Goal: Find specific page/section: Find specific page/section

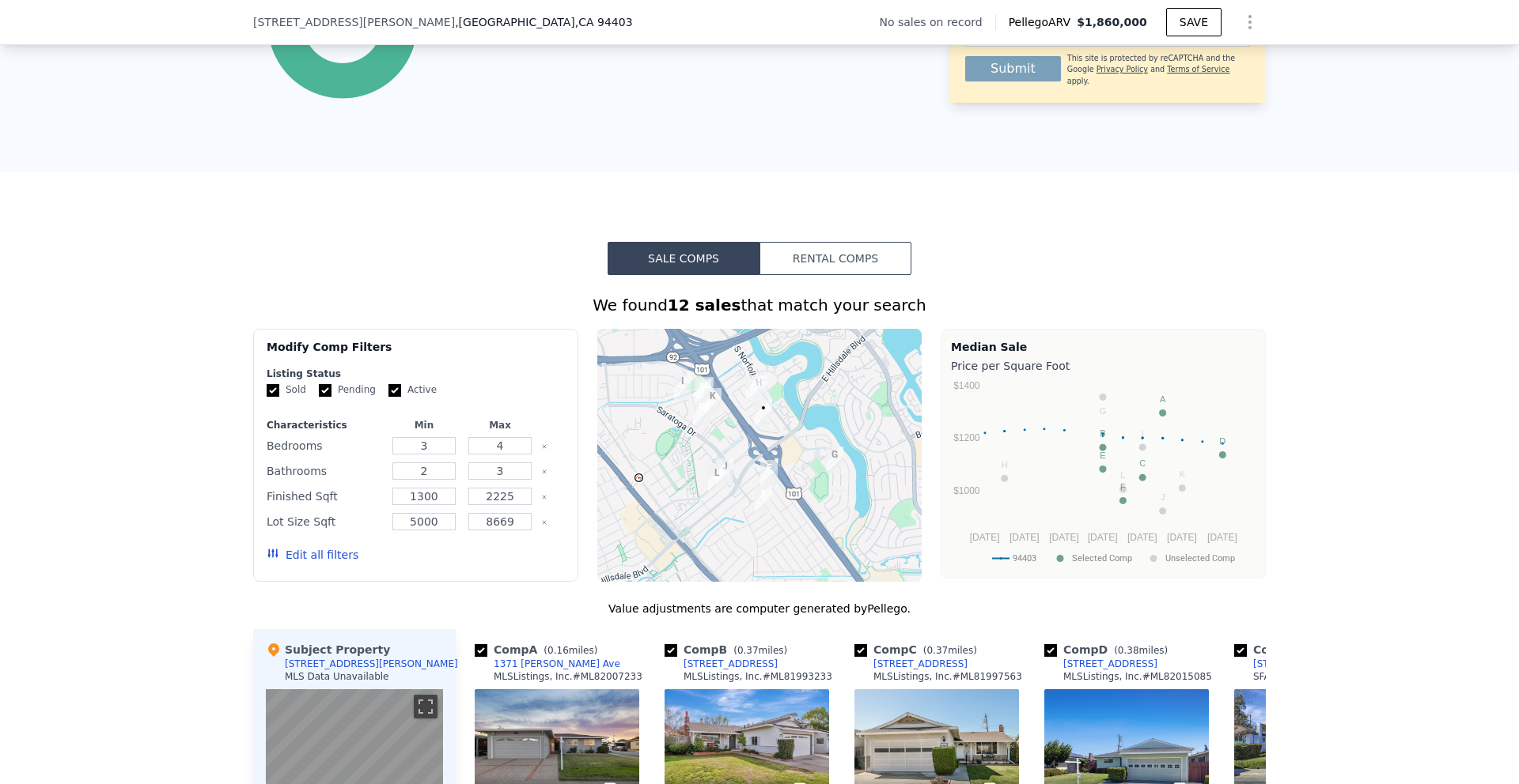
scroll to position [998, 0]
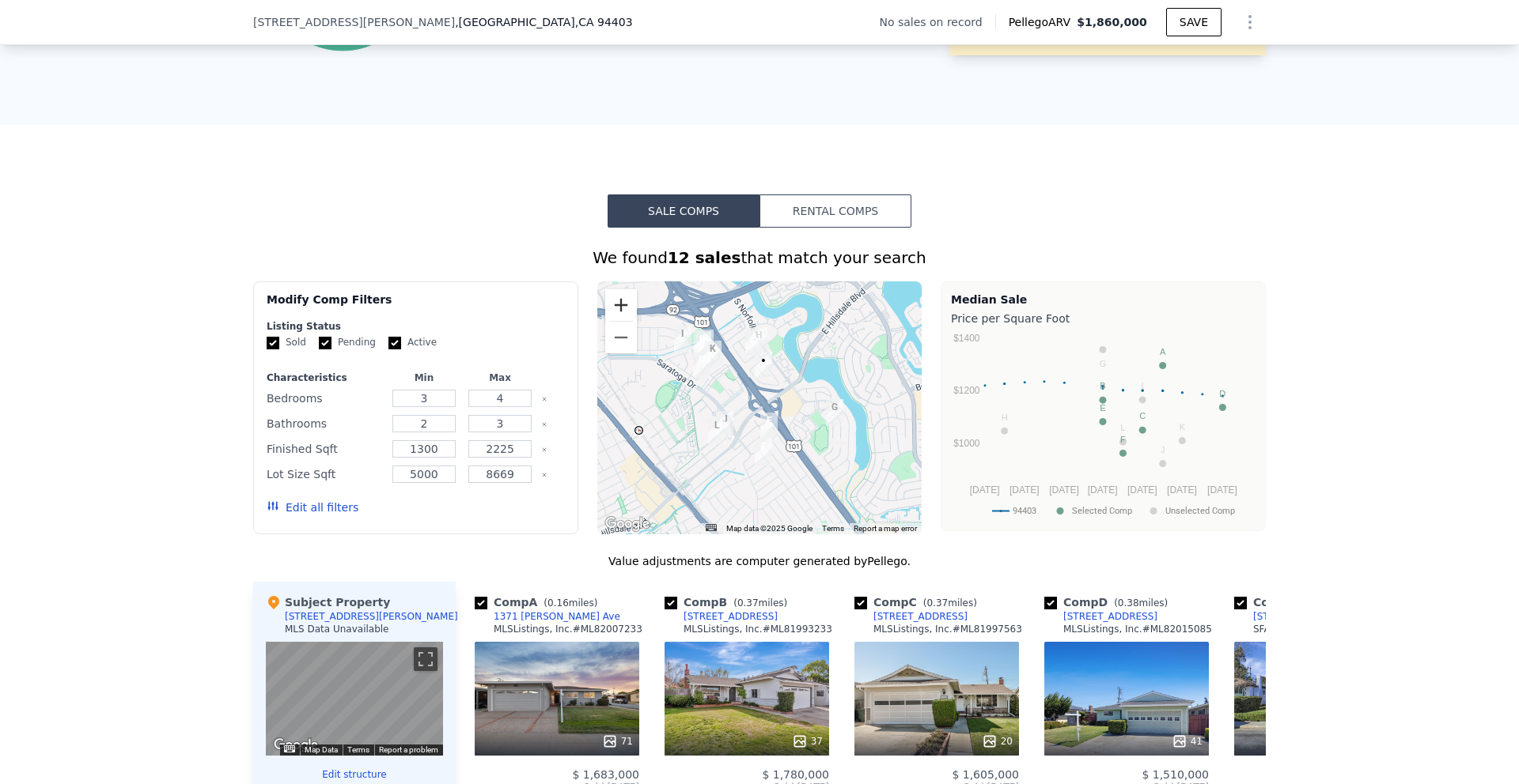
click at [622, 296] on button "Zoom in" at bounding box center [621, 305] width 31 height 31
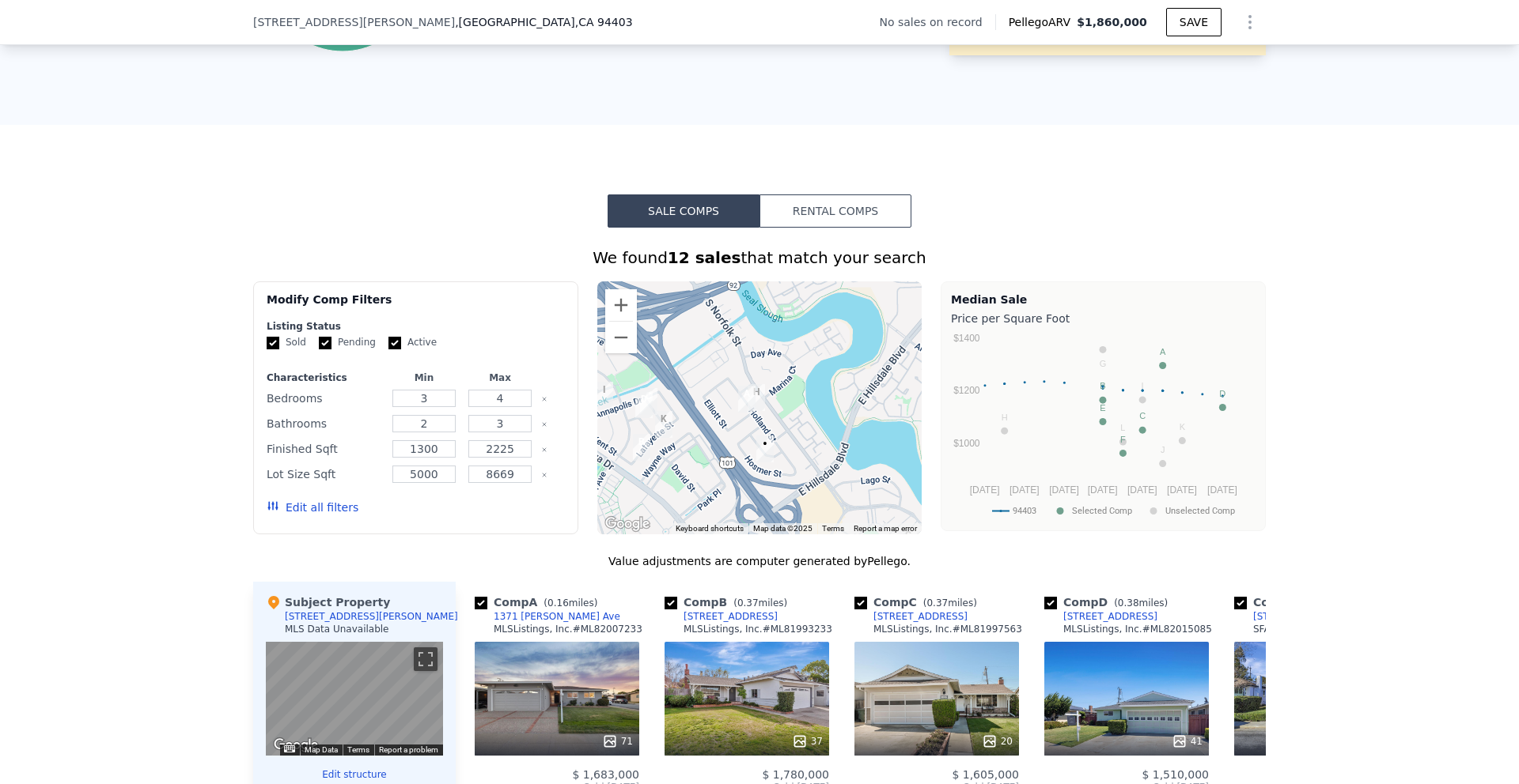
drag, startPoint x: 741, startPoint y: 336, endPoint x: 735, endPoint y: 451, distance: 115.2
click at [736, 451] on div at bounding box center [760, 408] width 325 height 253
click at [622, 296] on button "Zoom in" at bounding box center [621, 305] width 31 height 31
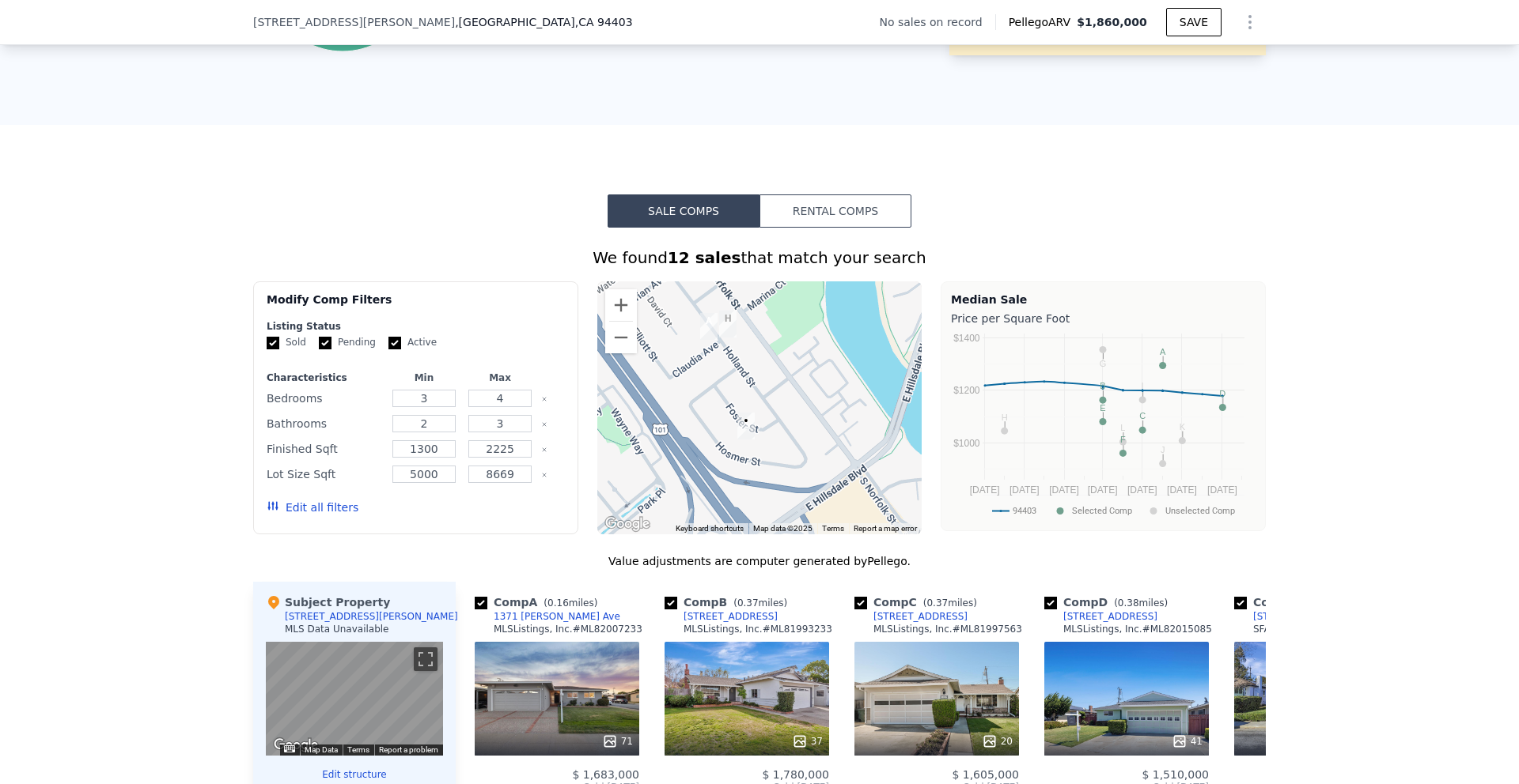
drag, startPoint x: 743, startPoint y: 466, endPoint x: 720, endPoint y: 375, distance: 93.9
click at [720, 375] on div at bounding box center [760, 408] width 325 height 253
click at [621, 303] on button "Zoom in" at bounding box center [621, 305] width 31 height 31
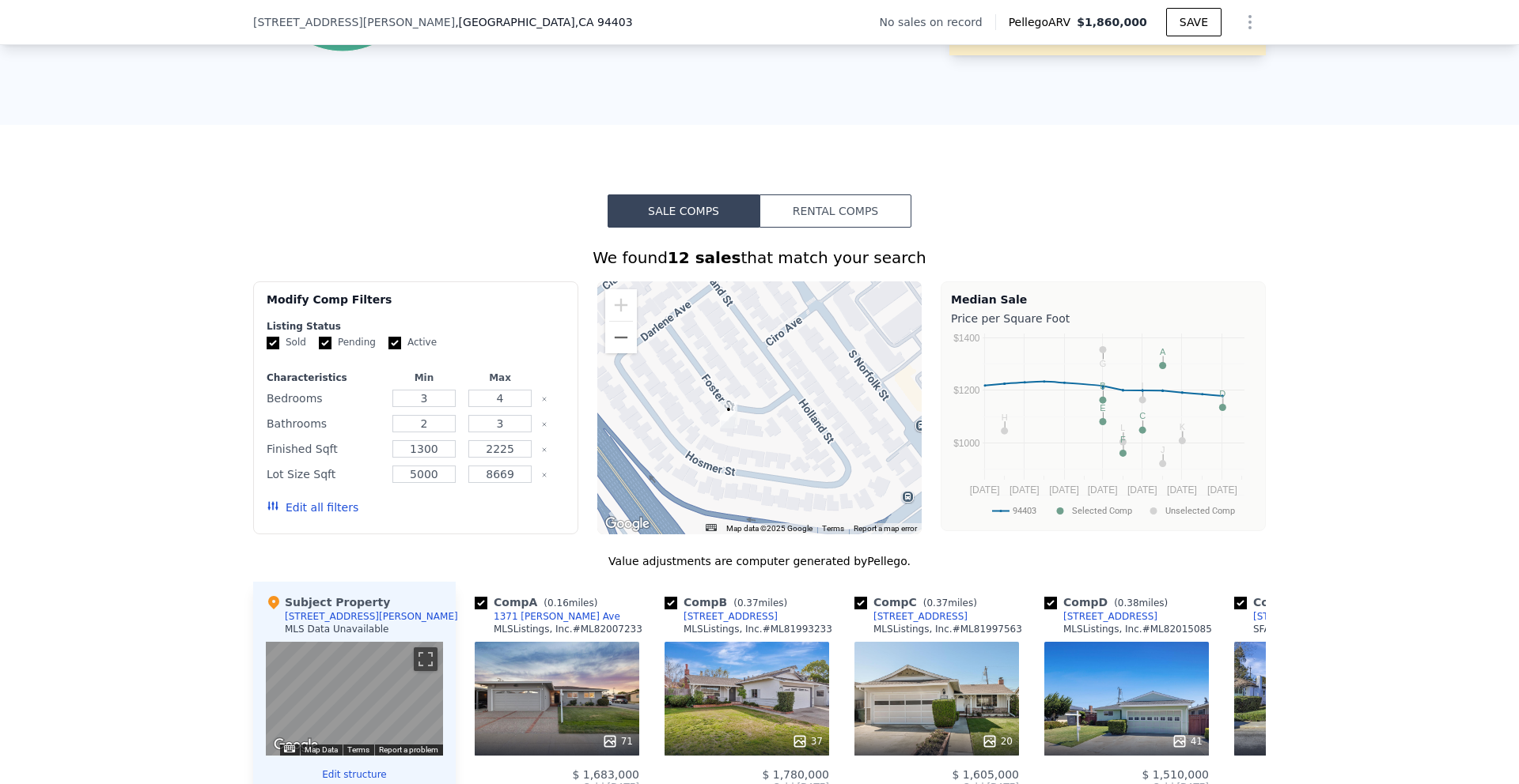
drag, startPoint x: 731, startPoint y: 471, endPoint x: 732, endPoint y: 441, distance: 30.0
click at [732, 441] on div at bounding box center [760, 408] width 325 height 253
click at [620, 351] on button "Zoom out" at bounding box center [621, 337] width 31 height 31
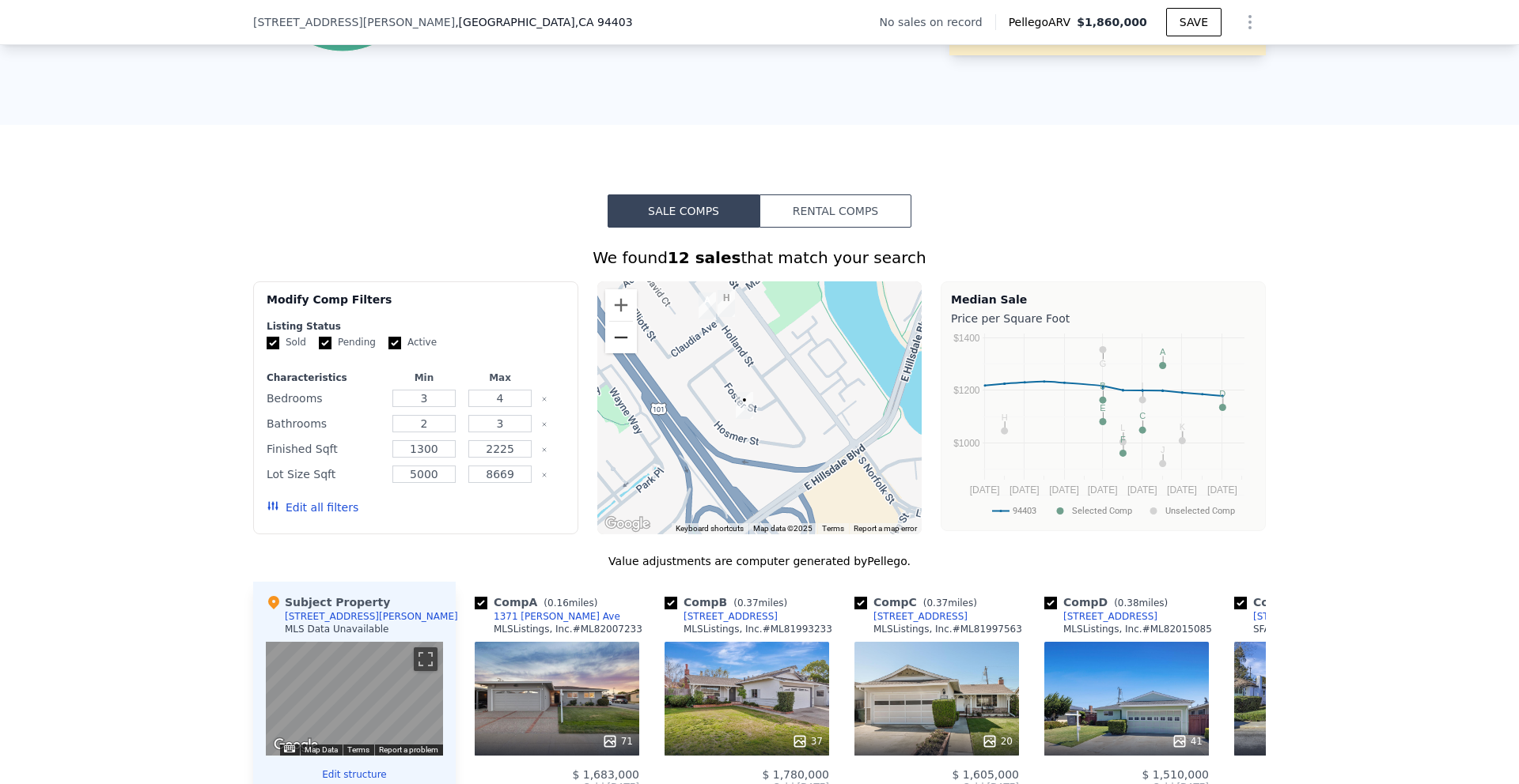
click at [622, 346] on button "Zoom out" at bounding box center [621, 337] width 31 height 31
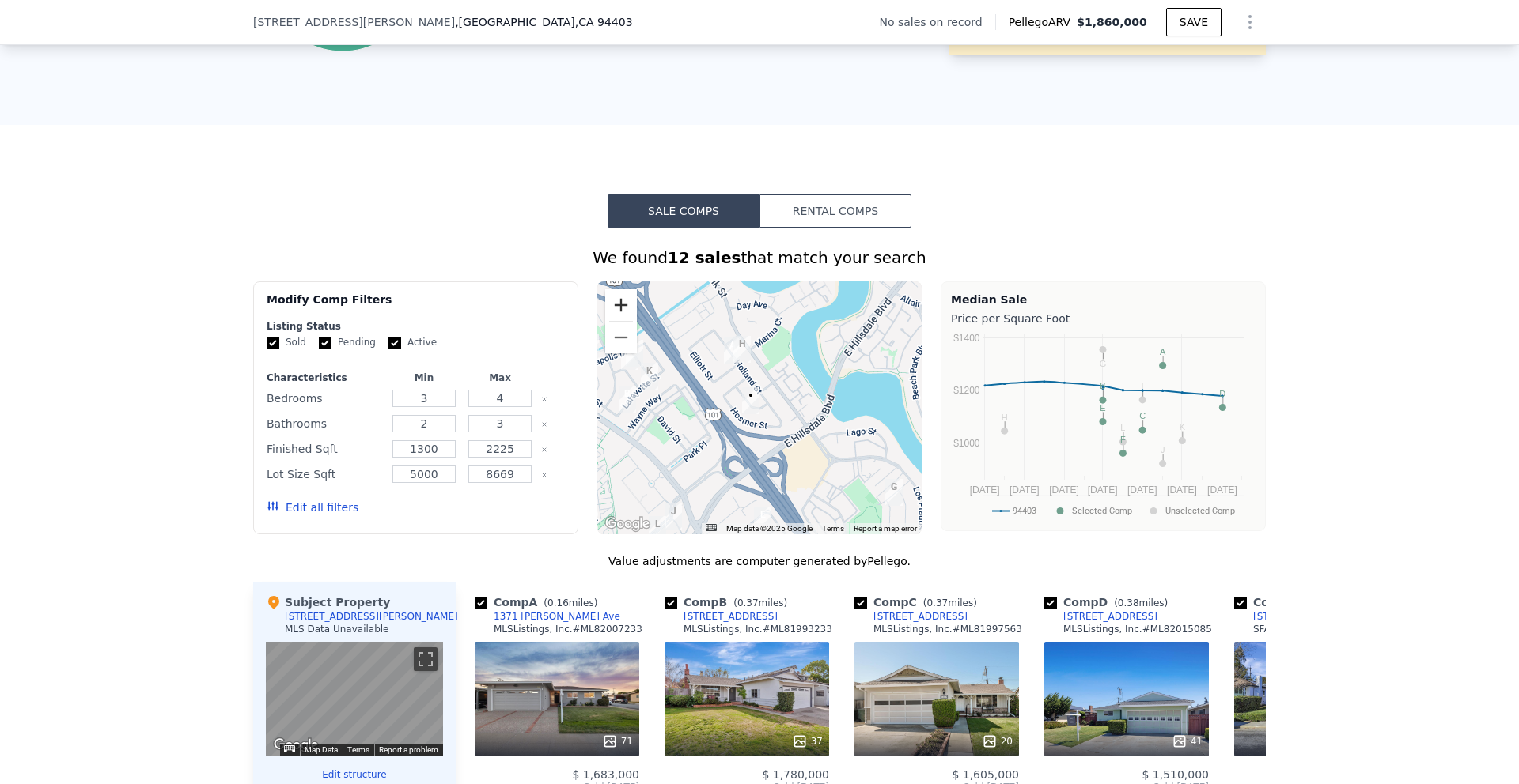
click at [621, 307] on button "Zoom in" at bounding box center [621, 305] width 31 height 31
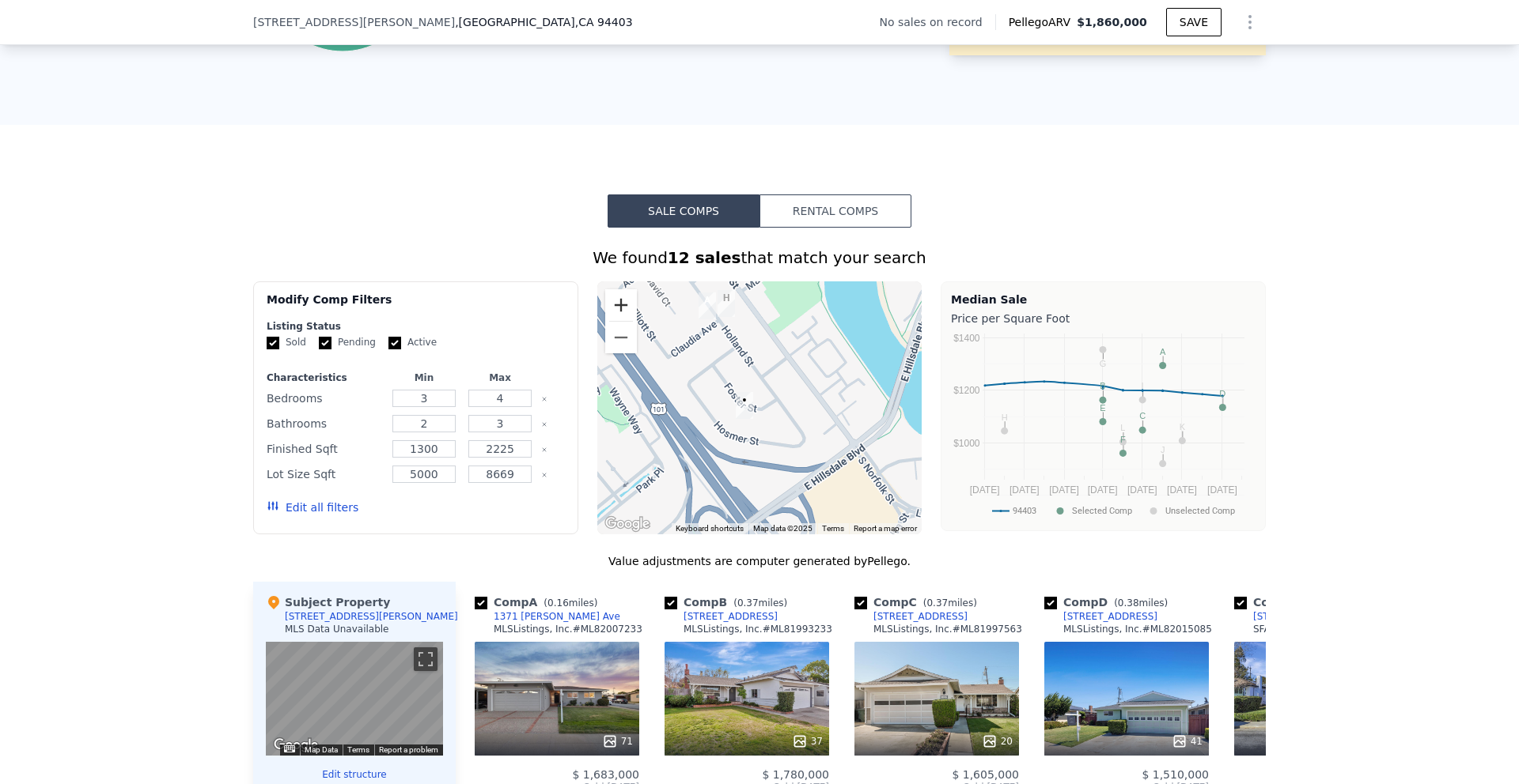
click at [621, 307] on button "Zoom in" at bounding box center [621, 305] width 31 height 31
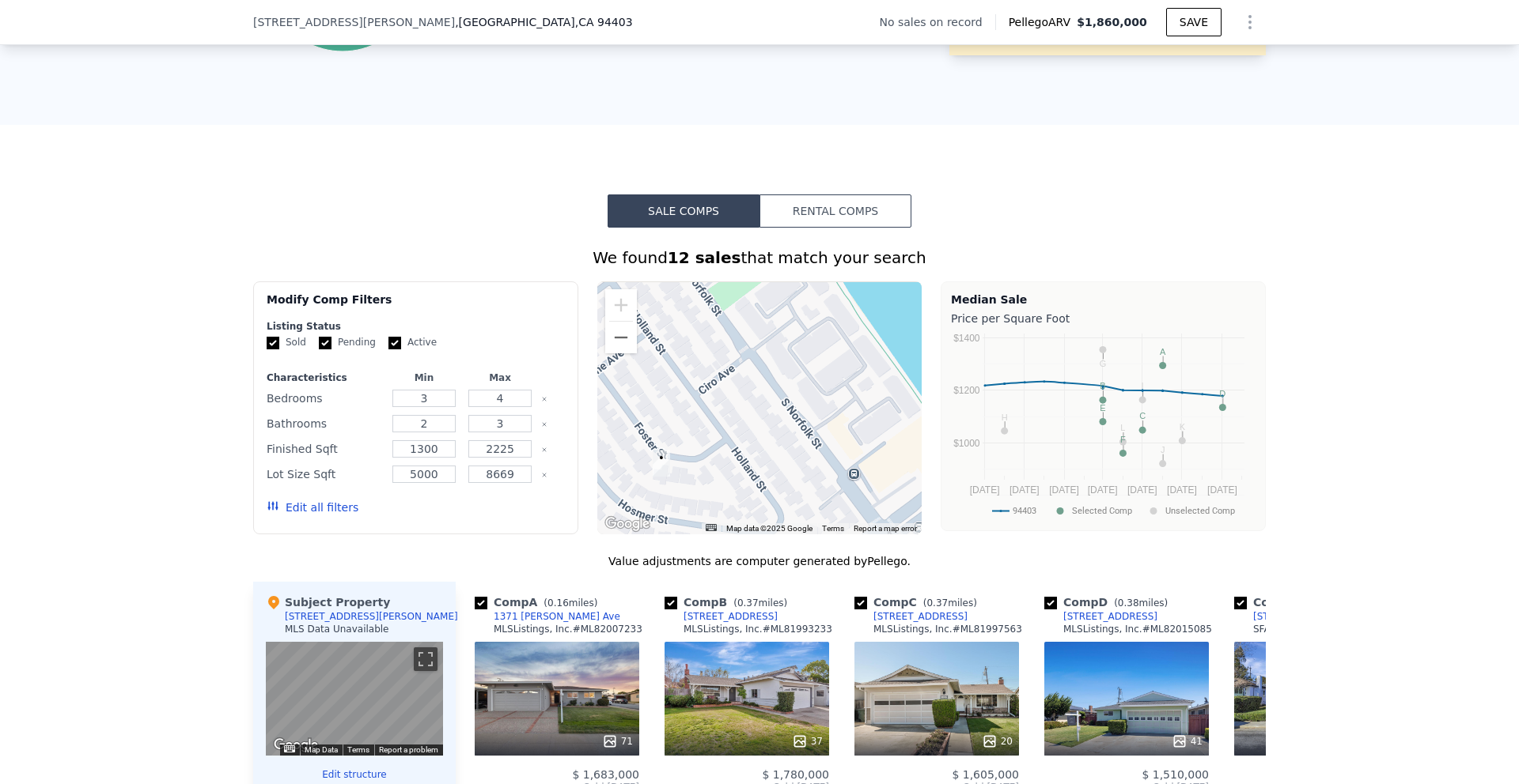
drag, startPoint x: 783, startPoint y: 334, endPoint x: 703, endPoint y: 384, distance: 94.3
click at [704, 389] on div at bounding box center [760, 408] width 325 height 253
click at [625, 343] on button "Zoom out" at bounding box center [621, 337] width 31 height 31
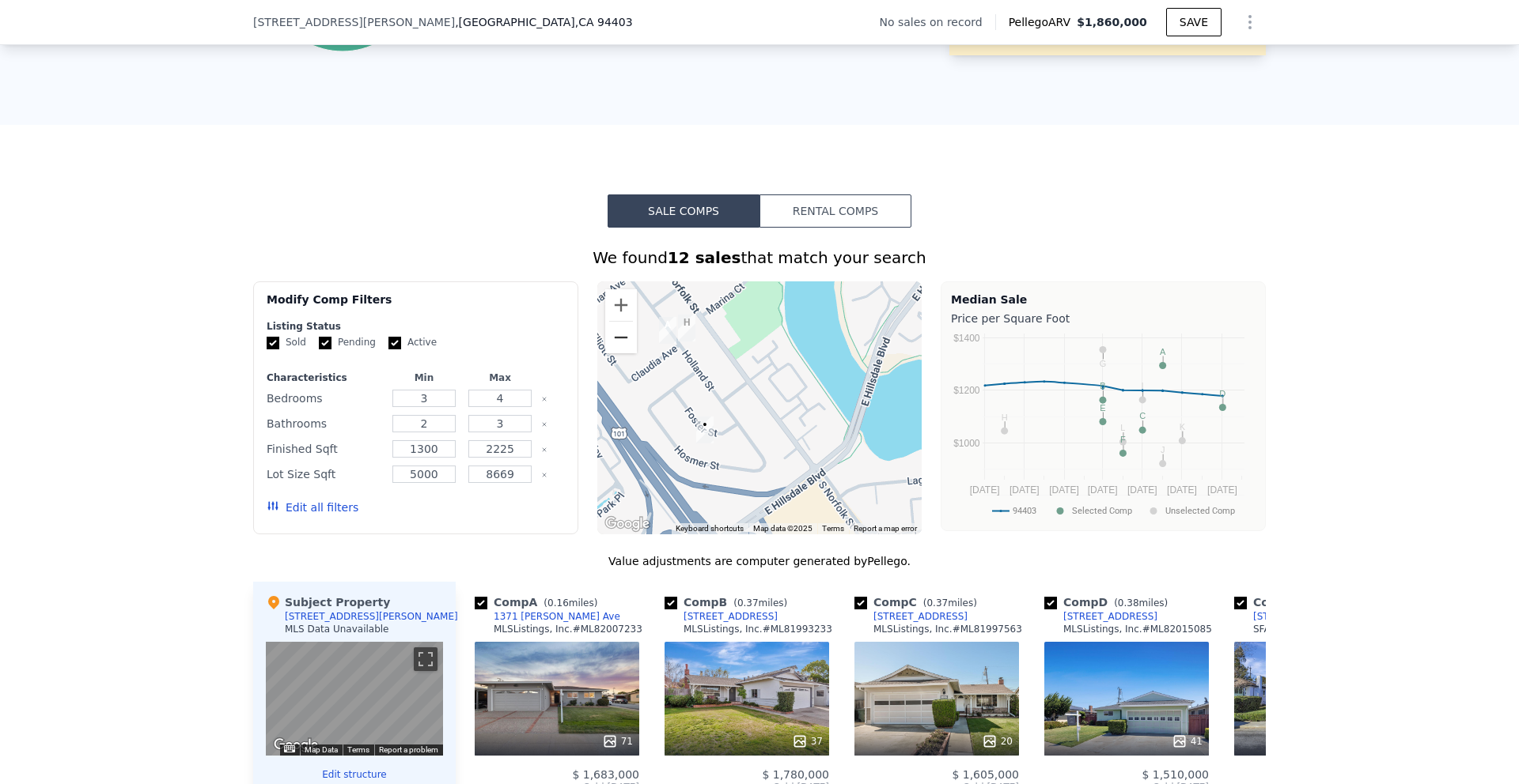
click at [625, 343] on button "Zoom out" at bounding box center [621, 337] width 31 height 31
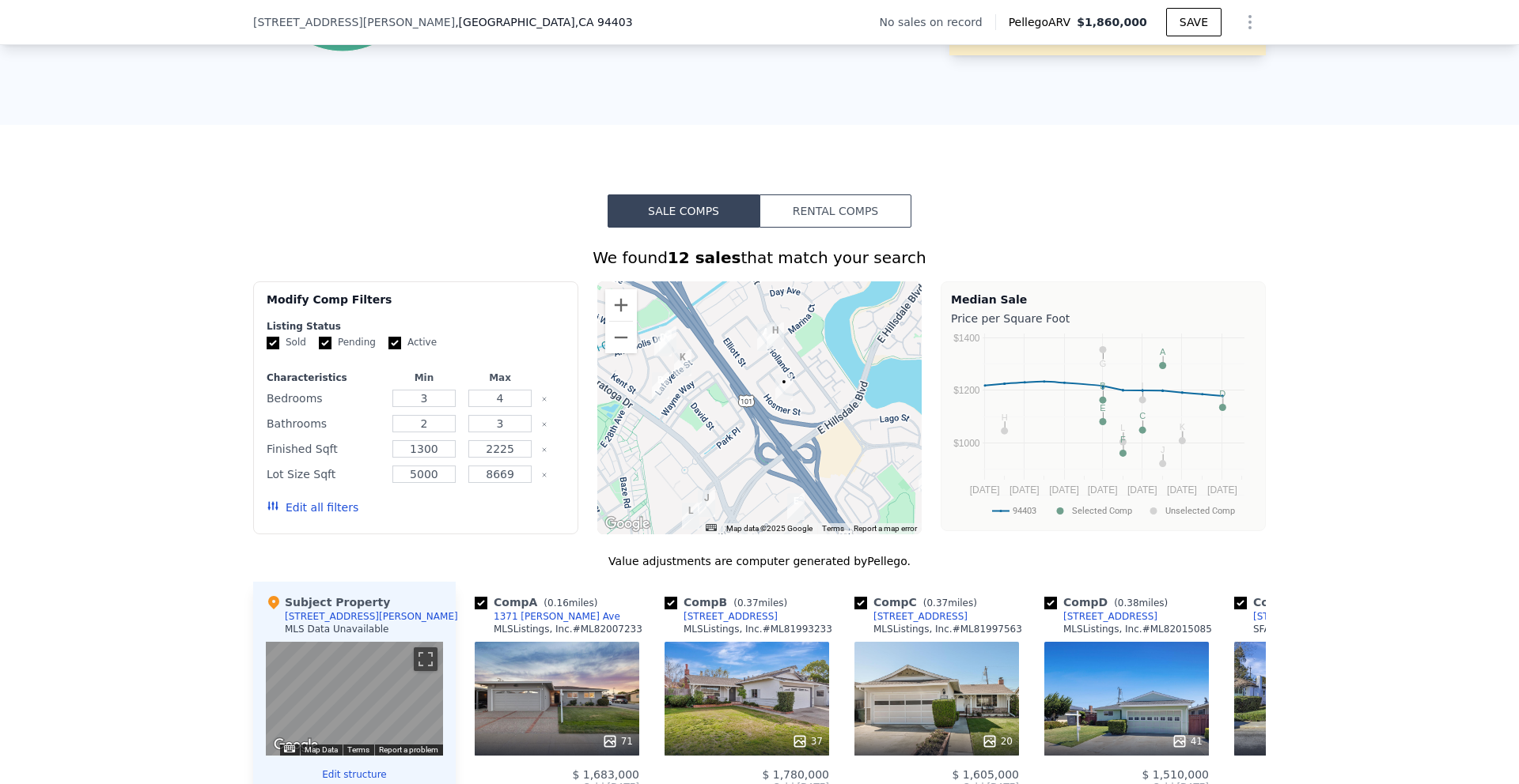
drag, startPoint x: 674, startPoint y: 423, endPoint x: 718, endPoint y: 398, distance: 50.6
click at [718, 399] on div at bounding box center [760, 408] width 325 height 253
click at [623, 336] on button "Zoom out" at bounding box center [621, 337] width 31 height 31
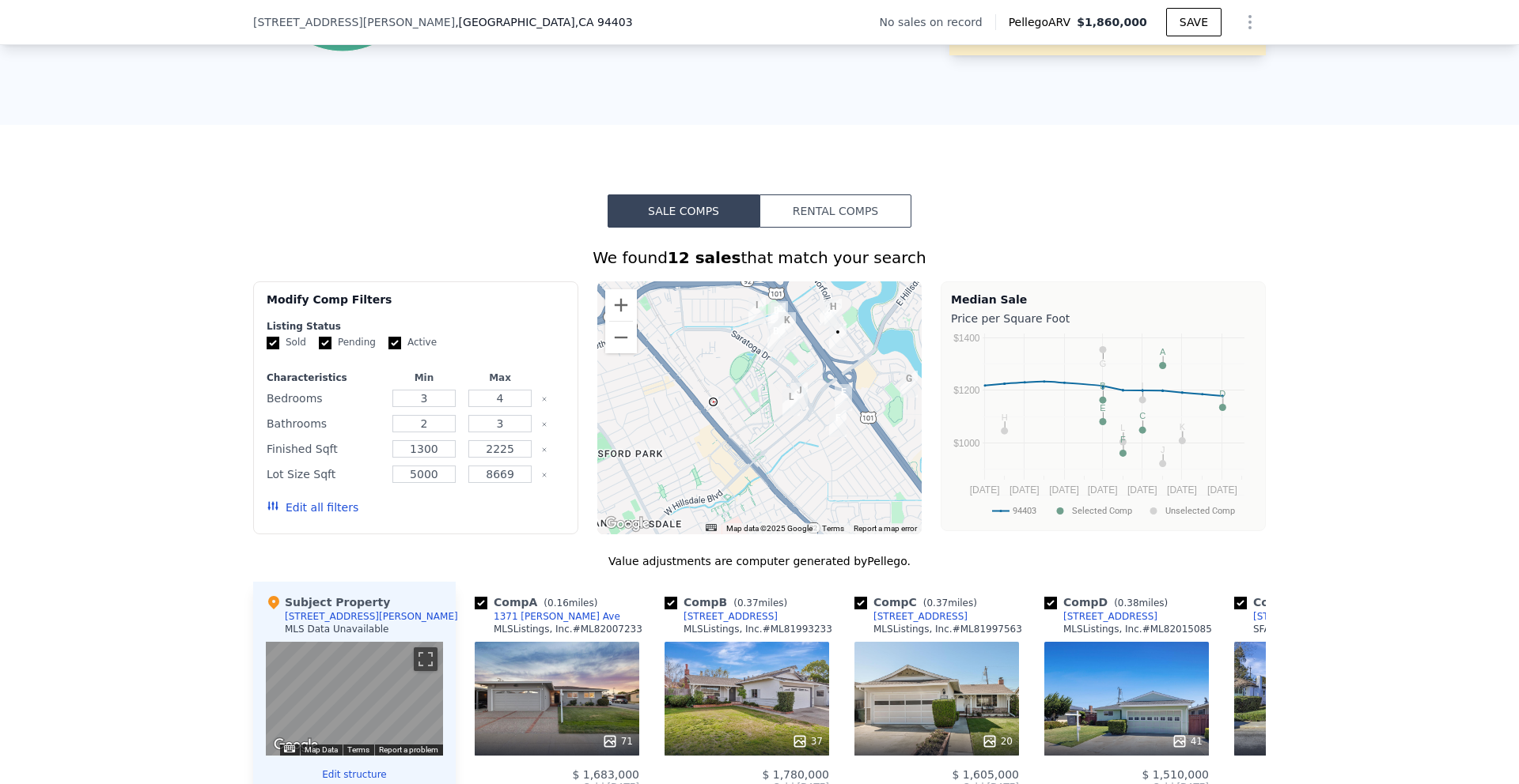
drag, startPoint x: 833, startPoint y: 382, endPoint x: 898, endPoint y: 327, distance: 85.1
click at [898, 329] on div at bounding box center [760, 408] width 325 height 253
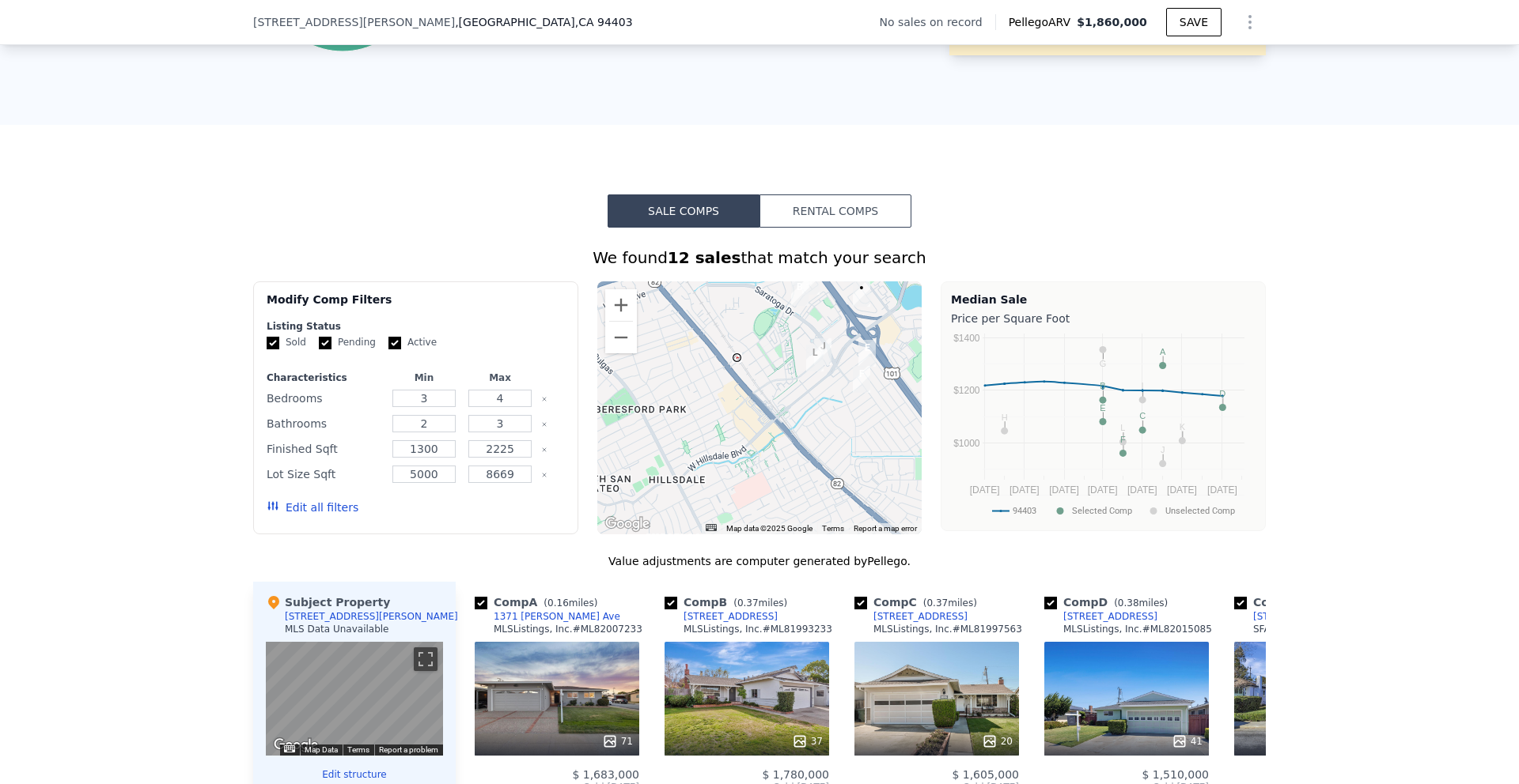
drag, startPoint x: 741, startPoint y: 425, endPoint x: 767, endPoint y: 384, distance: 48.5
click at [767, 384] on div at bounding box center [760, 408] width 325 height 253
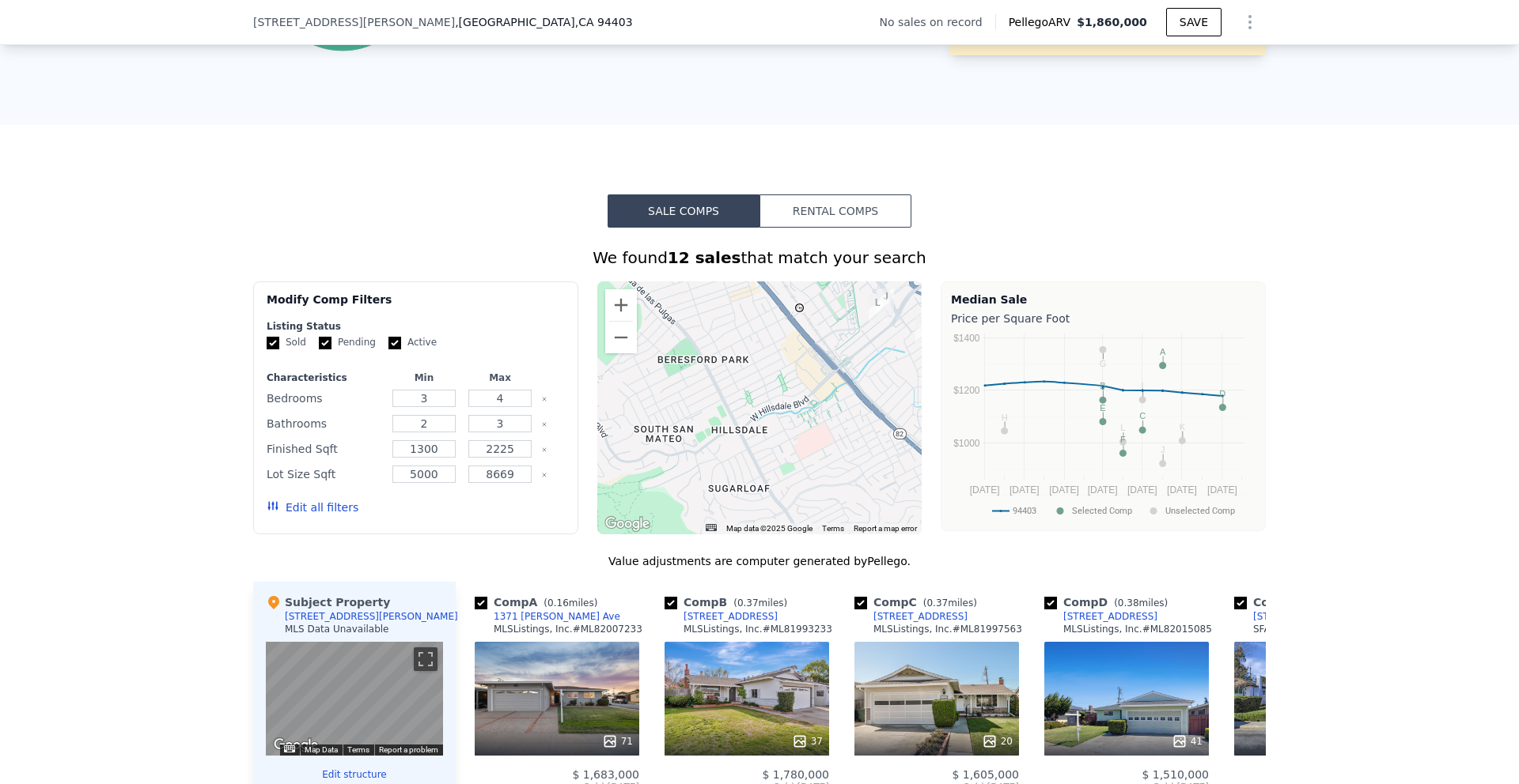
drag, startPoint x: 639, startPoint y: 458, endPoint x: 705, endPoint y: 420, distance: 76.2
click at [705, 420] on div at bounding box center [760, 408] width 325 height 253
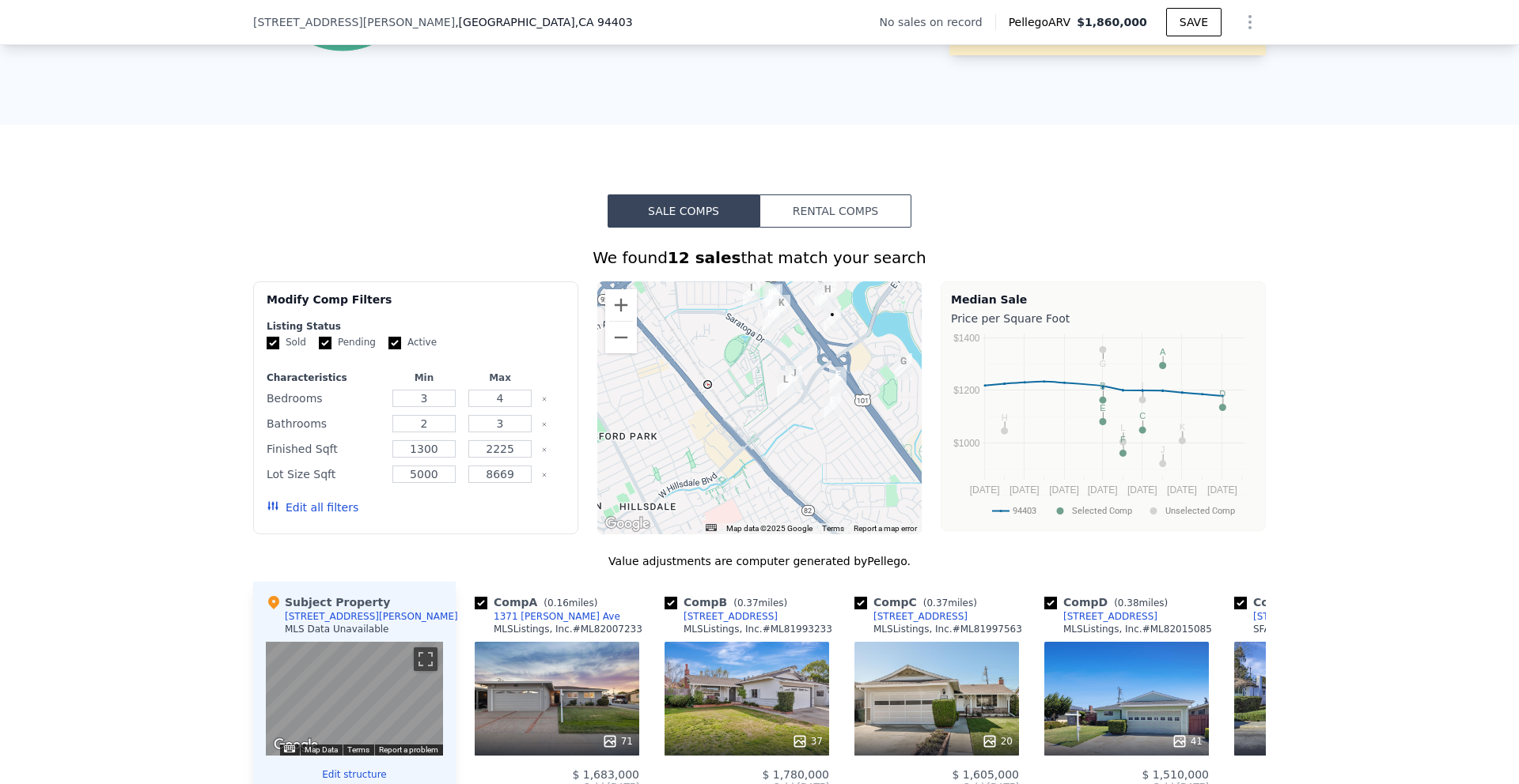
drag, startPoint x: 846, startPoint y: 383, endPoint x: 751, endPoint y: 462, distance: 123.6
click at [751, 462] on div at bounding box center [760, 408] width 325 height 253
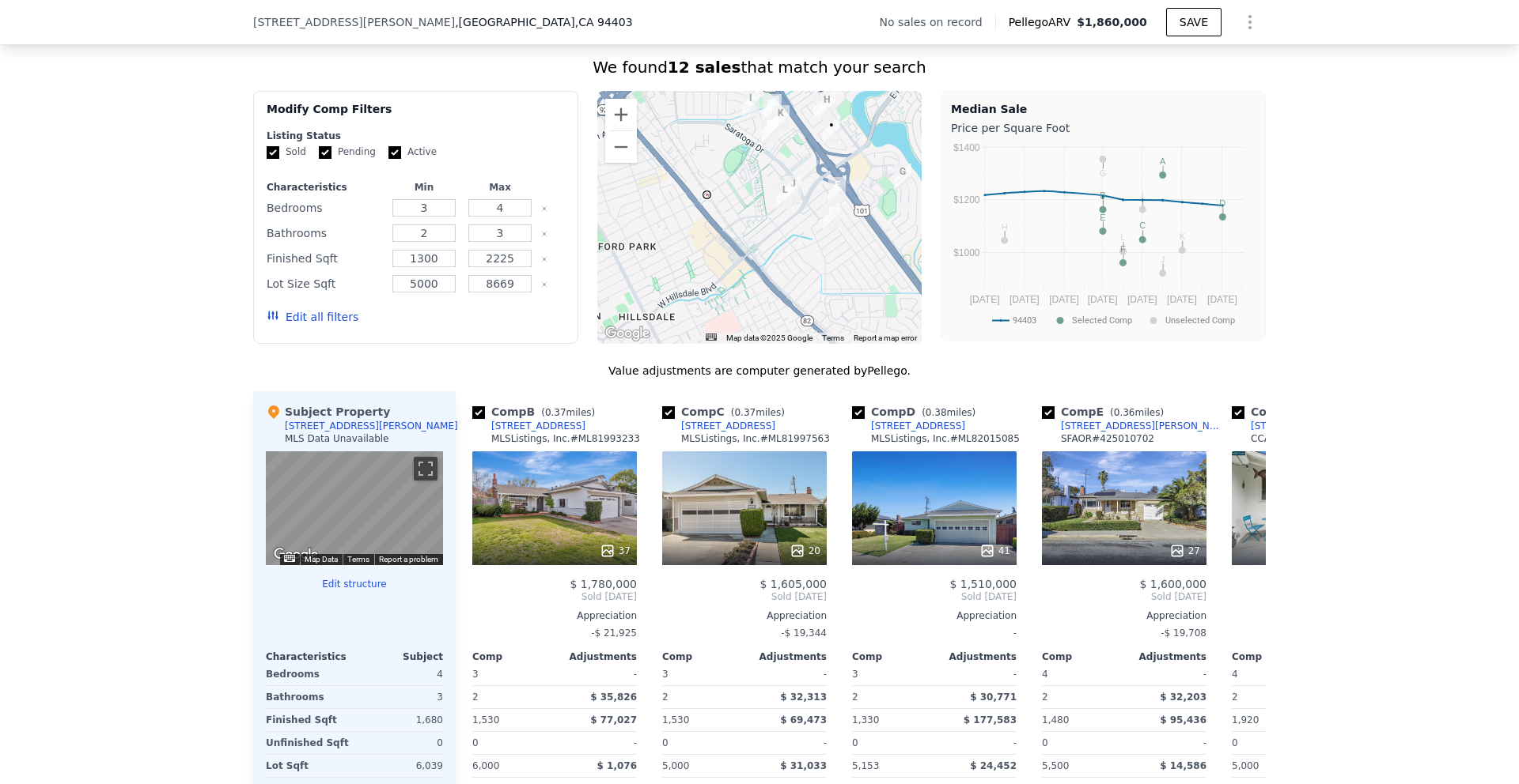
scroll to position [1186, 0]
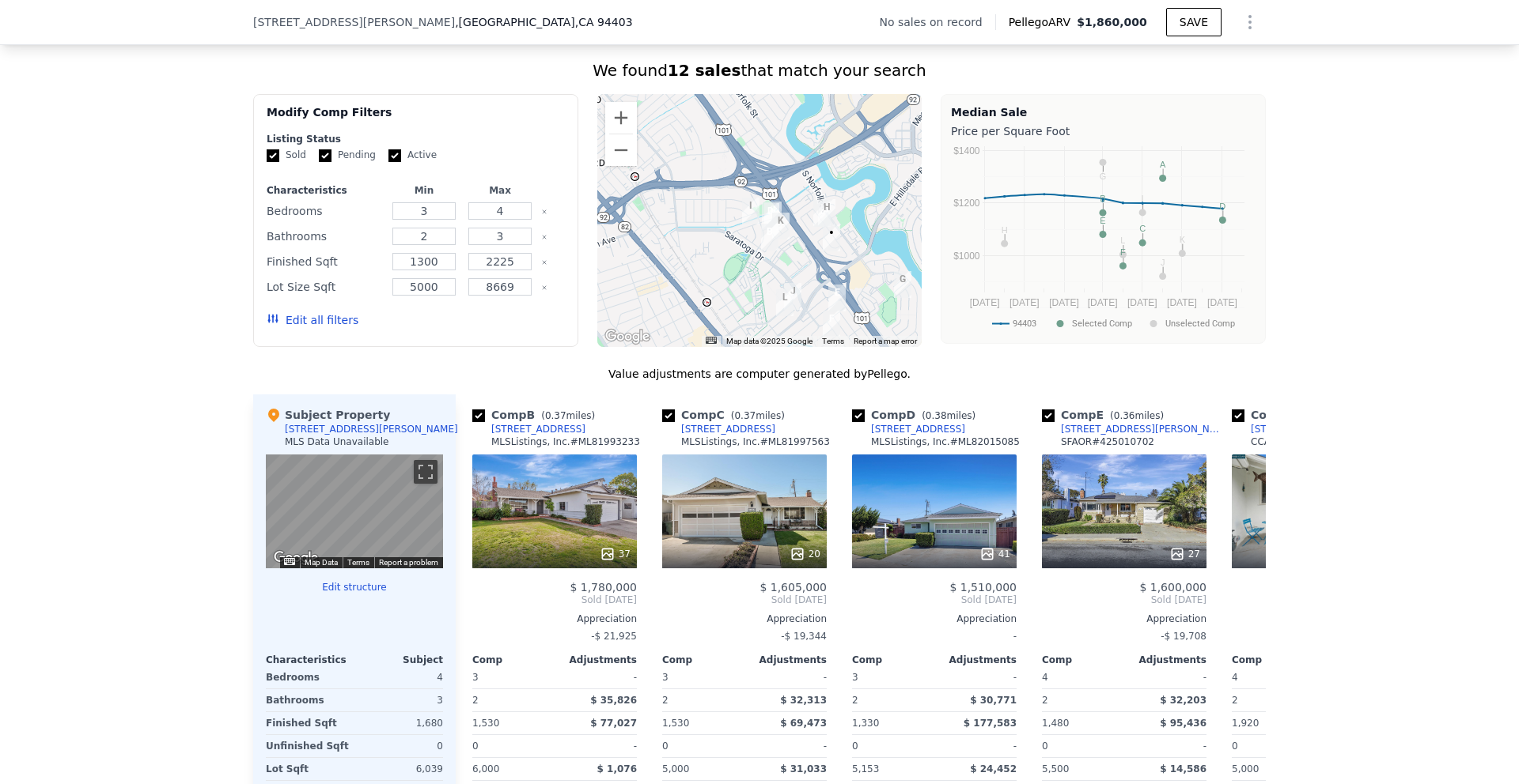
drag, startPoint x: 804, startPoint y: 159, endPoint x: 803, endPoint y: 262, distance: 103.0
click at [803, 265] on div at bounding box center [760, 220] width 325 height 253
click at [818, 209] on img "2507 Holland St" at bounding box center [826, 211] width 17 height 27
click at [617, 110] on button "Zoom in" at bounding box center [621, 117] width 31 height 31
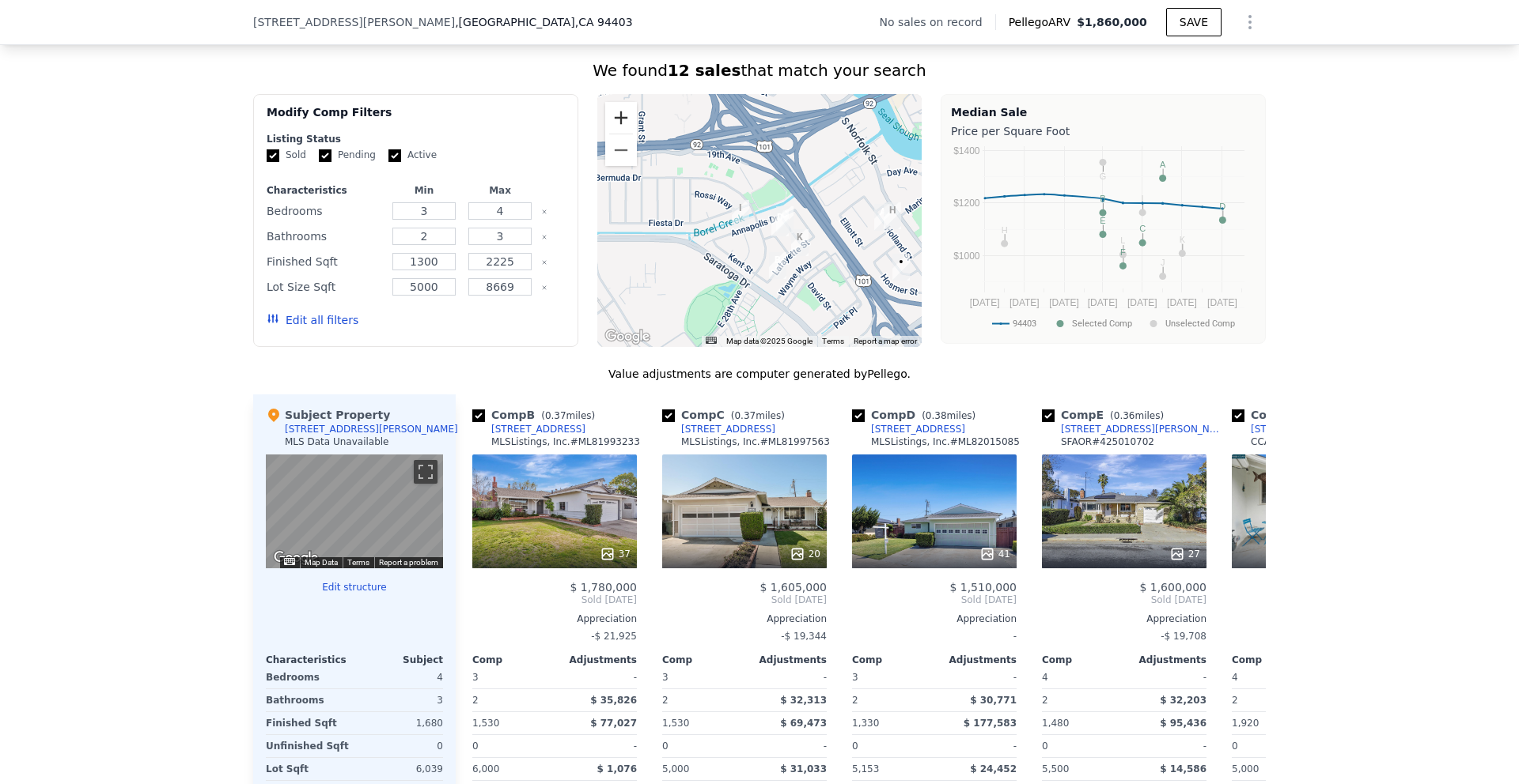
click at [617, 110] on button "Zoom in" at bounding box center [621, 117] width 31 height 31
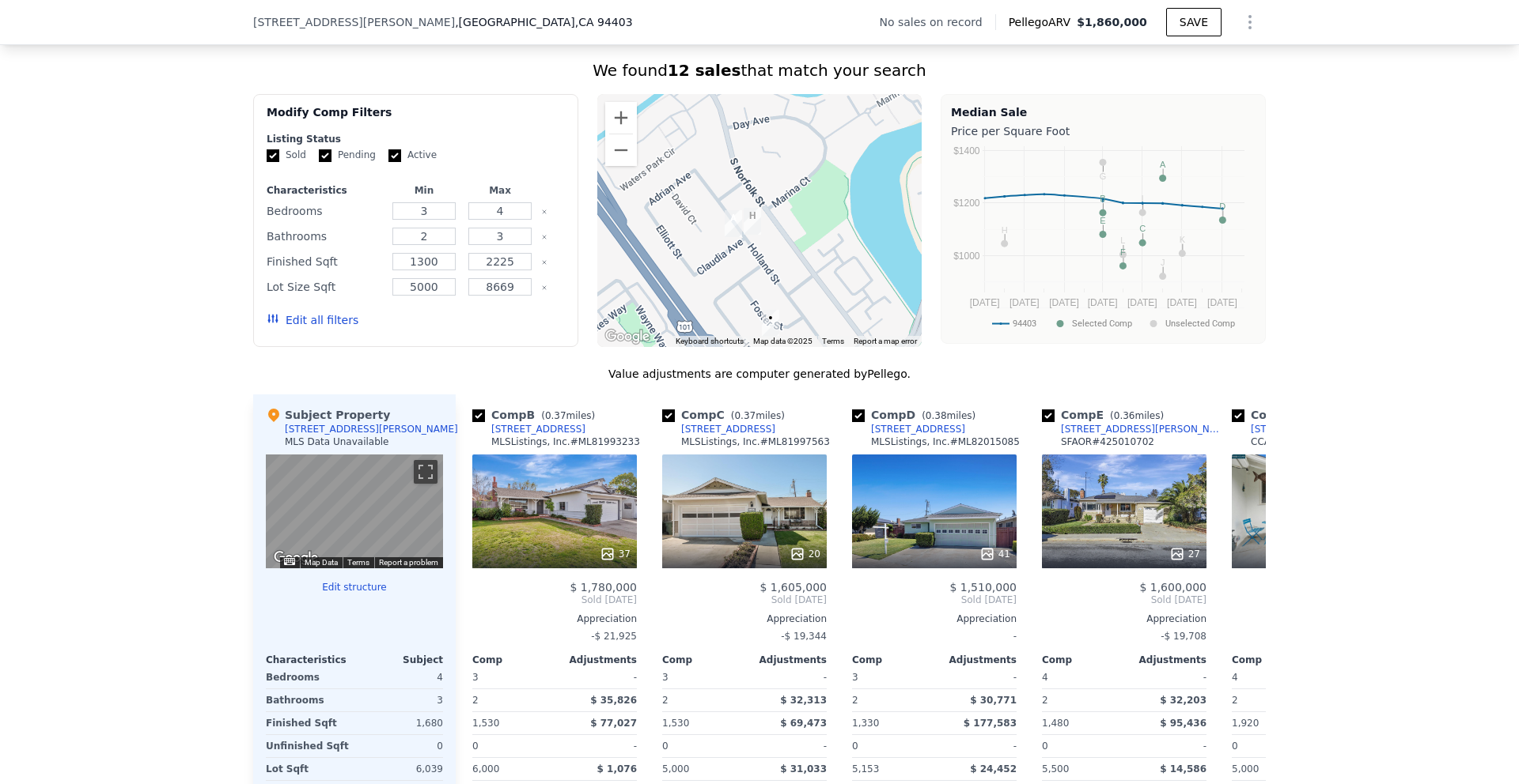
drag, startPoint x: 836, startPoint y: 189, endPoint x: 556, endPoint y: 186, distance: 280.0
click at [556, 186] on div "Modify Comp Filters Listing Status Sold Pending Active Characteristics Min Max …" at bounding box center [759, 220] width 1012 height 253
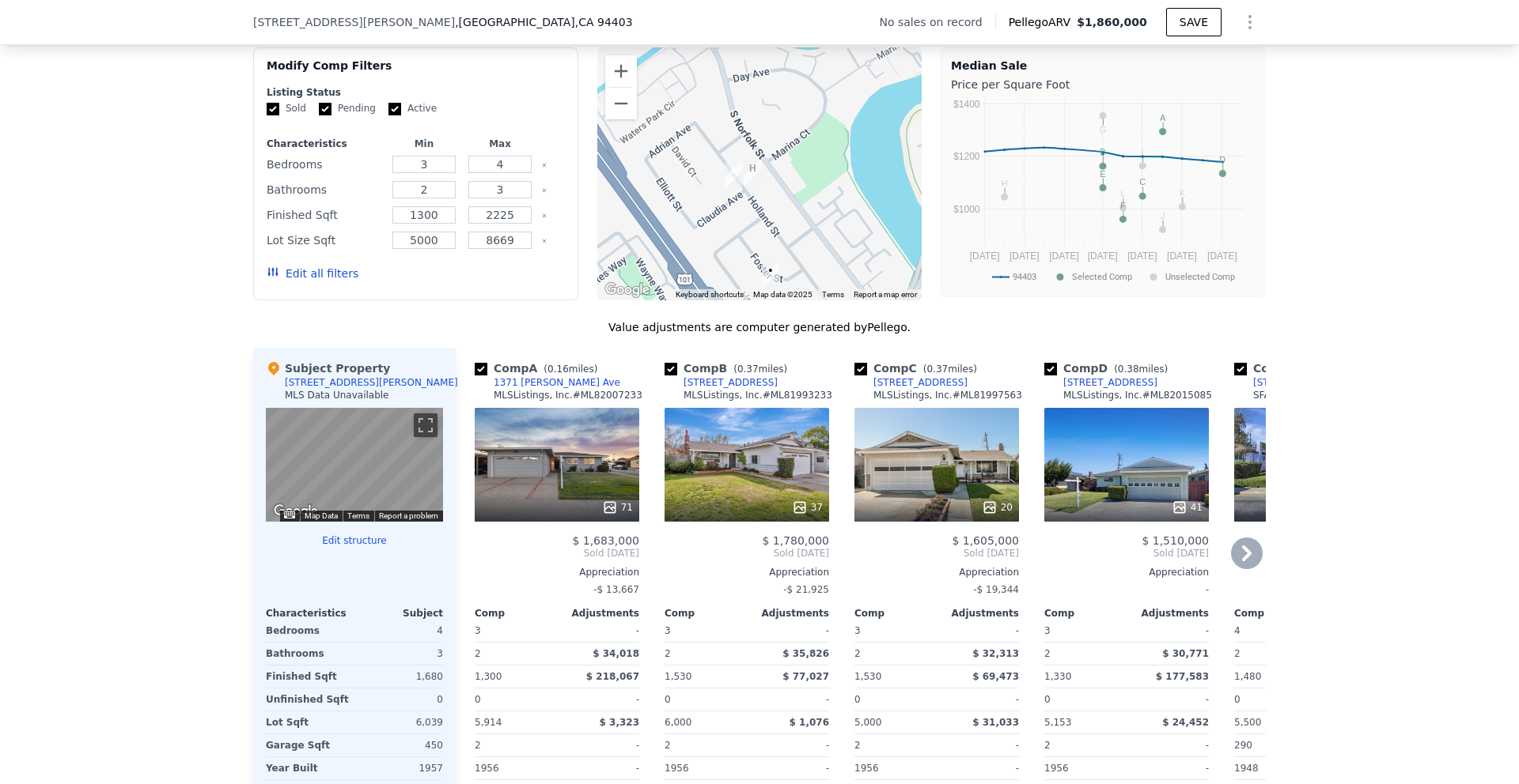
scroll to position [1231, 0]
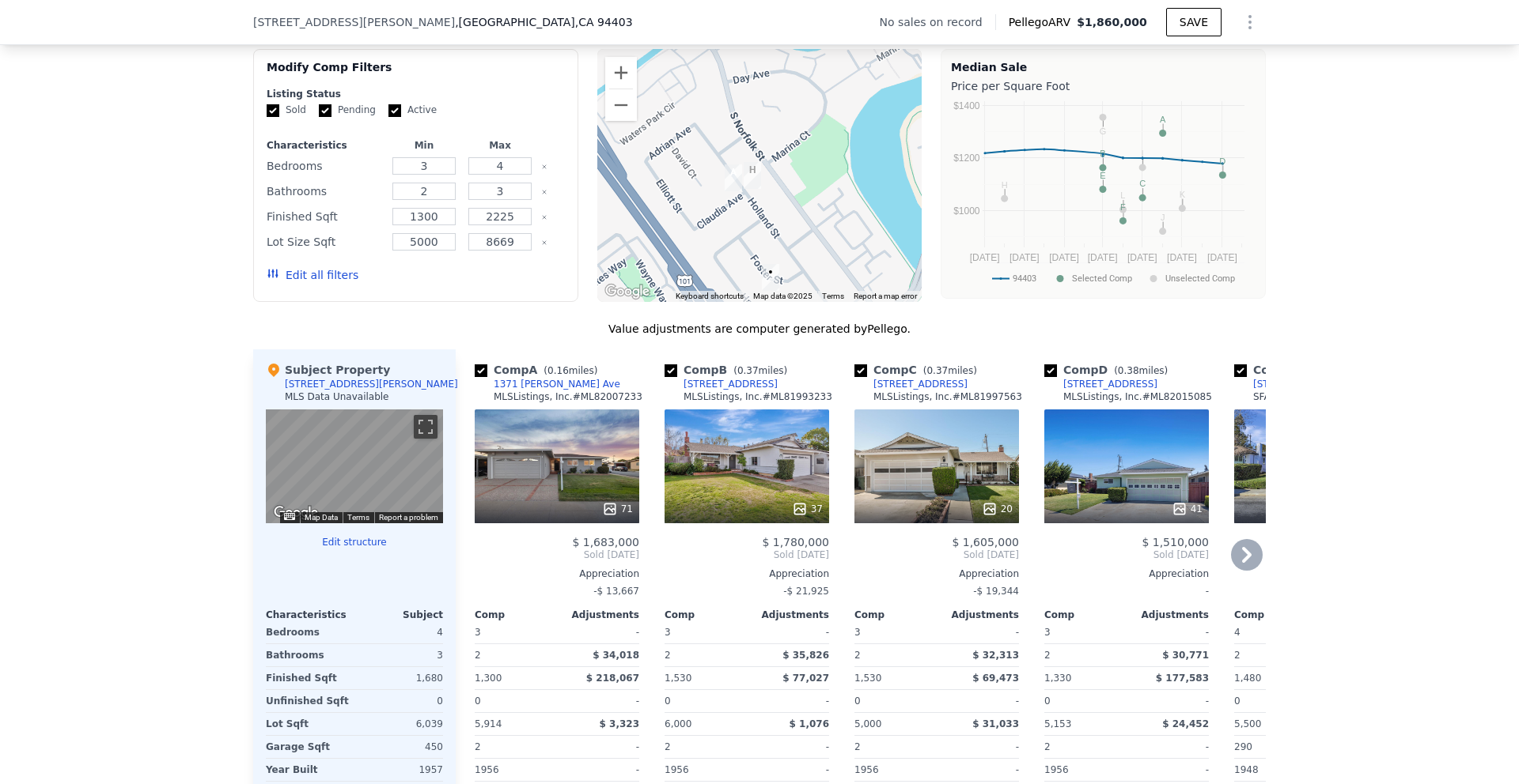
click at [593, 478] on div "71" at bounding box center [556, 466] width 164 height 114
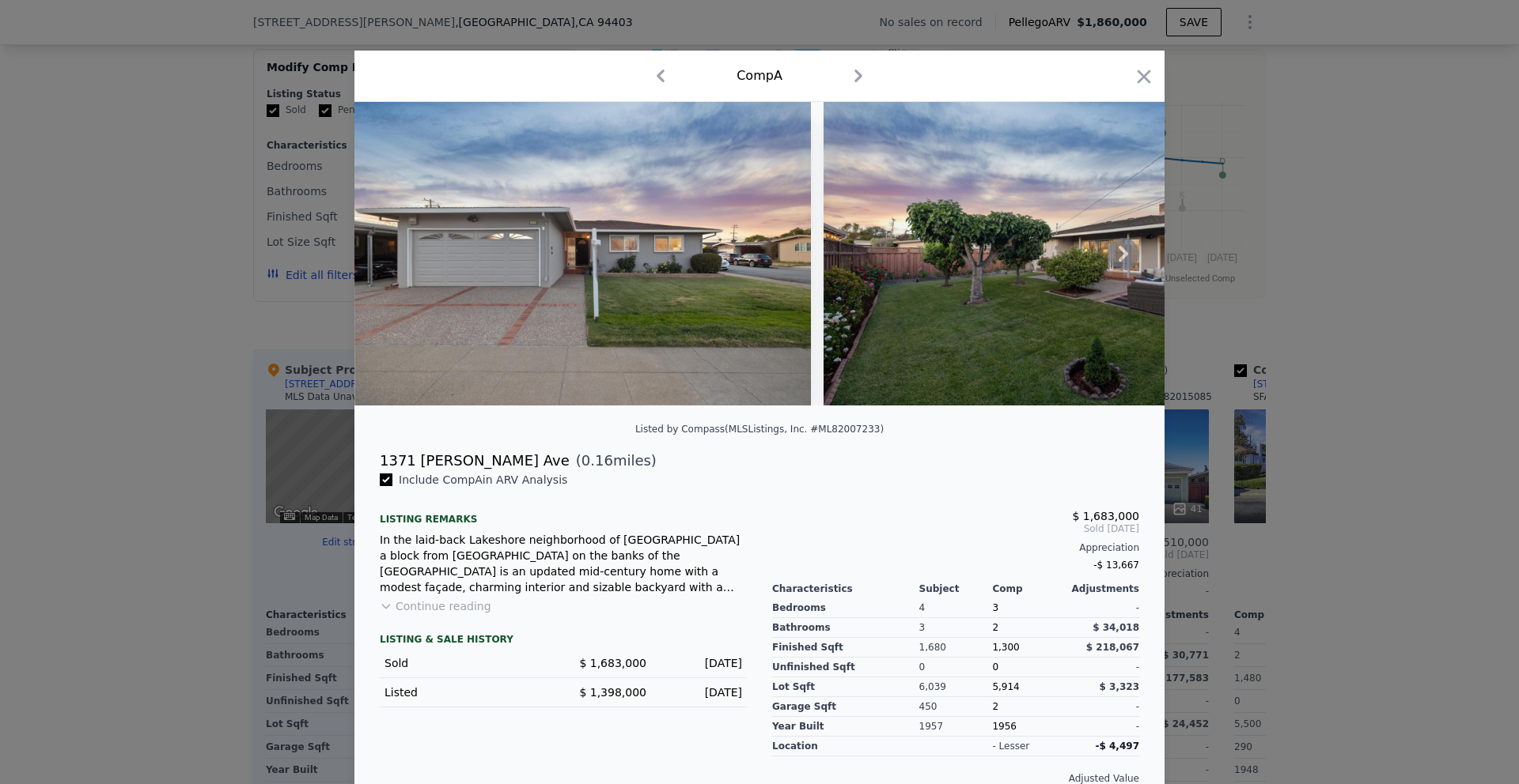
click at [1119, 262] on icon at bounding box center [1123, 254] width 31 height 31
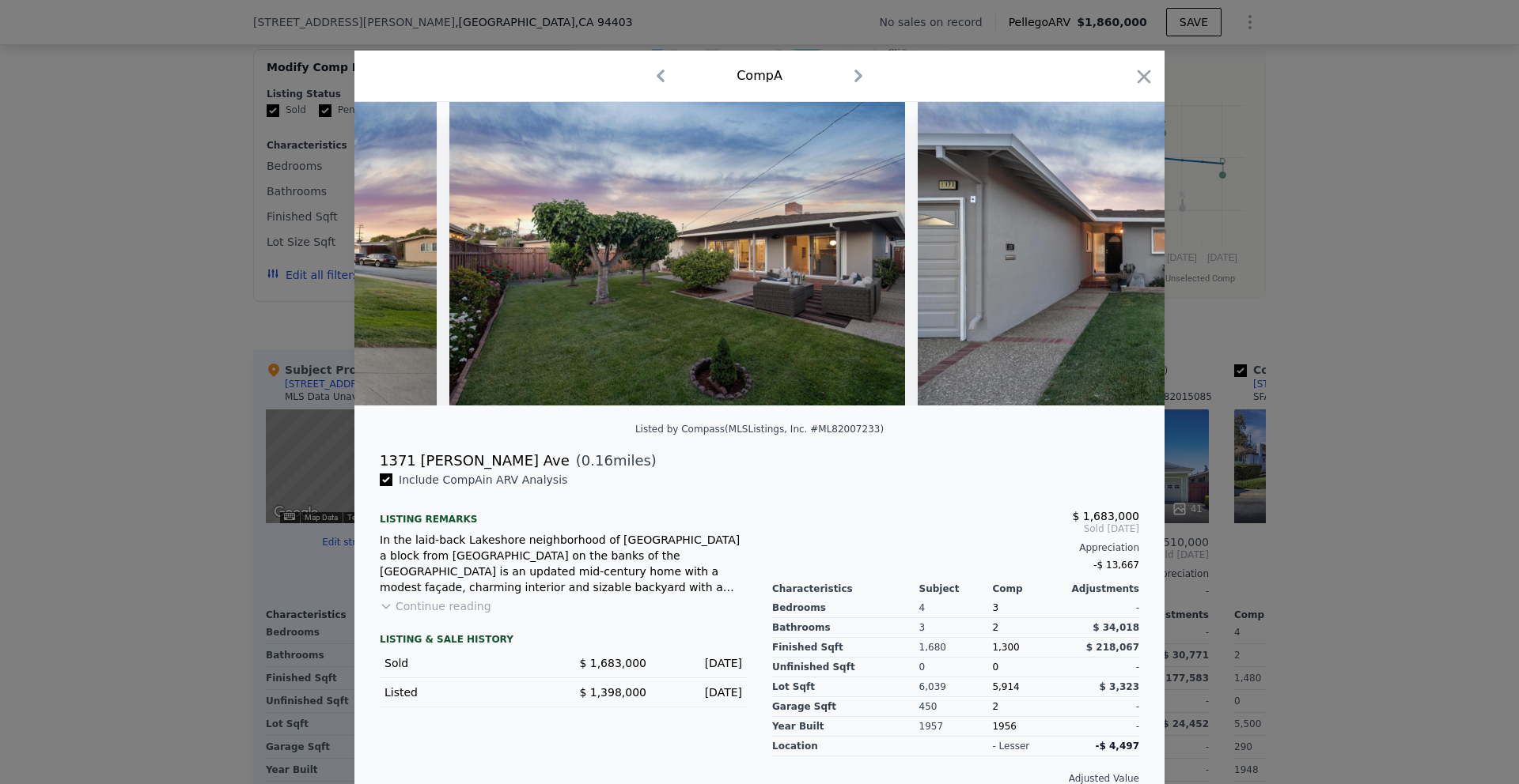
scroll to position [0, 380]
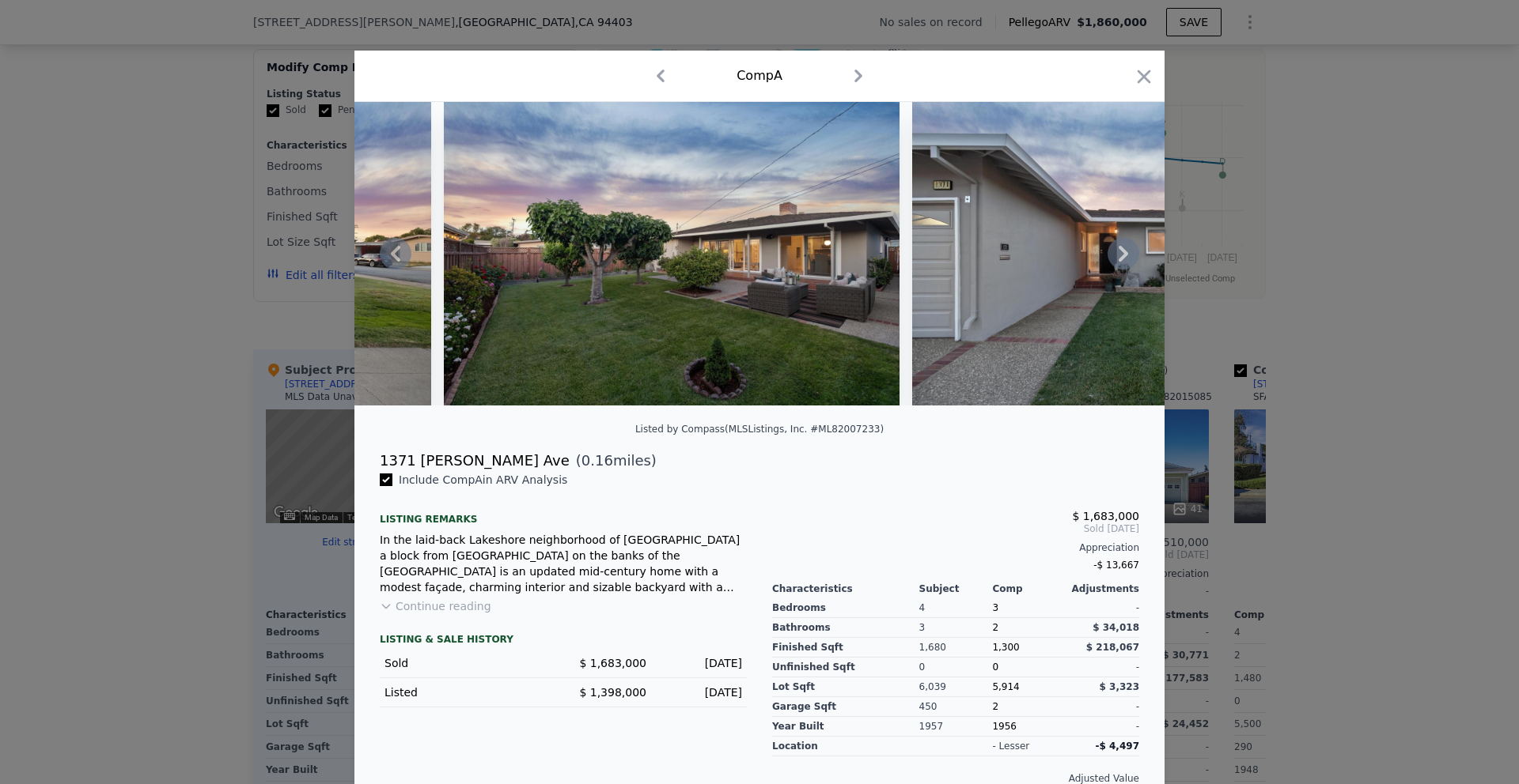
click at [1119, 262] on div at bounding box center [760, 253] width 810 height 303
click at [1118, 258] on icon at bounding box center [1123, 254] width 31 height 31
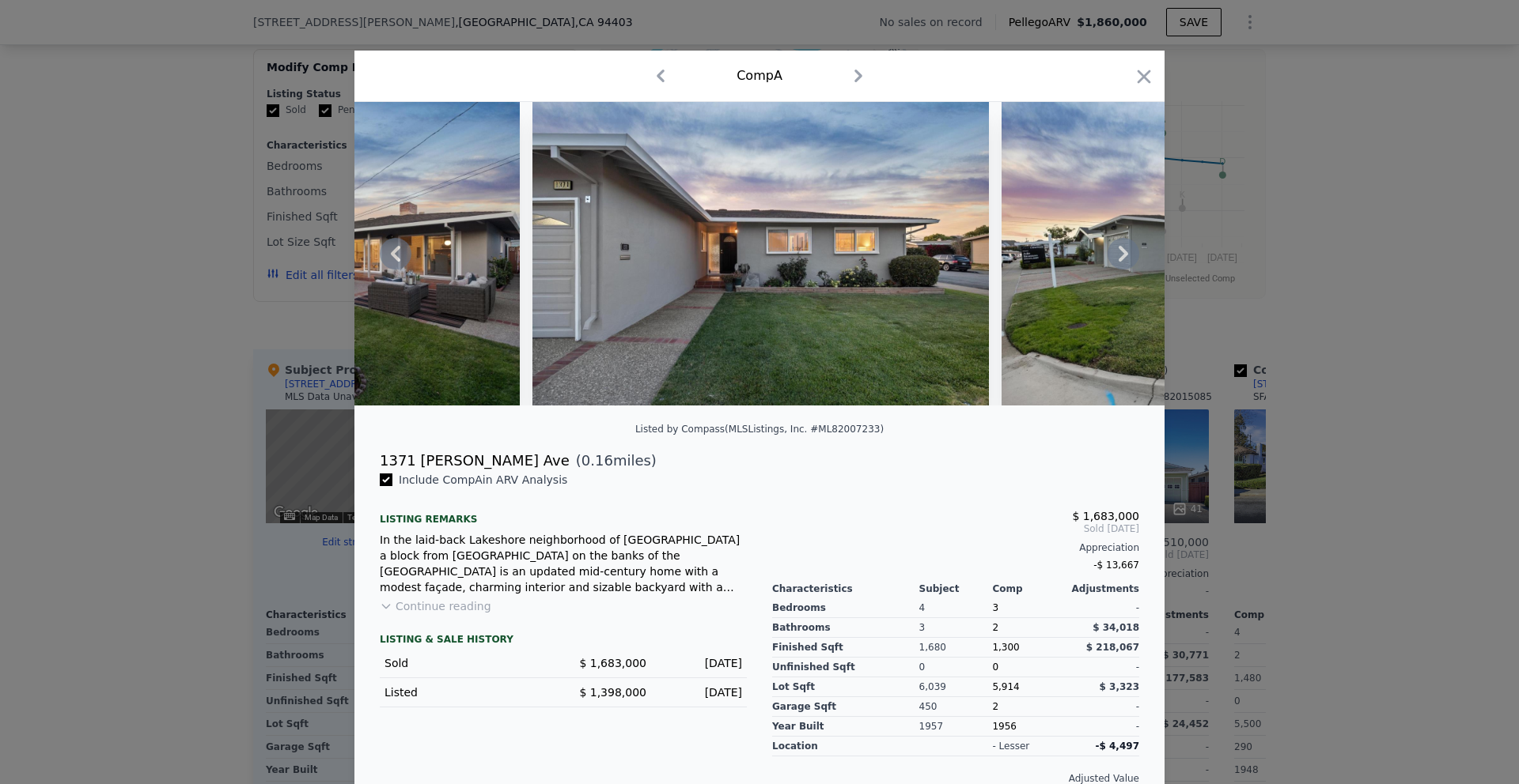
click at [1120, 252] on icon at bounding box center [1123, 254] width 31 height 31
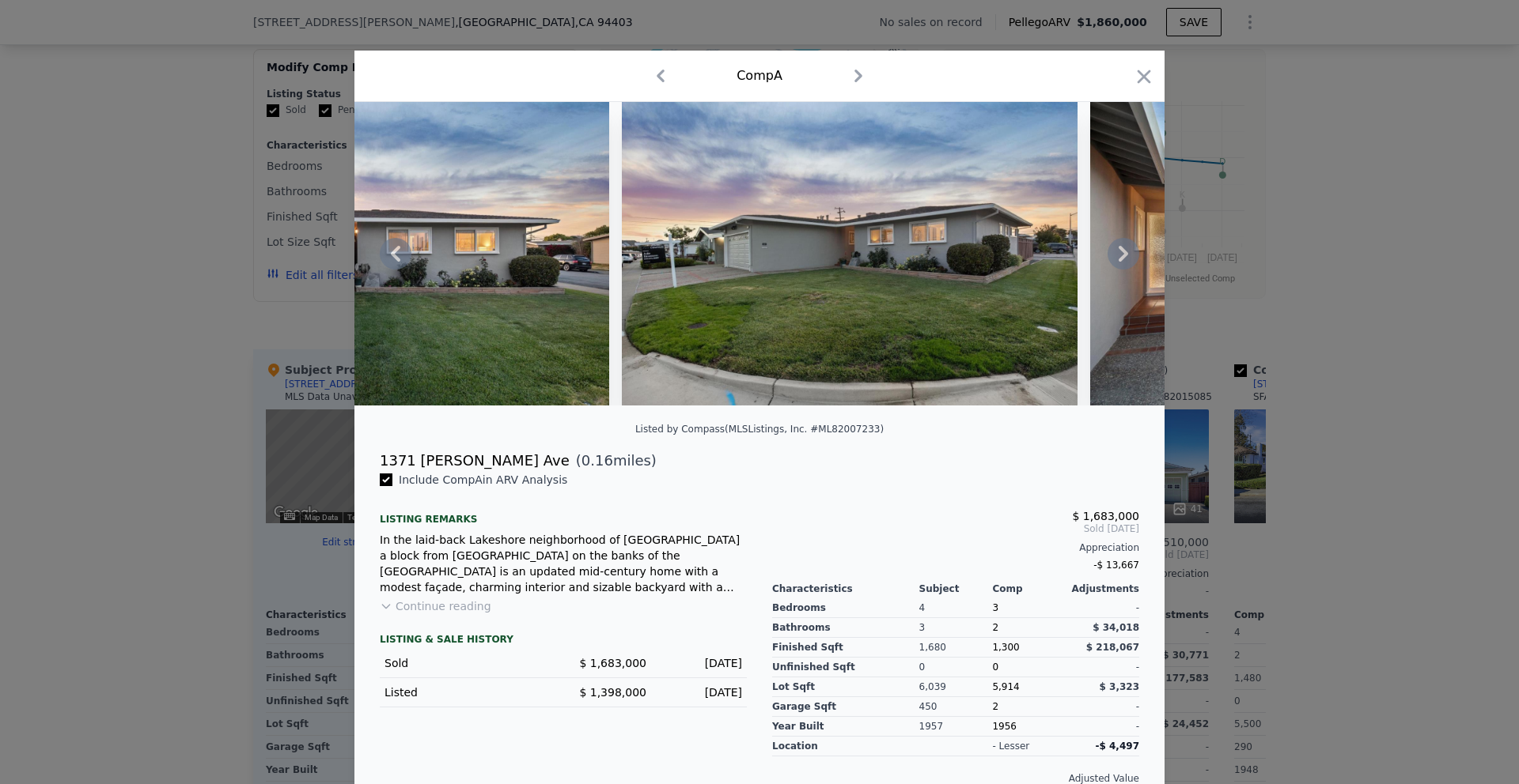
click at [1120, 253] on icon at bounding box center [1123, 254] width 31 height 31
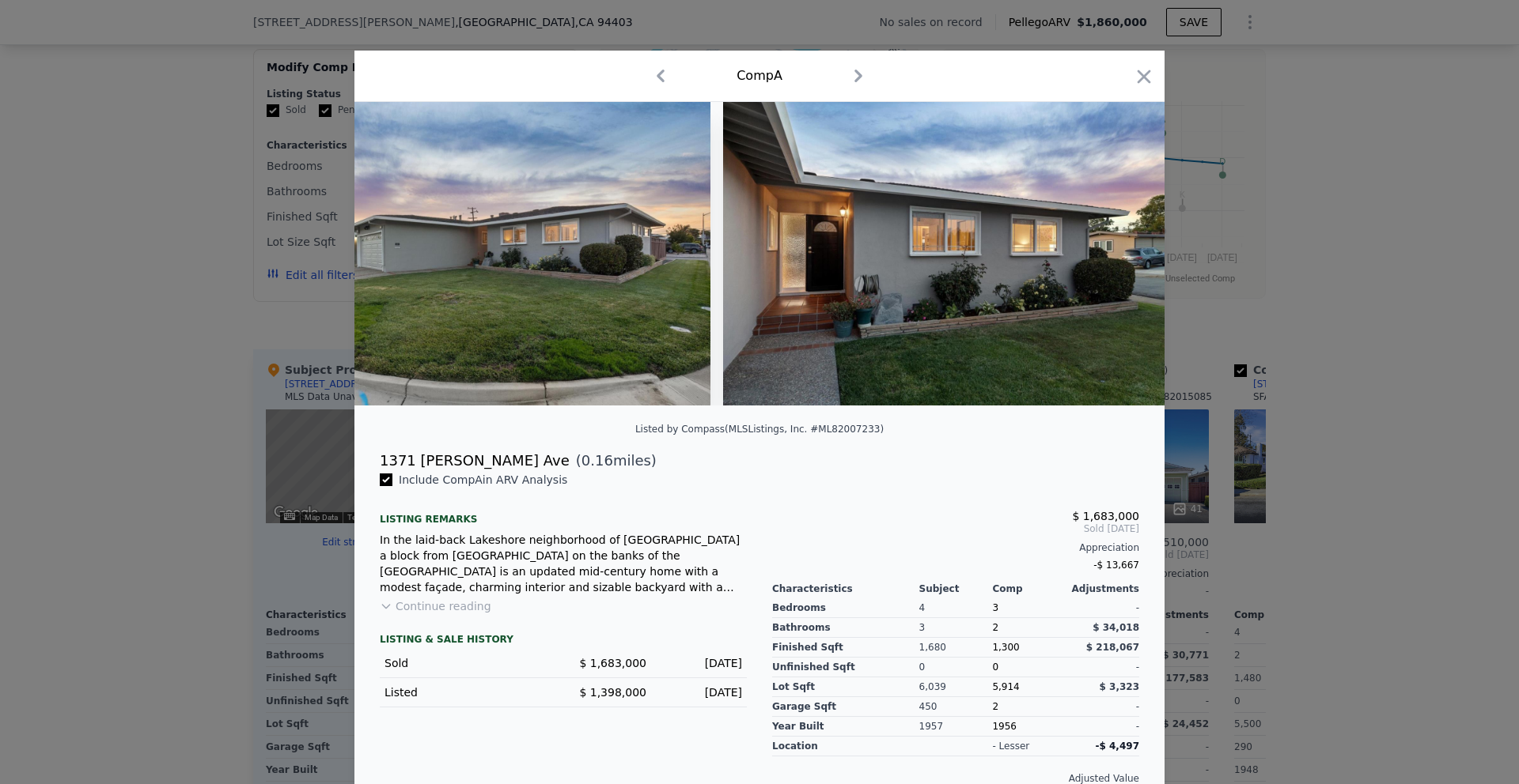
scroll to position [0, 1519]
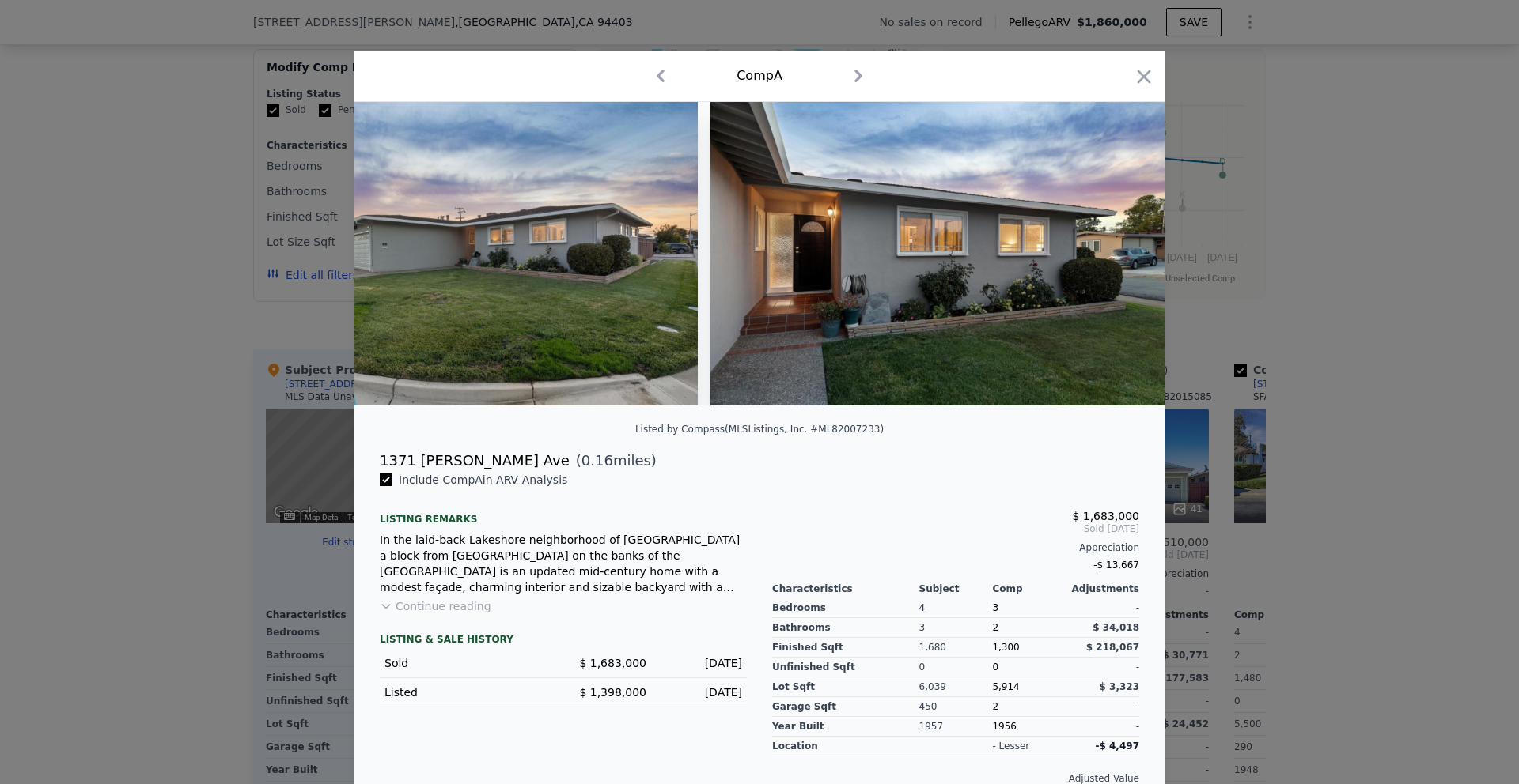
click at [1120, 253] on div at bounding box center [760, 253] width 810 height 303
click at [1120, 253] on icon at bounding box center [1123, 254] width 31 height 31
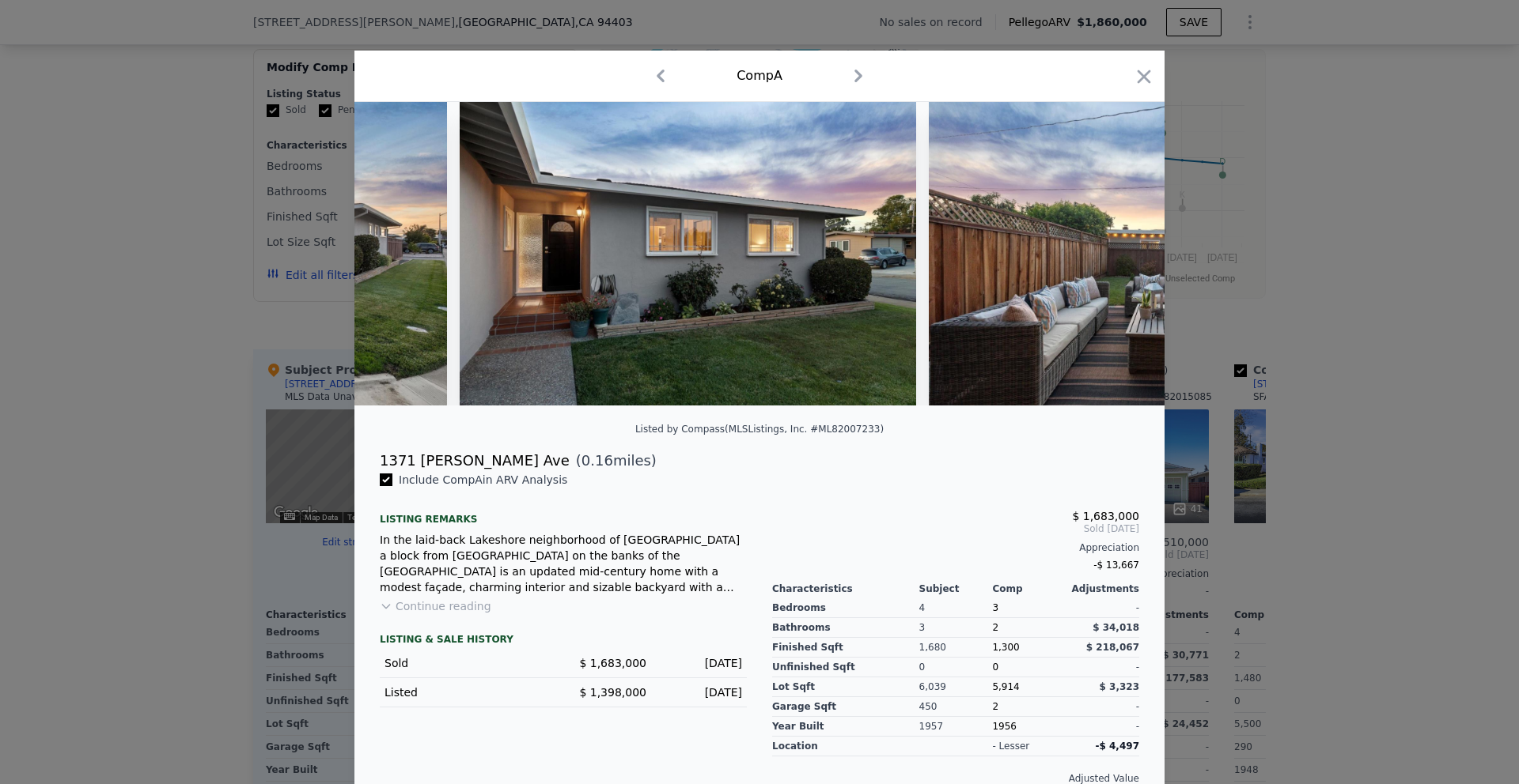
scroll to position [0, 1898]
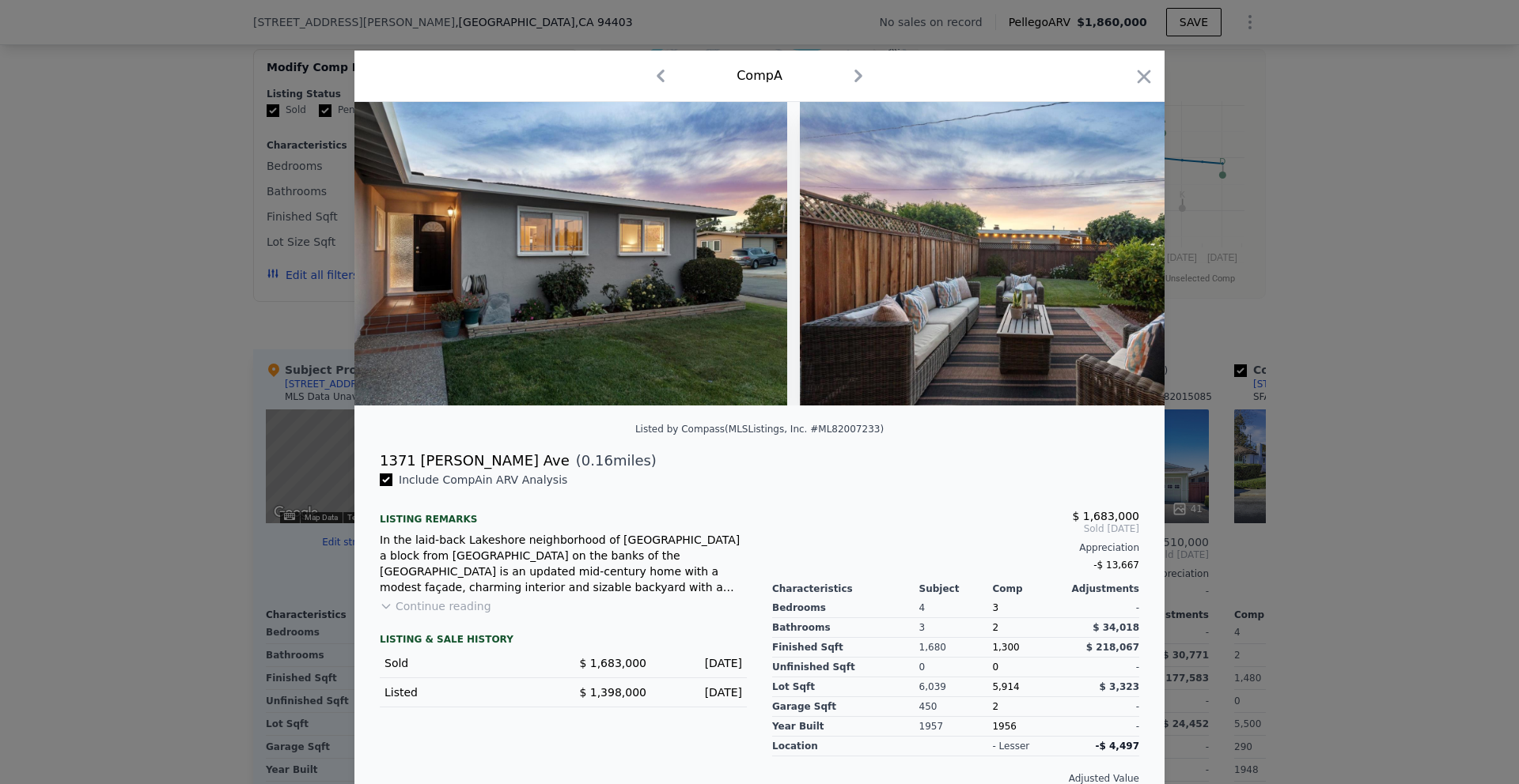
click at [910, 252] on img at bounding box center [1028, 253] width 456 height 303
click at [1116, 249] on icon at bounding box center [1123, 254] width 31 height 31
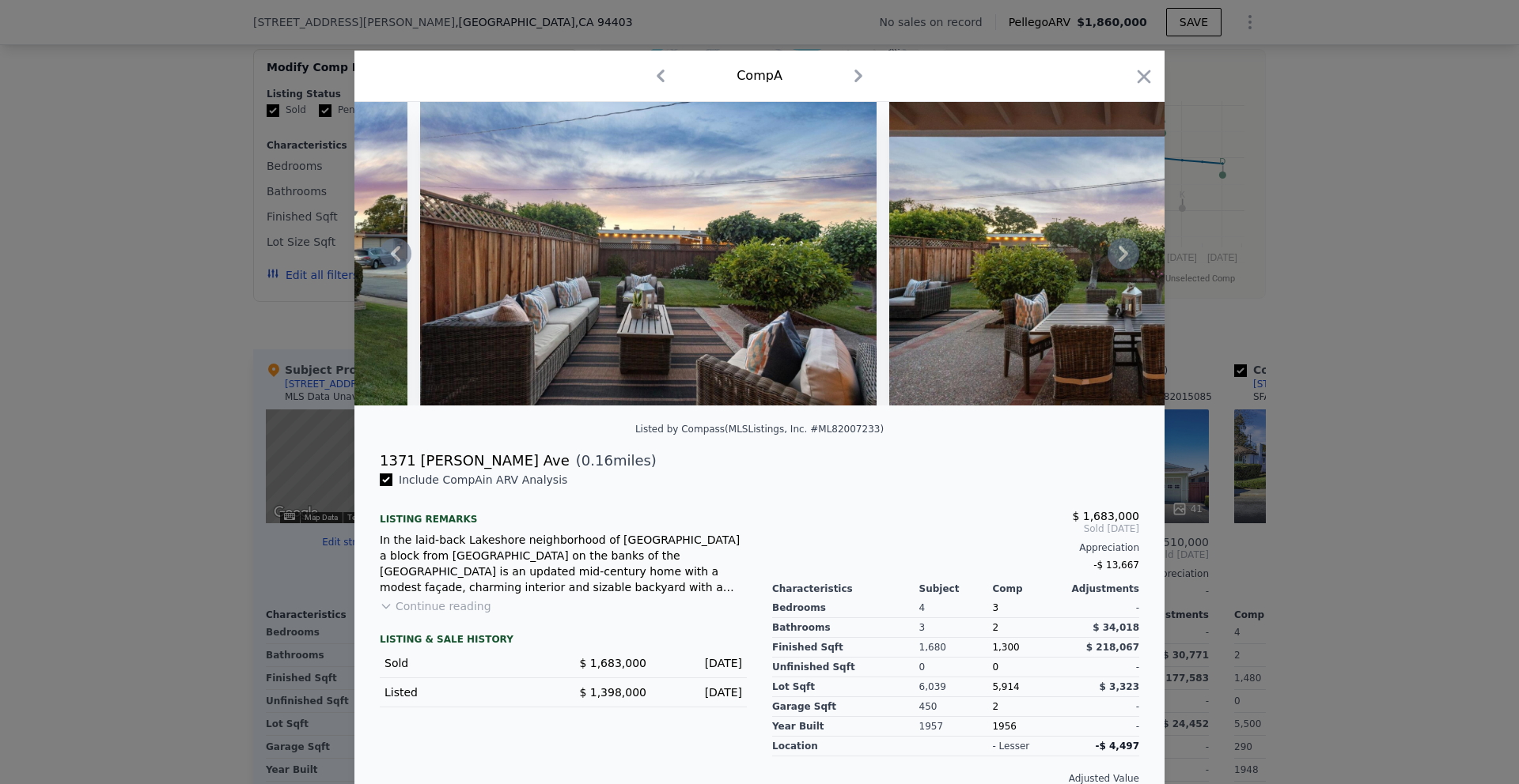
click at [1116, 249] on icon at bounding box center [1123, 254] width 31 height 31
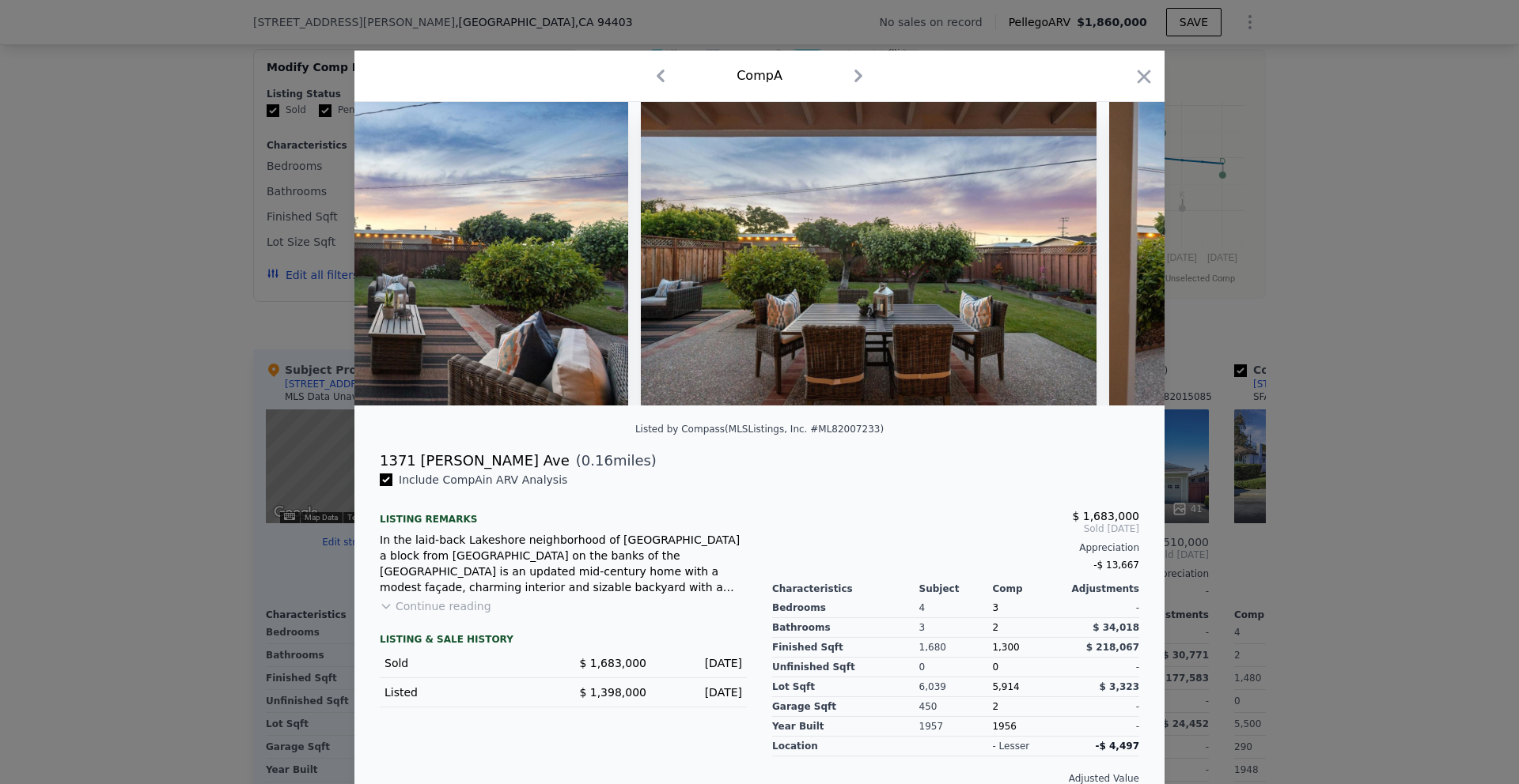
scroll to position [0, 2658]
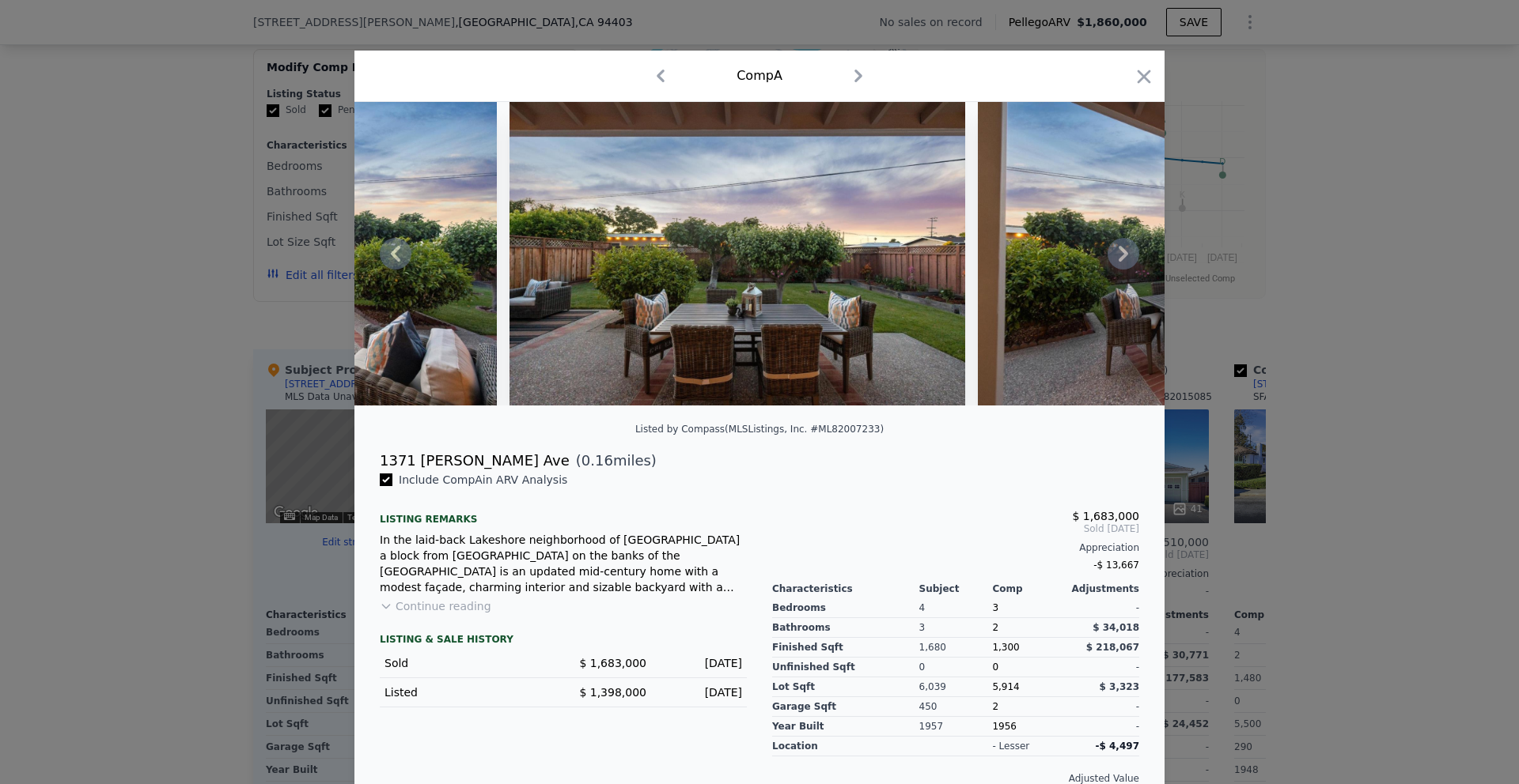
click at [1116, 249] on icon at bounding box center [1123, 254] width 31 height 31
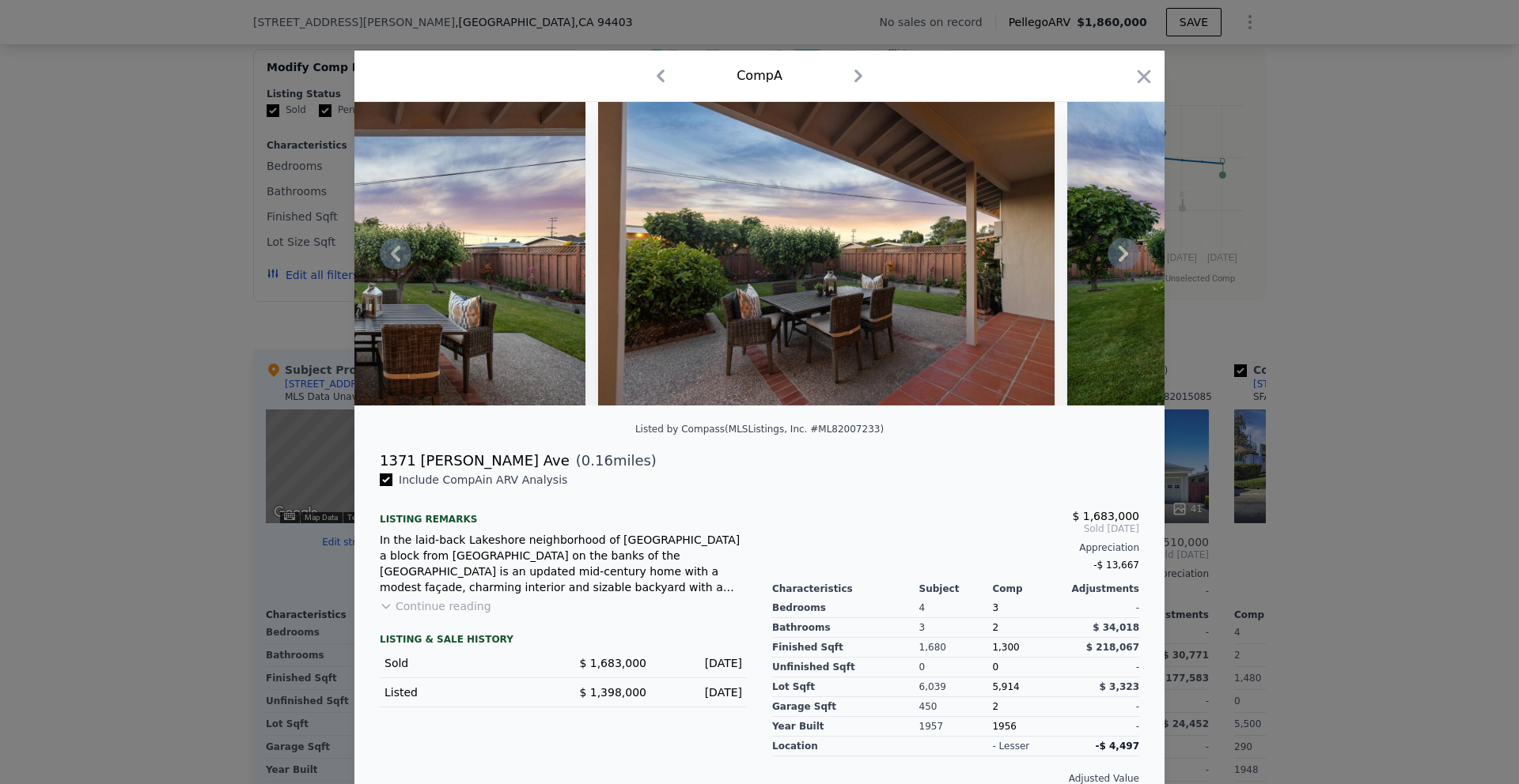
click at [1126, 245] on icon at bounding box center [1123, 254] width 31 height 31
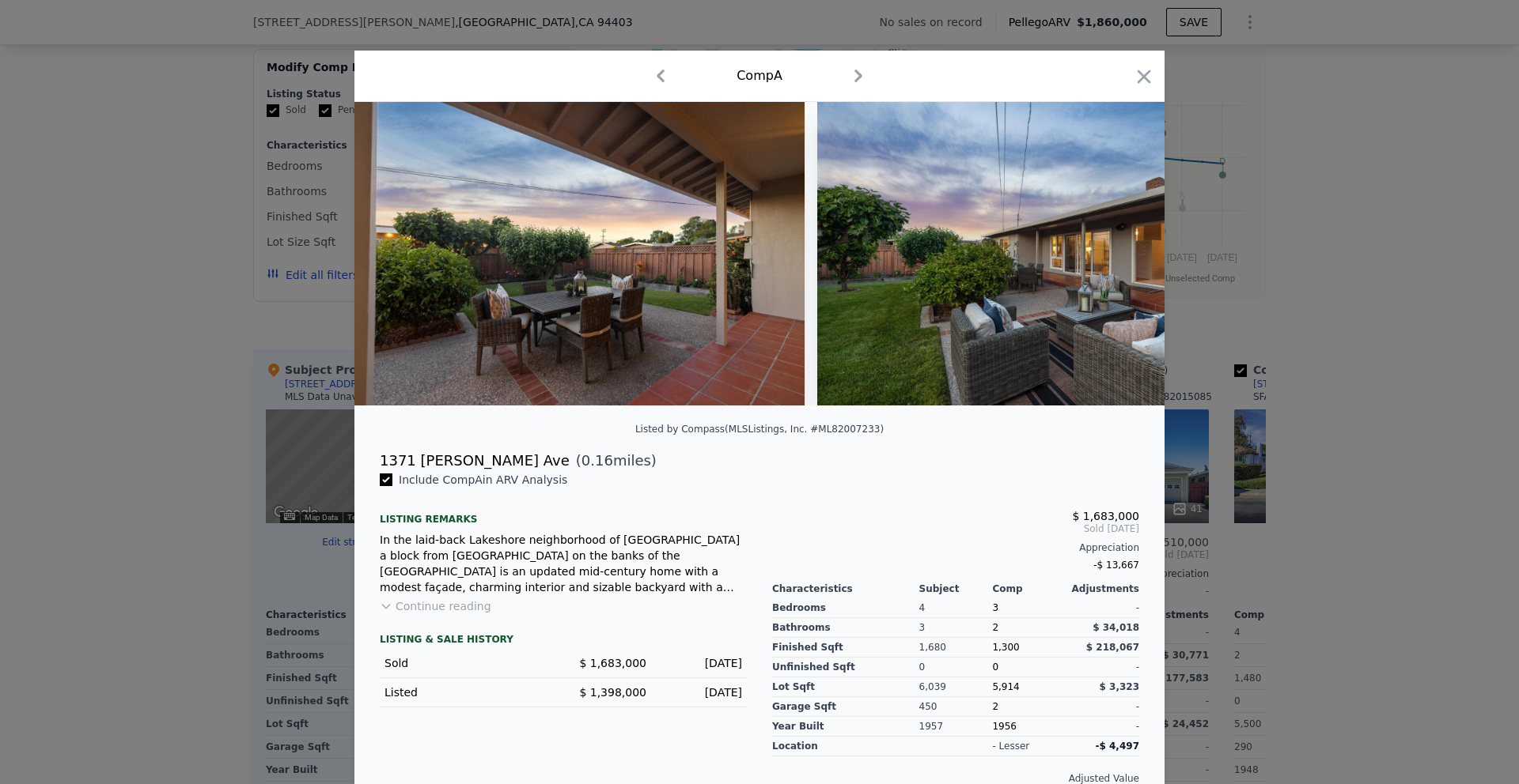
scroll to position [0, 3417]
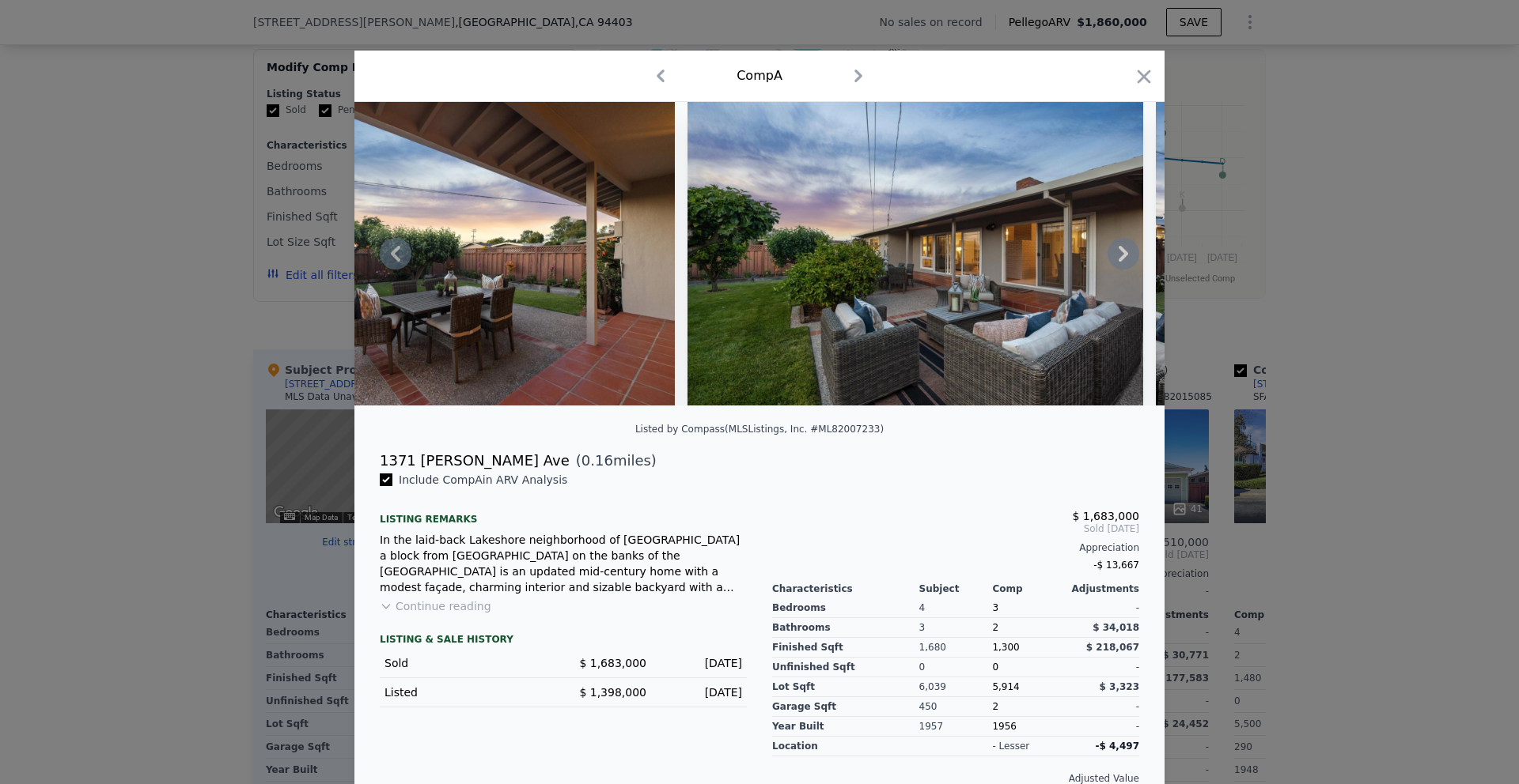
click at [384, 252] on icon at bounding box center [396, 254] width 31 height 31
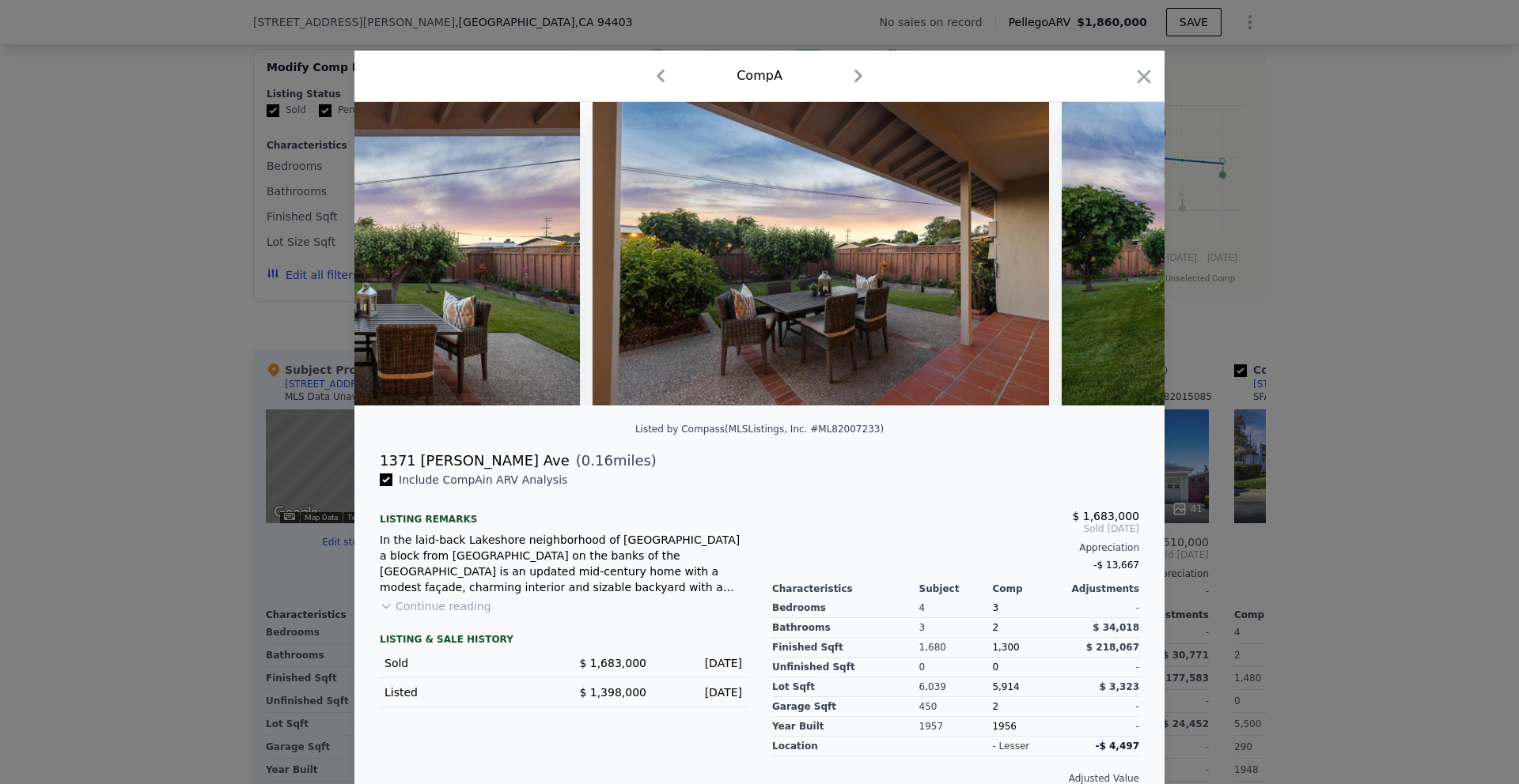
scroll to position [0, 3037]
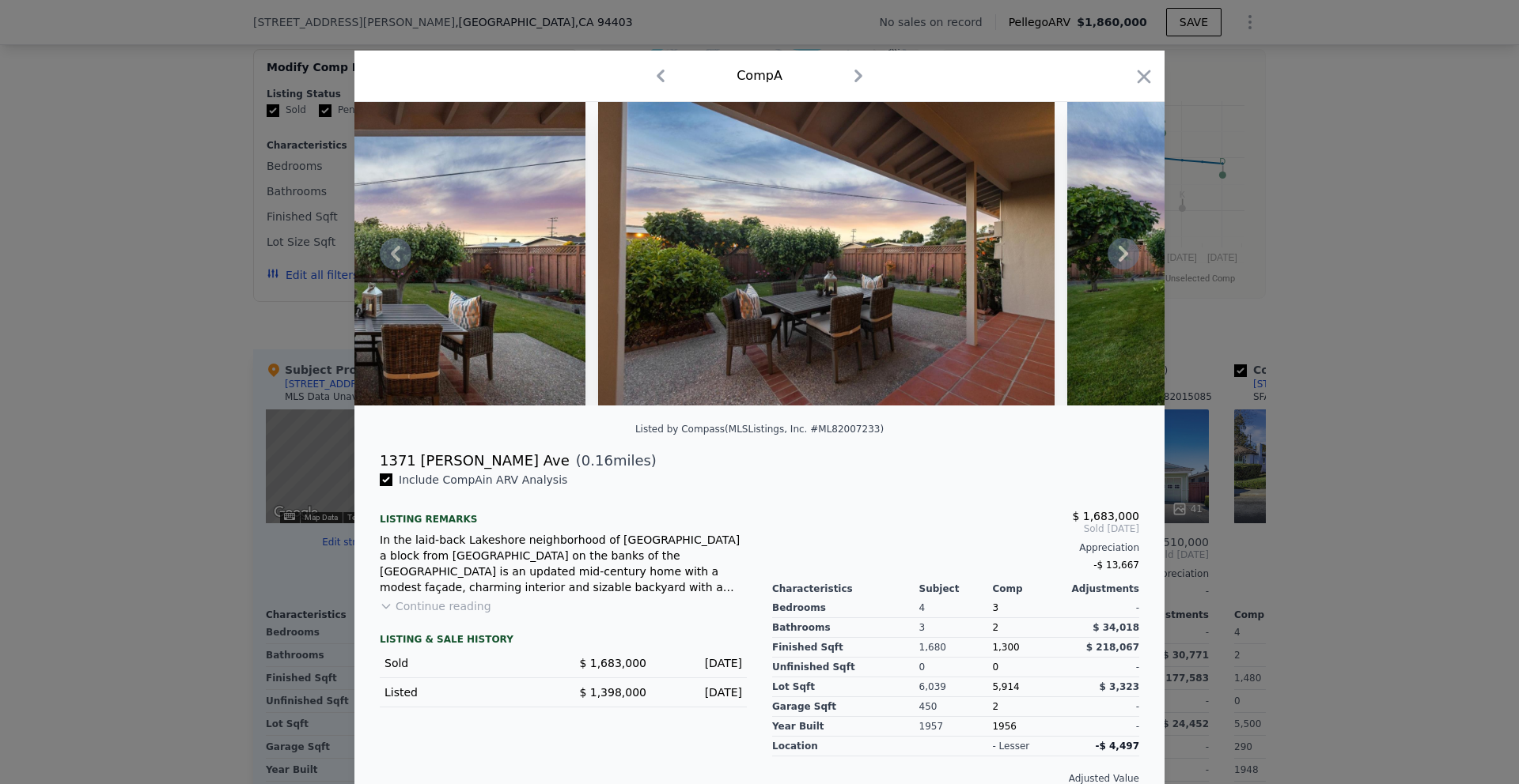
click at [395, 253] on icon at bounding box center [396, 254] width 31 height 31
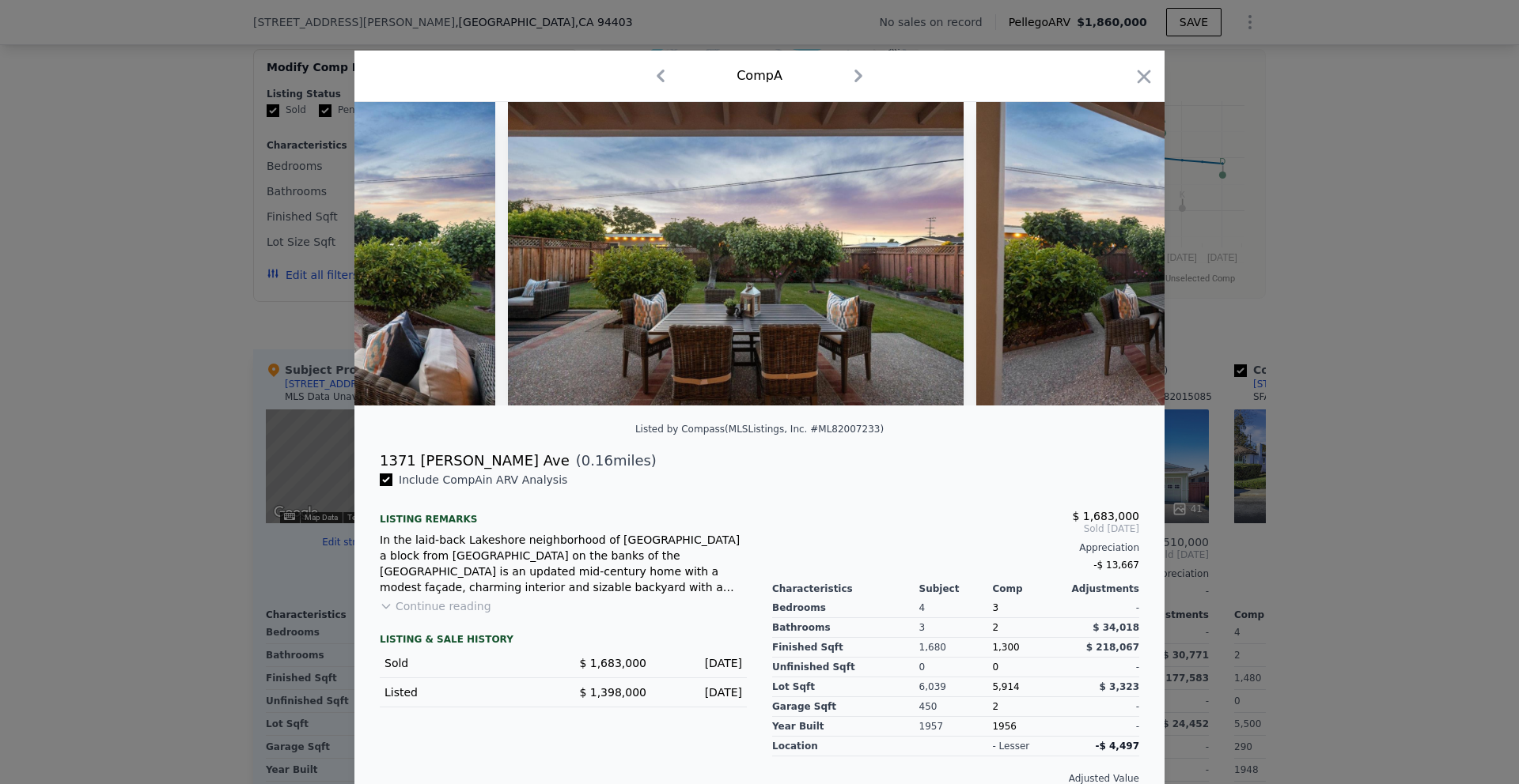
scroll to position [0, 2658]
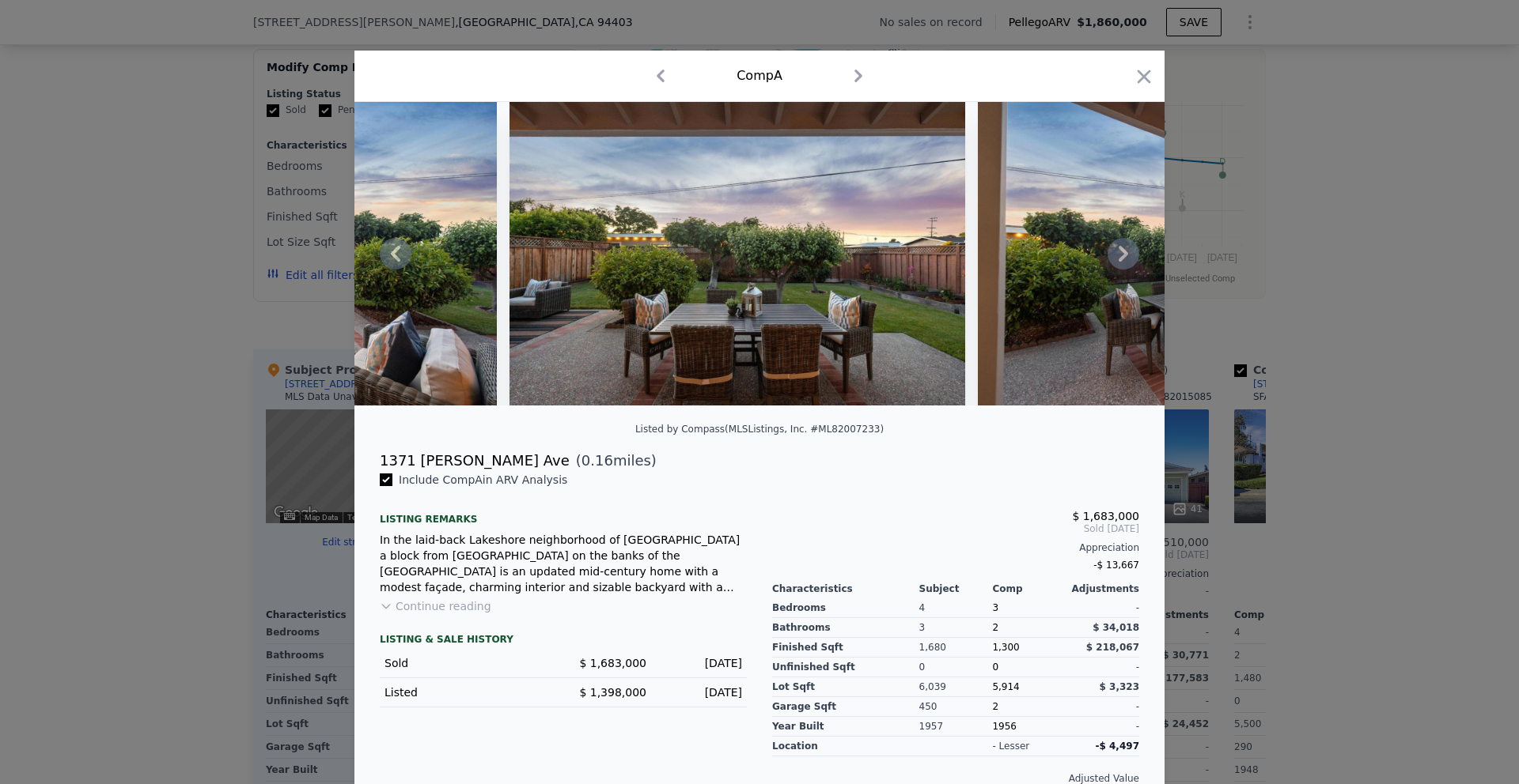
click at [1128, 249] on icon at bounding box center [1123, 254] width 31 height 31
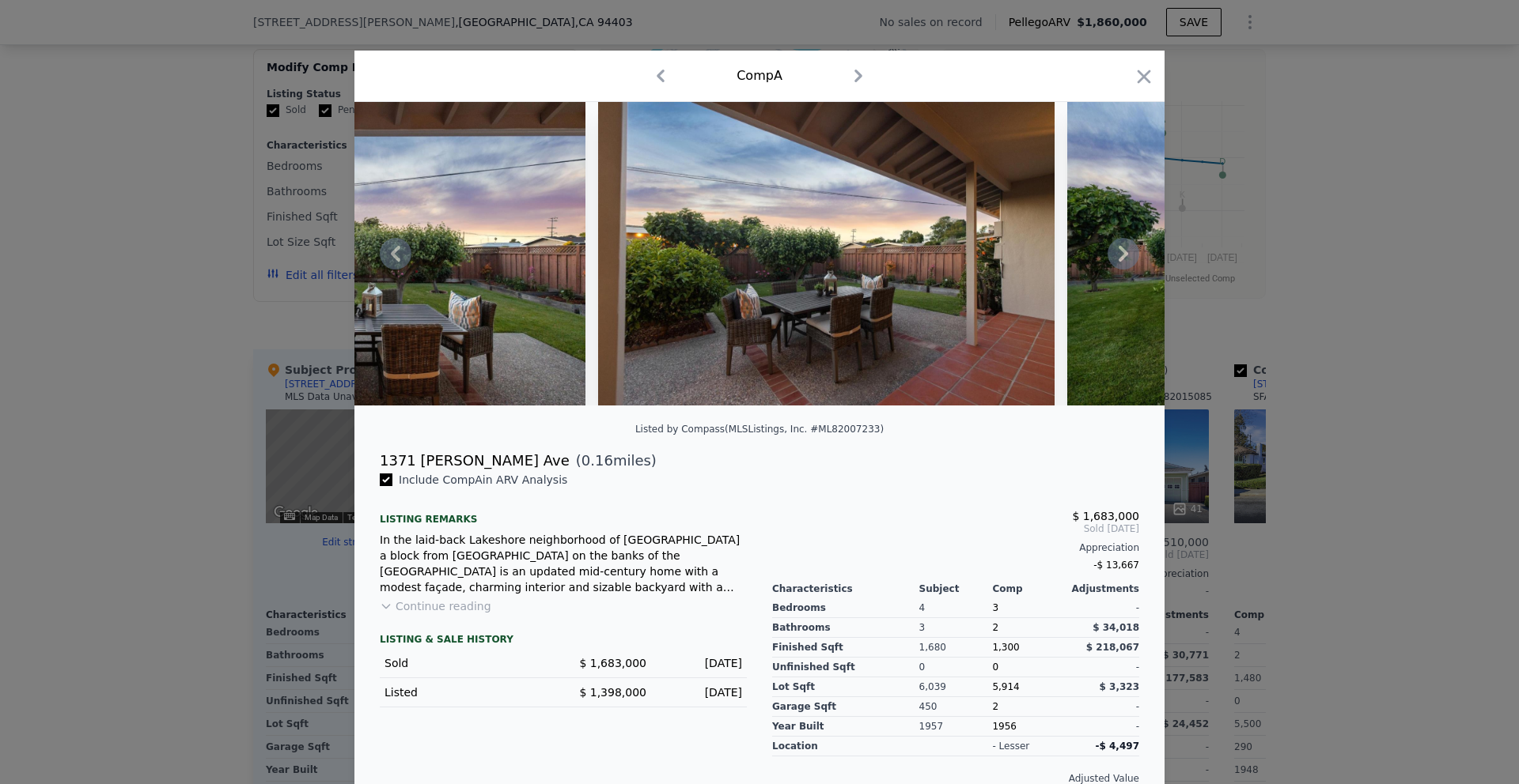
click at [1128, 249] on icon at bounding box center [1123, 254] width 31 height 31
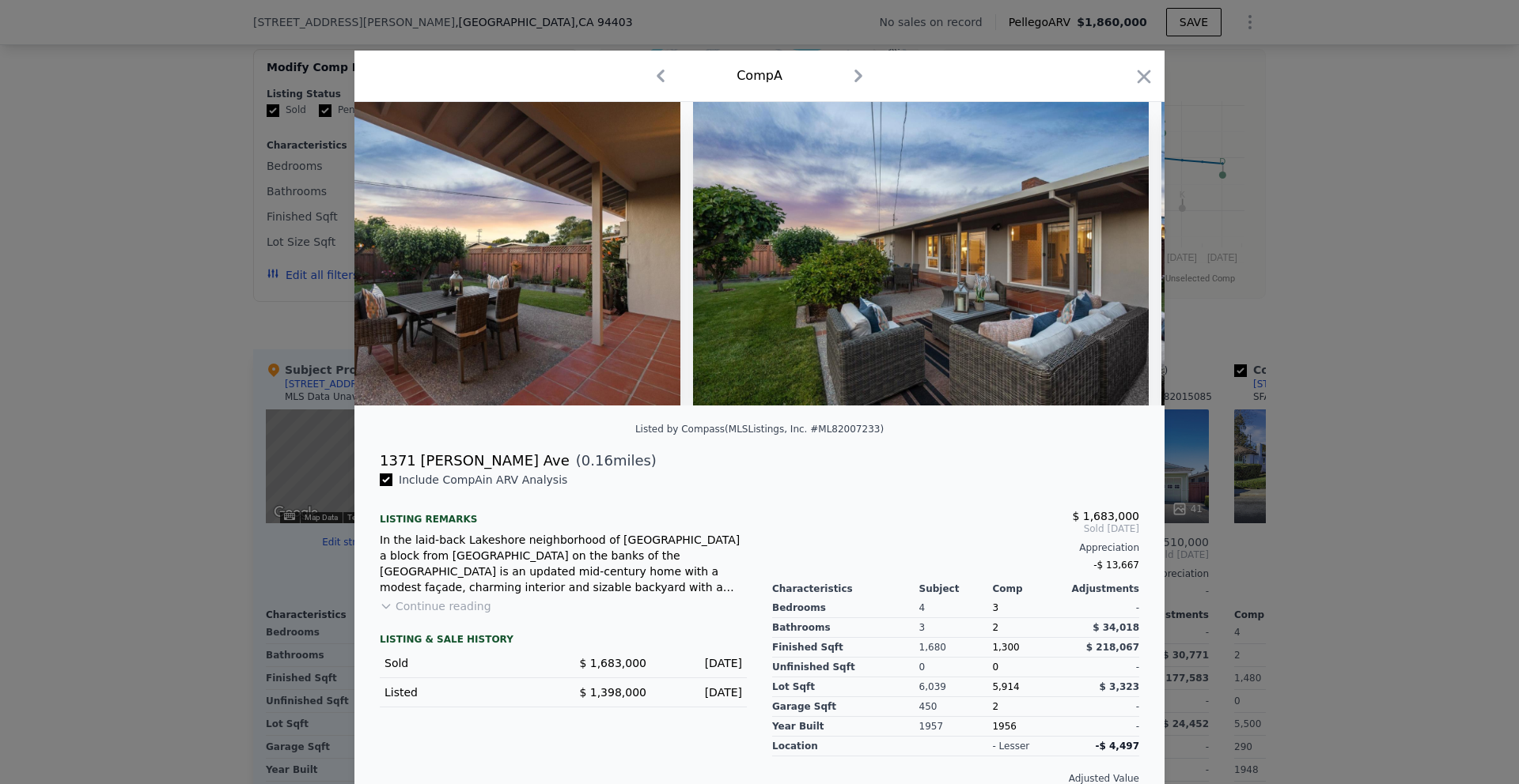
scroll to position [0, 3417]
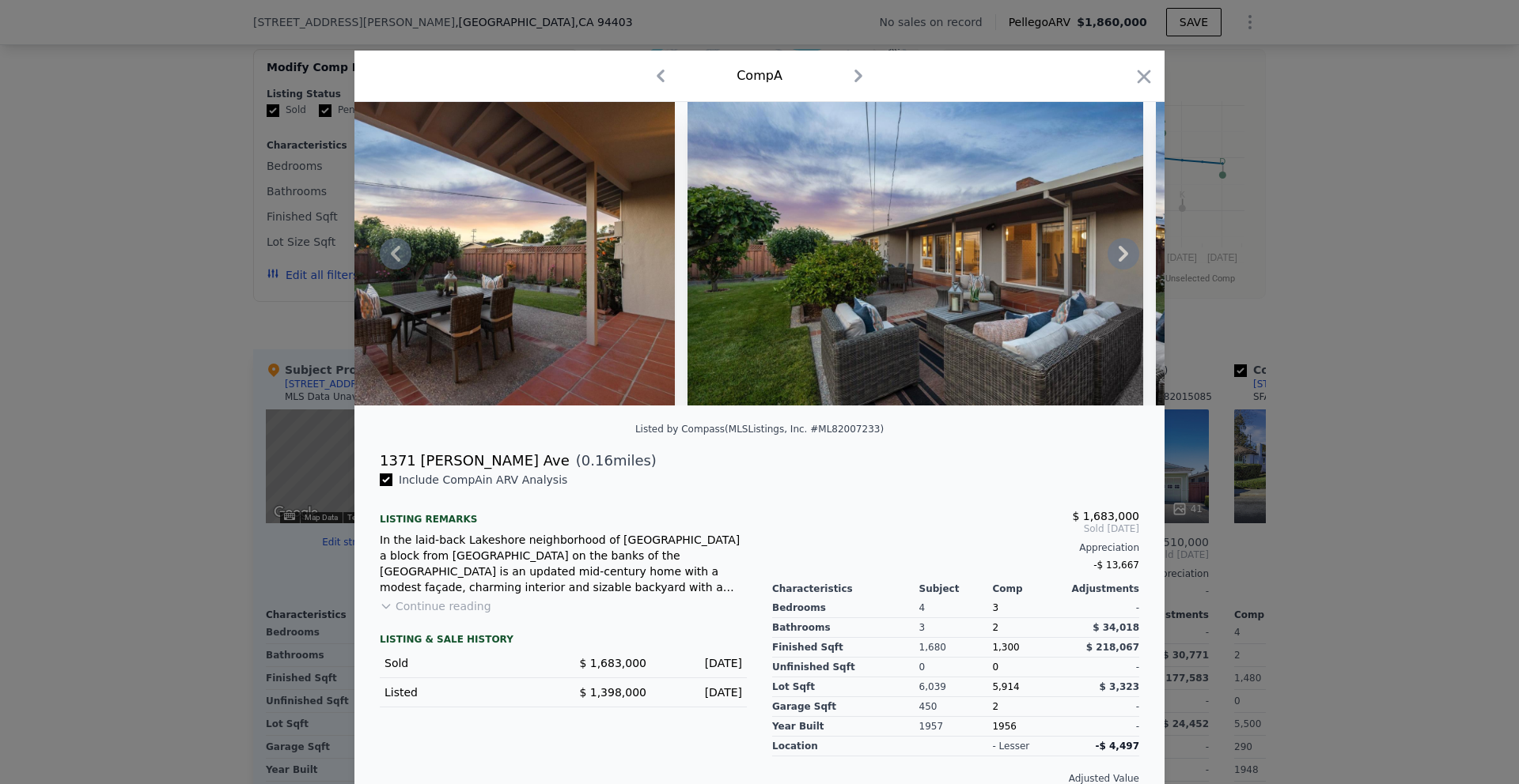
click at [1128, 249] on div at bounding box center [760, 253] width 810 height 303
click at [1128, 249] on icon at bounding box center [1123, 254] width 31 height 31
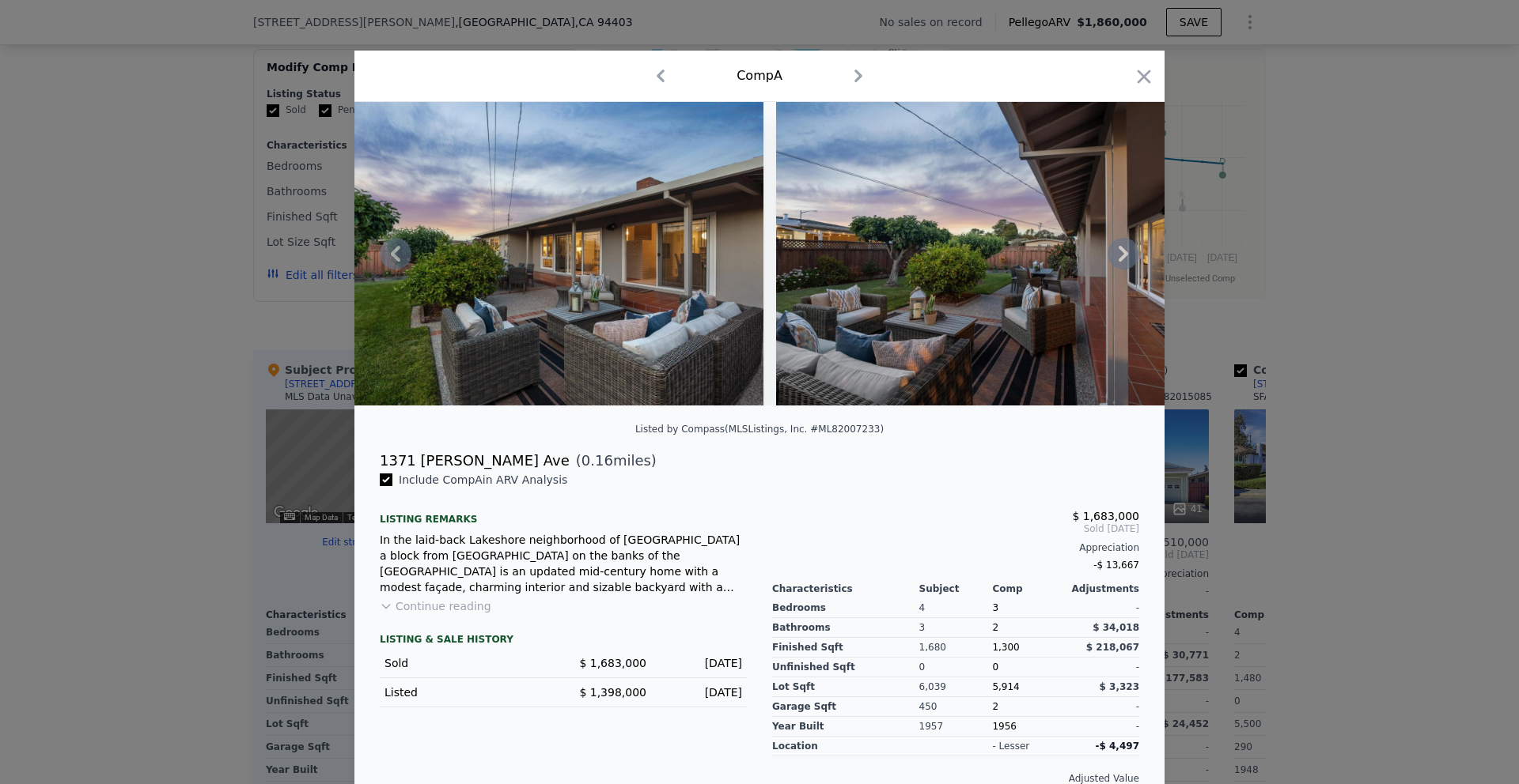
click at [1125, 250] on icon at bounding box center [1123, 254] width 10 height 16
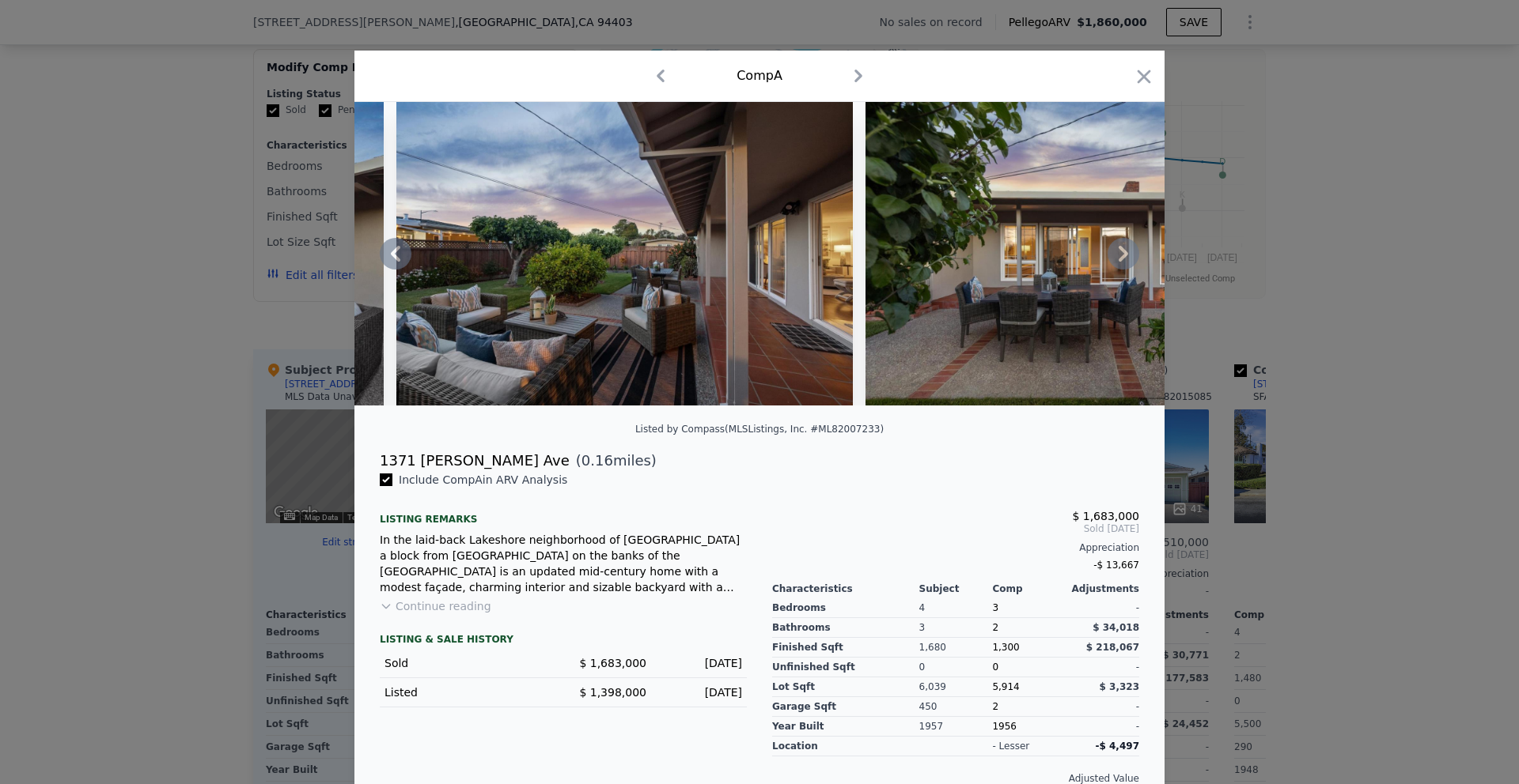
click at [1118, 252] on icon at bounding box center [1123, 254] width 31 height 31
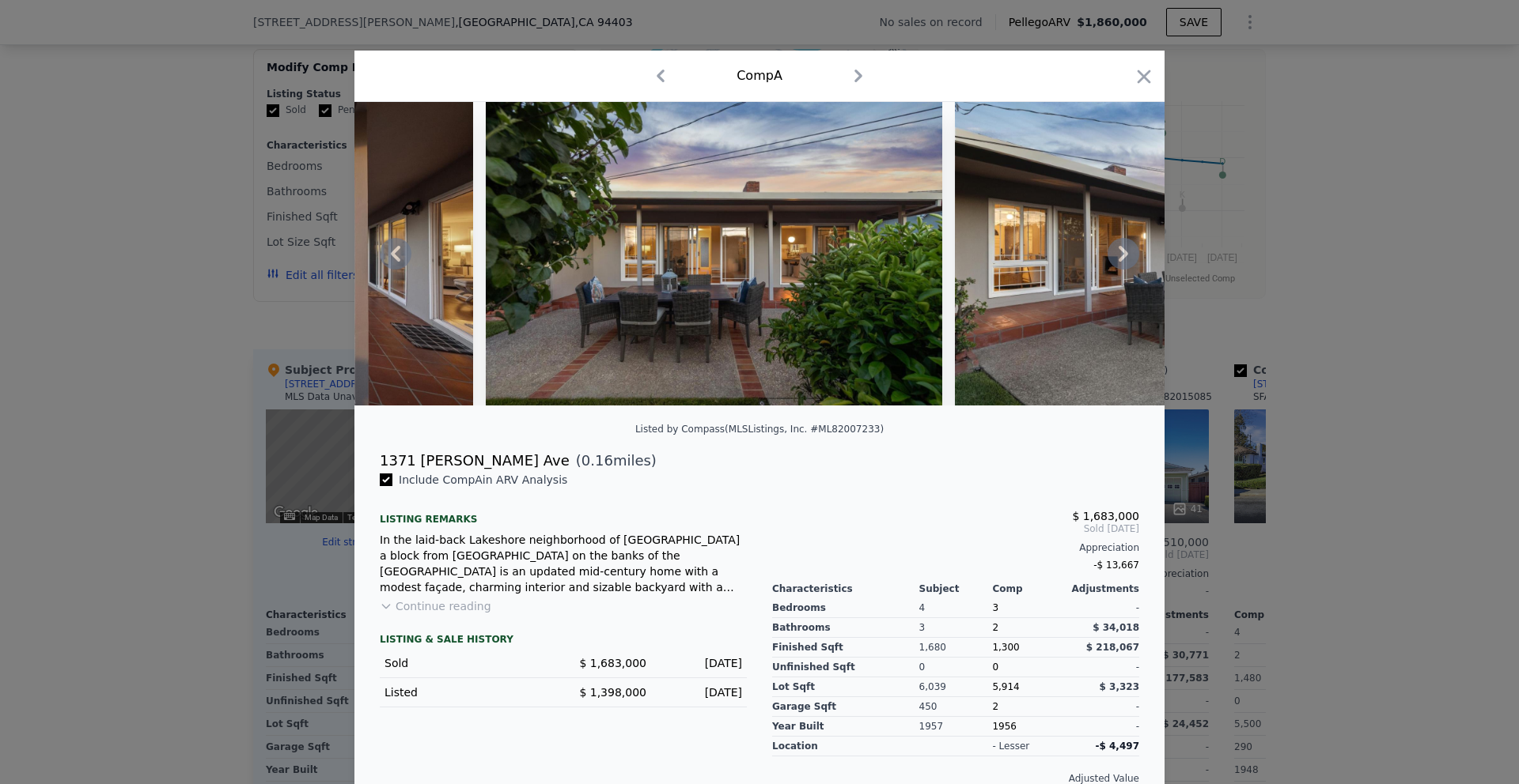
click at [1123, 253] on icon at bounding box center [1123, 254] width 31 height 31
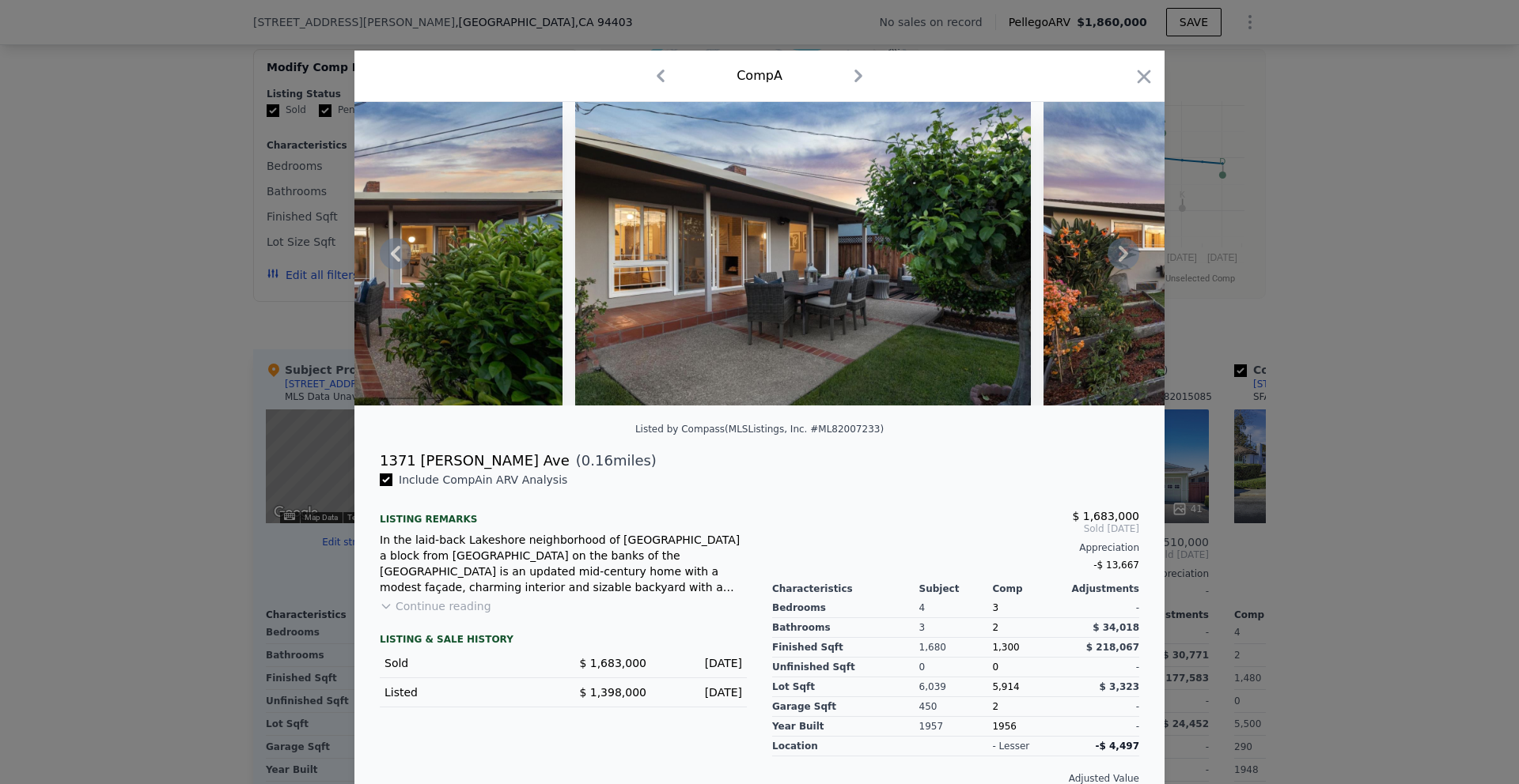
click at [1123, 253] on icon at bounding box center [1123, 254] width 31 height 31
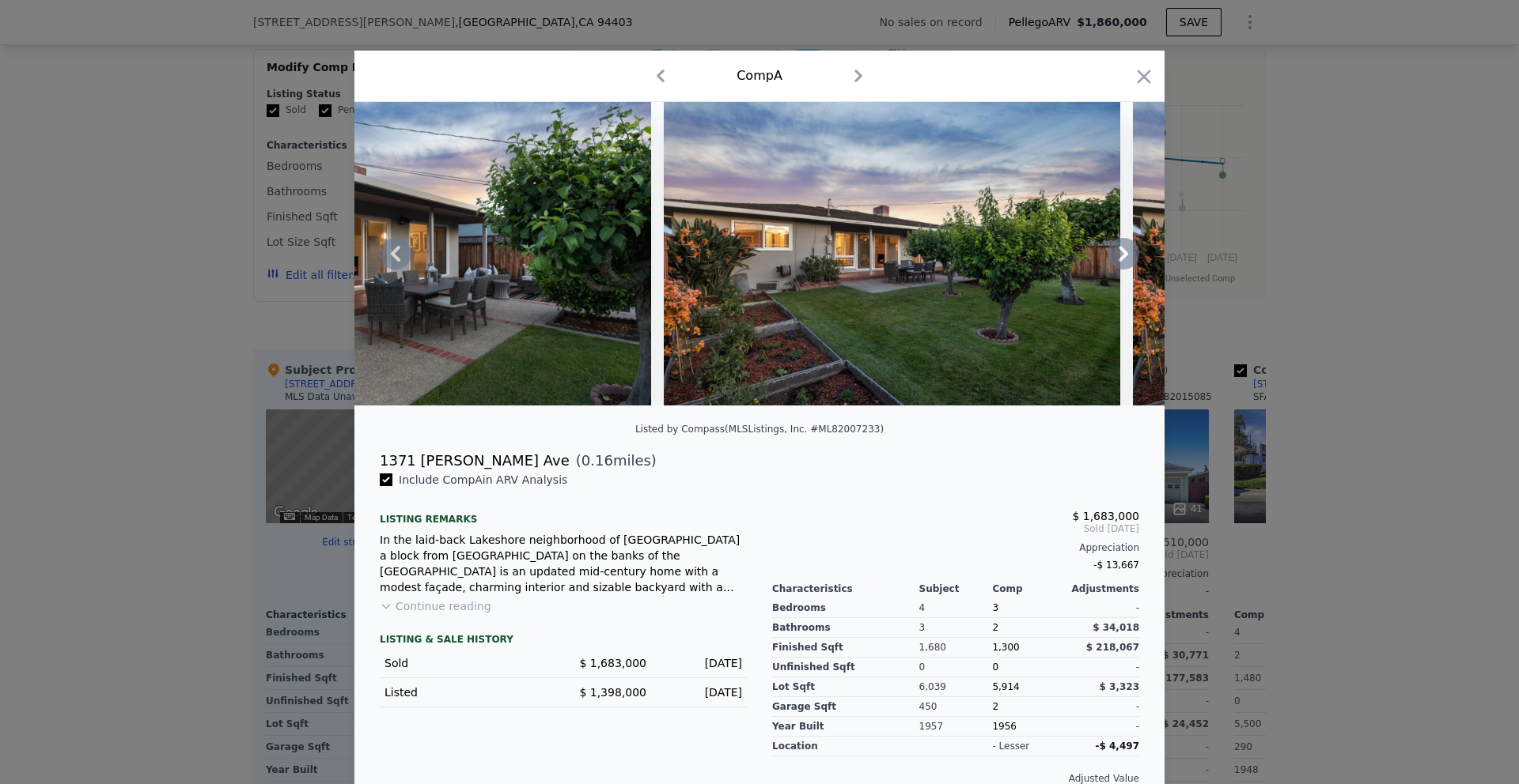
click at [1130, 249] on icon at bounding box center [1123, 254] width 31 height 31
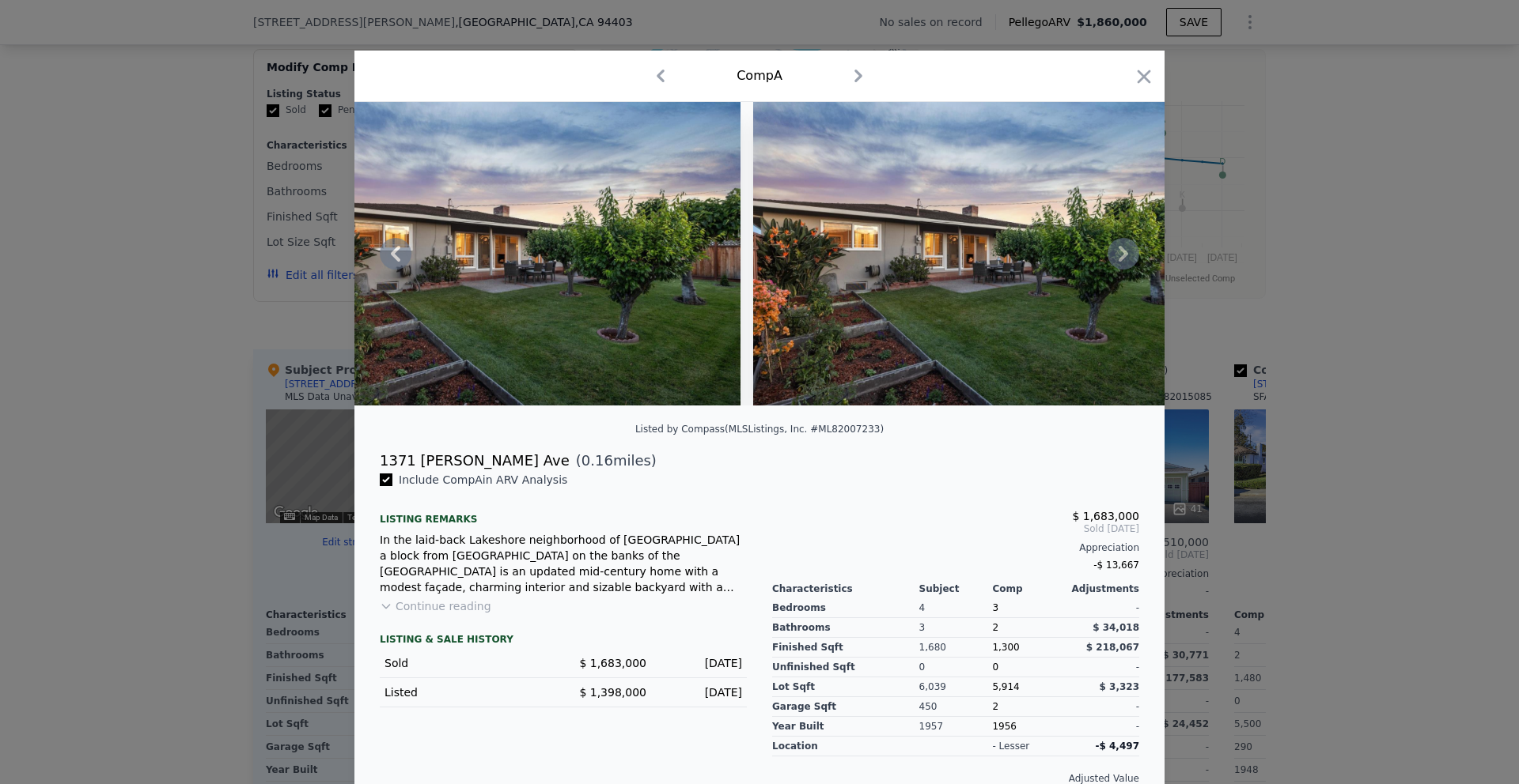
click at [1126, 250] on icon at bounding box center [1123, 254] width 31 height 31
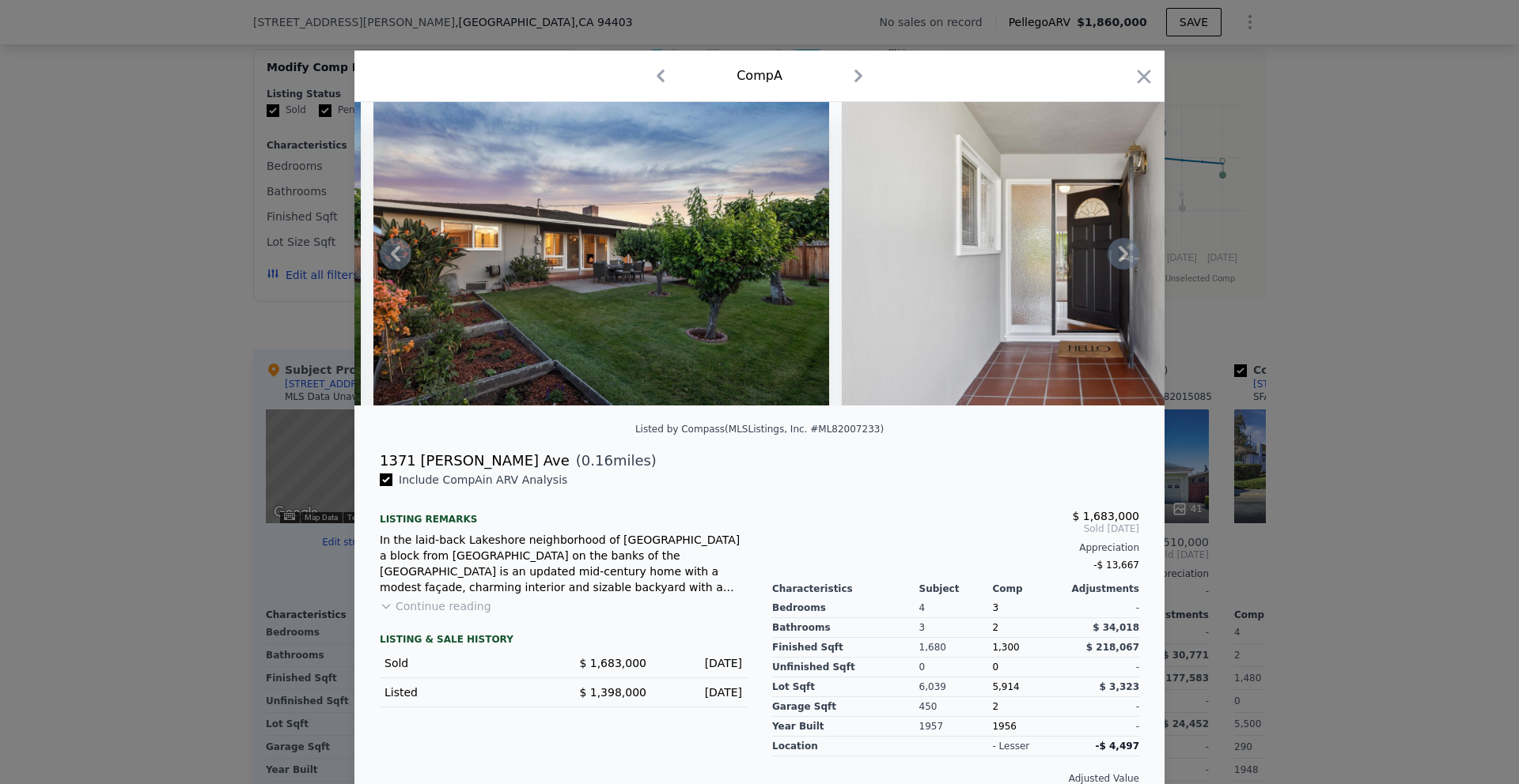
click at [1126, 249] on icon at bounding box center [1123, 254] width 31 height 31
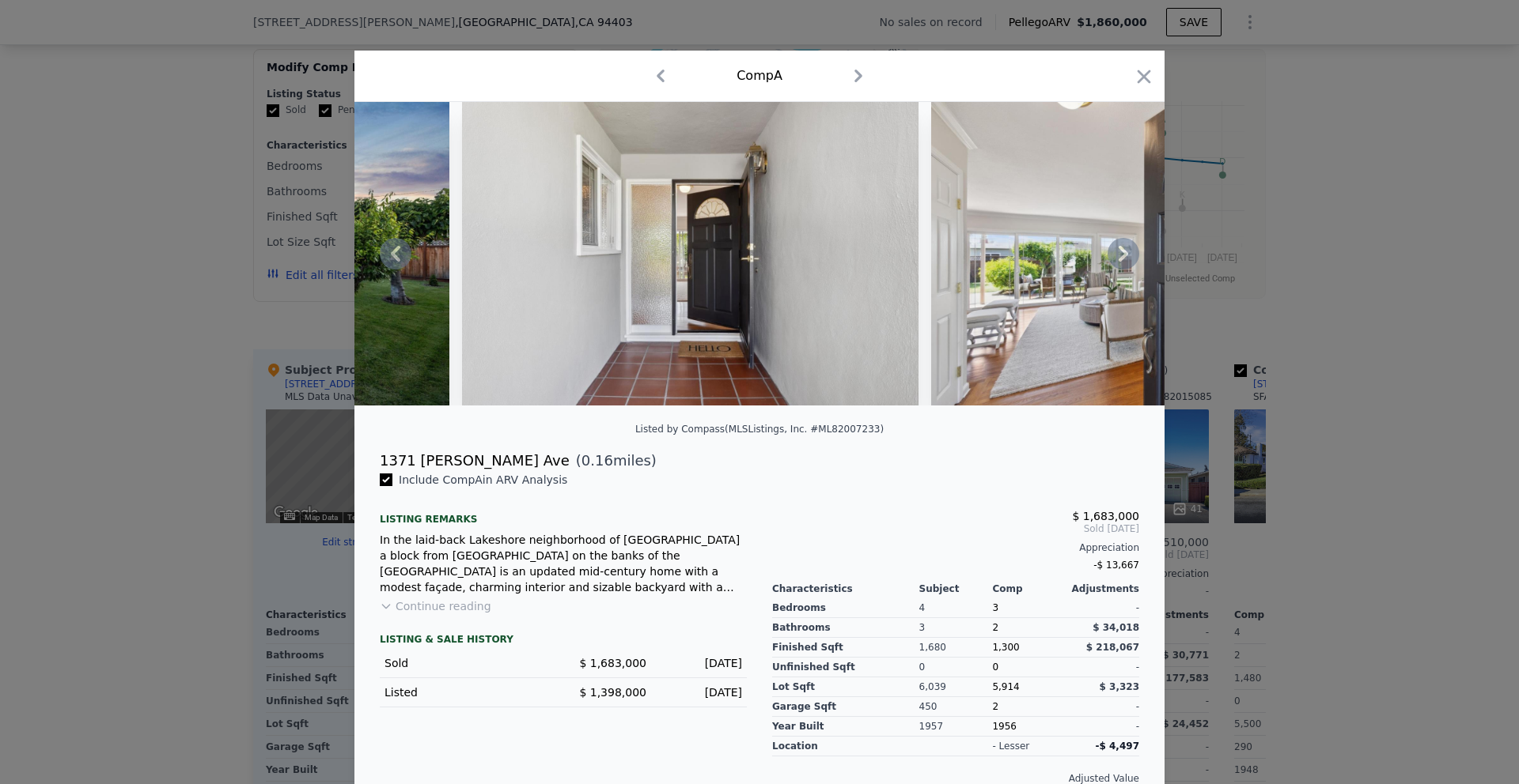
click at [1126, 249] on icon at bounding box center [1123, 254] width 31 height 31
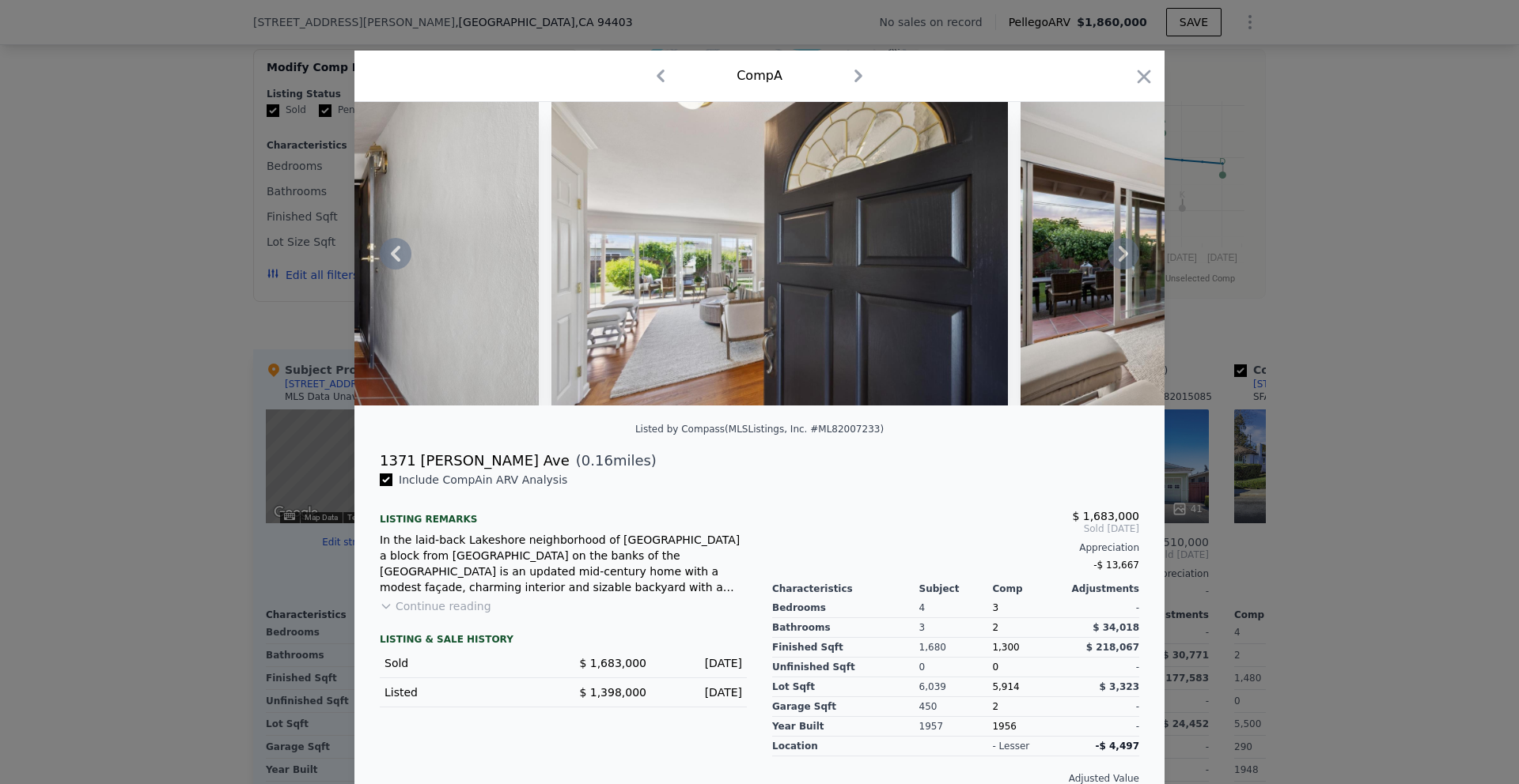
click at [1123, 249] on icon at bounding box center [1123, 254] width 10 height 16
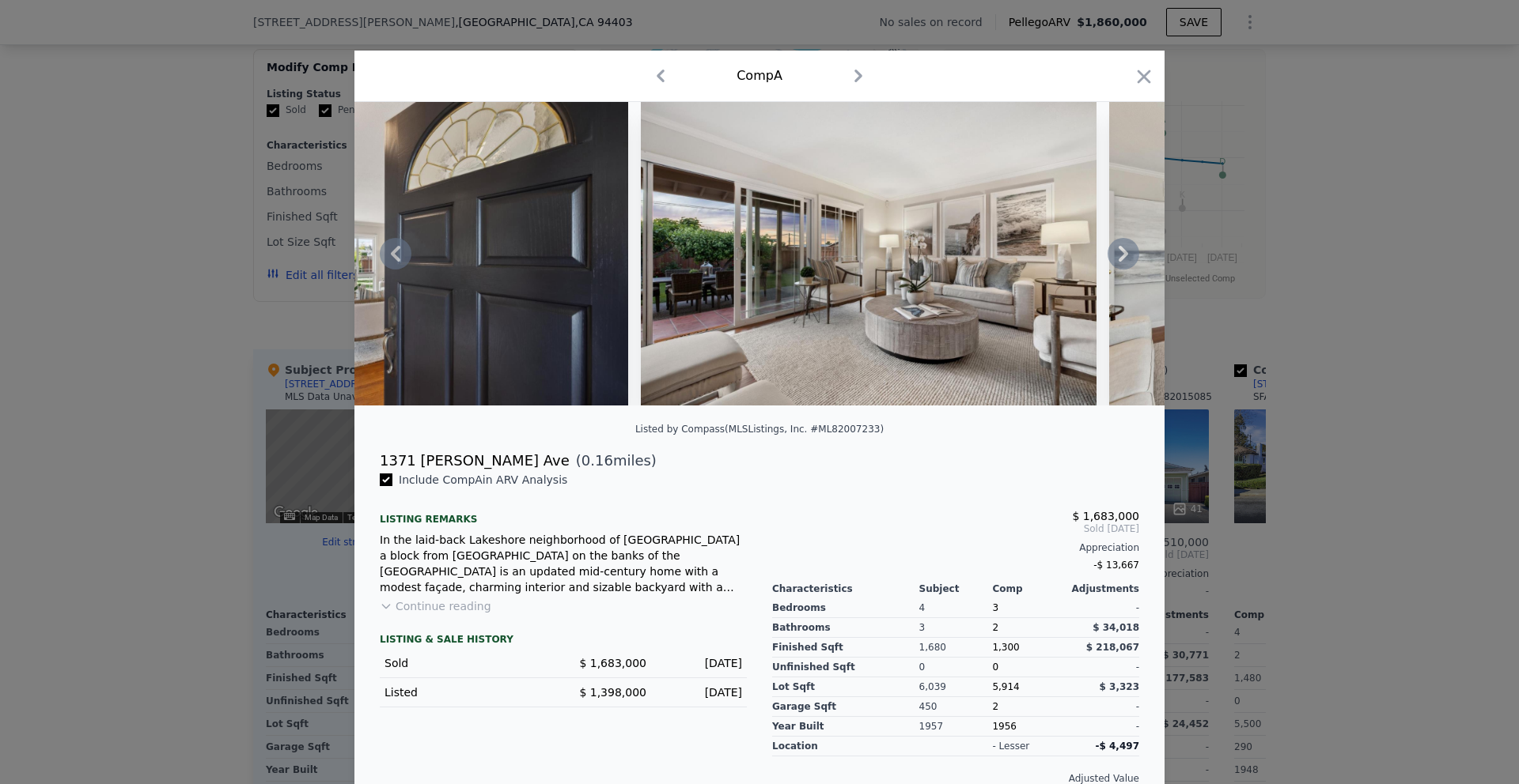
click at [1123, 252] on icon at bounding box center [1123, 254] width 31 height 31
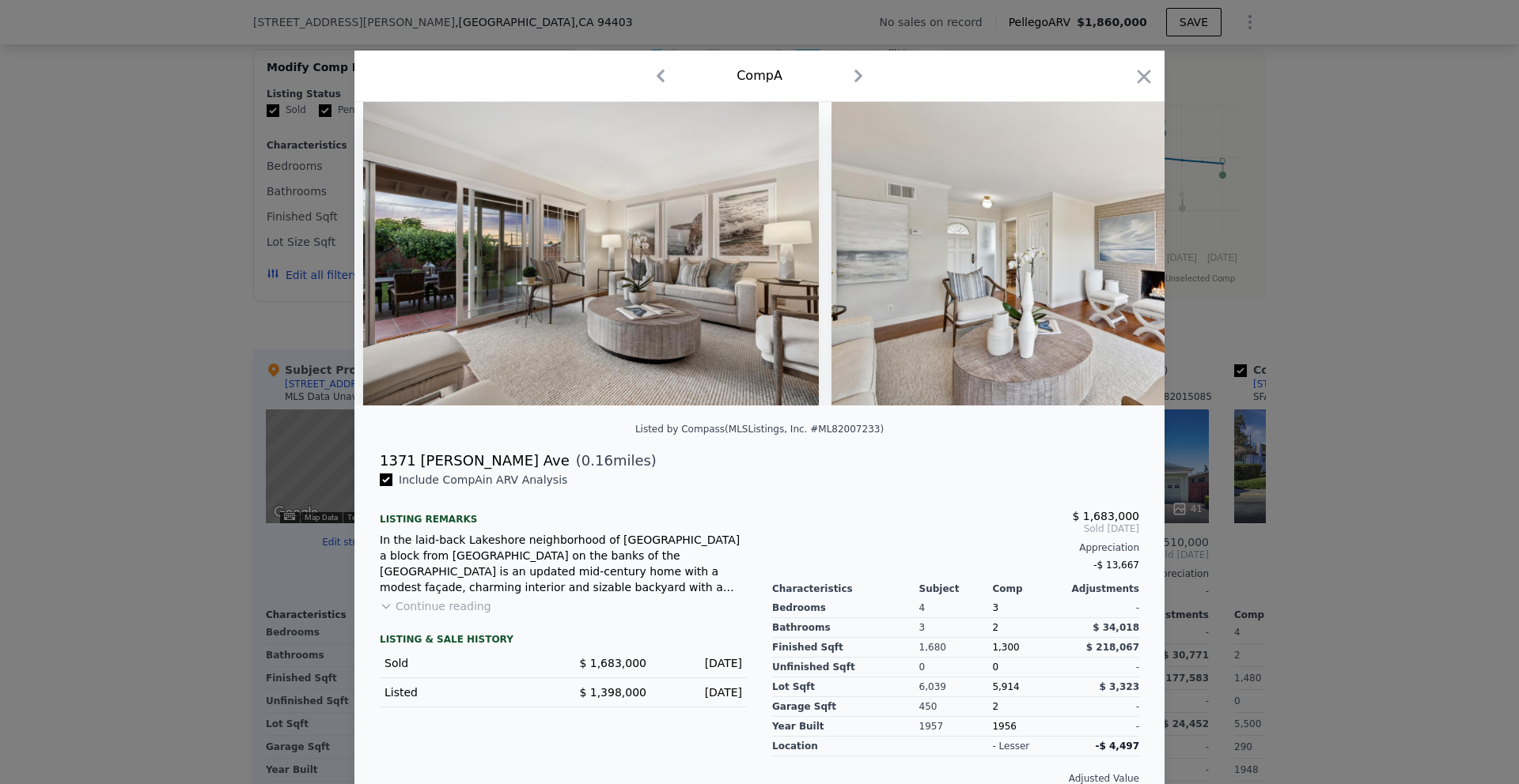
scroll to position [0, 7594]
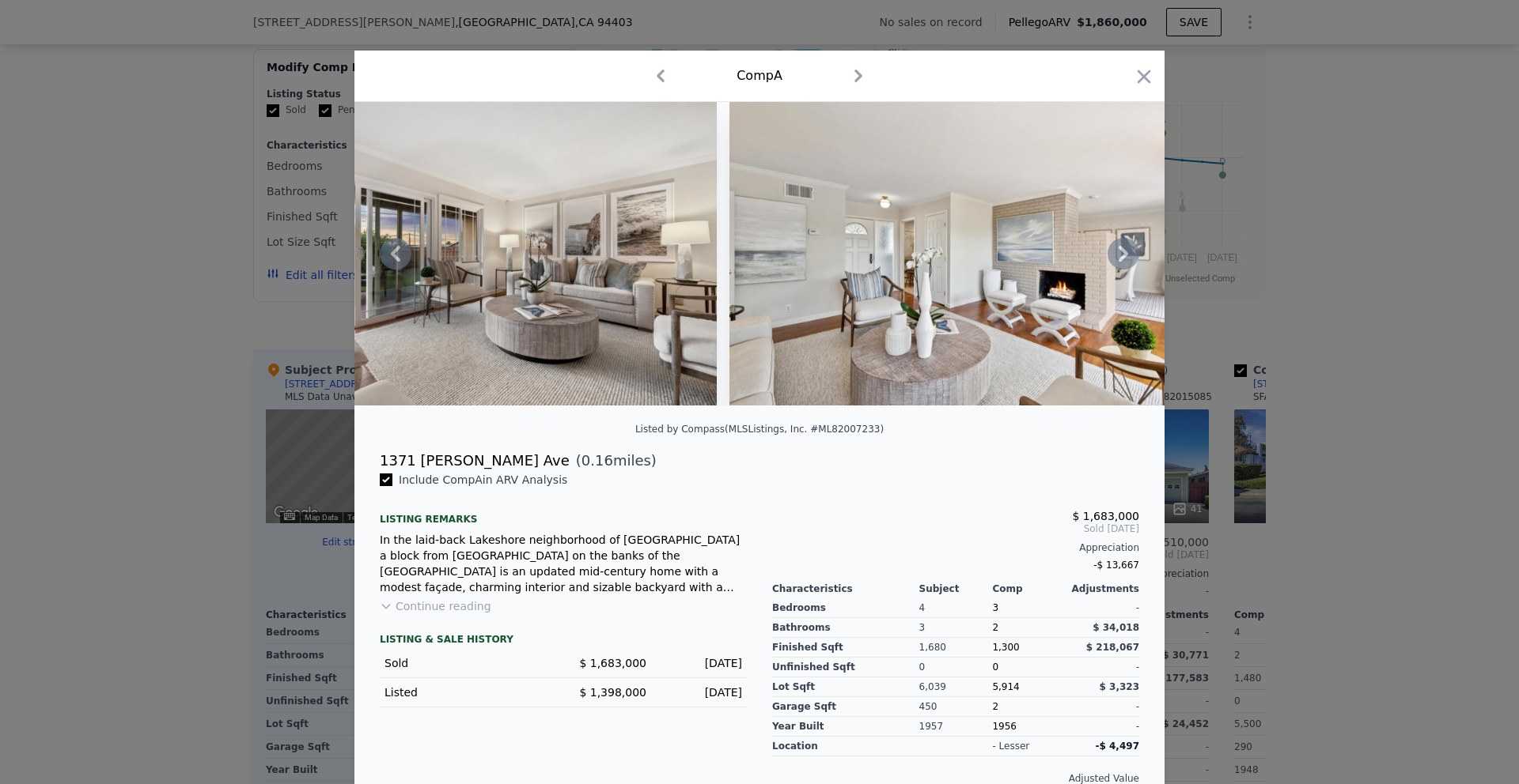
click at [1128, 249] on icon at bounding box center [1123, 254] width 31 height 31
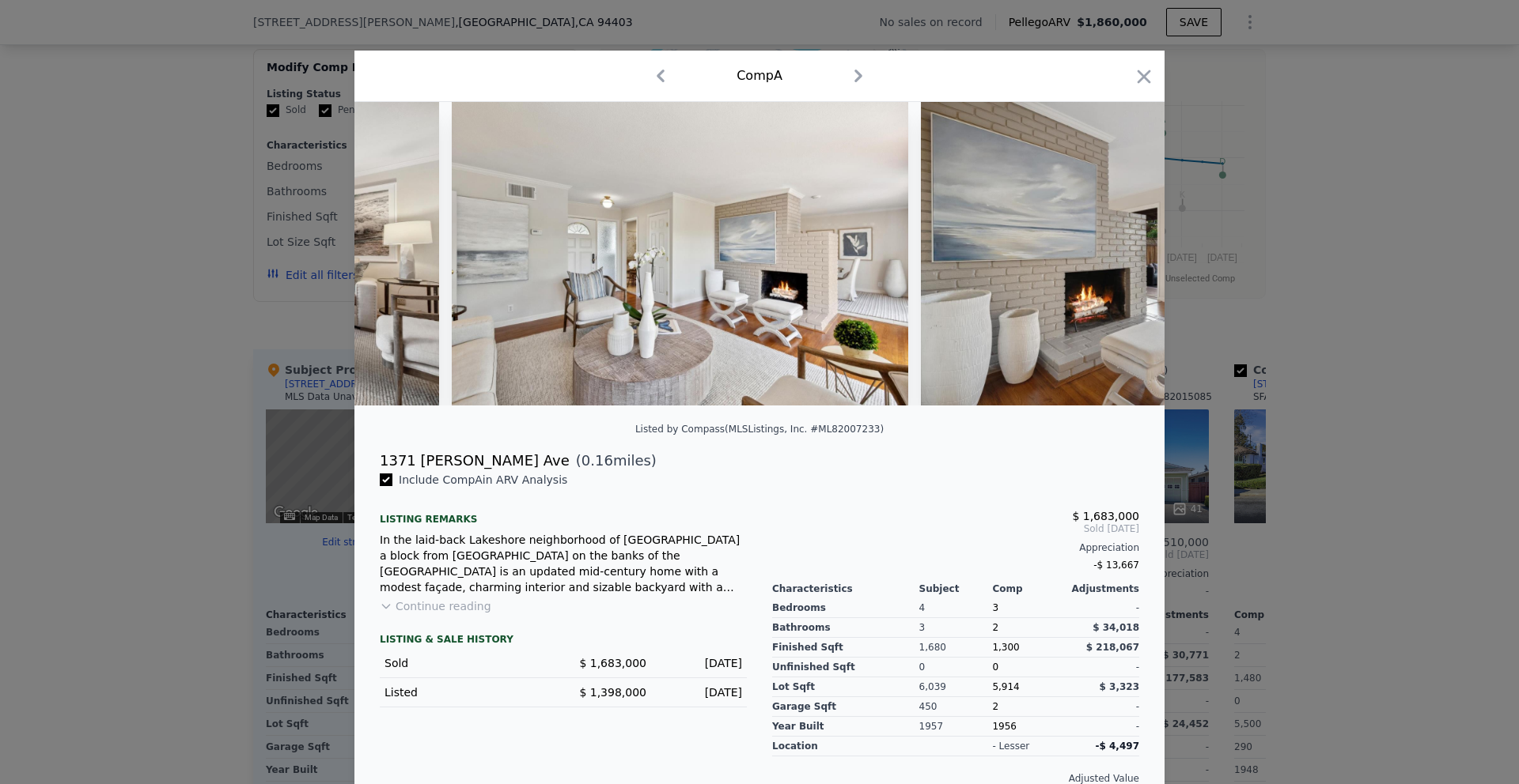
scroll to position [0, 7973]
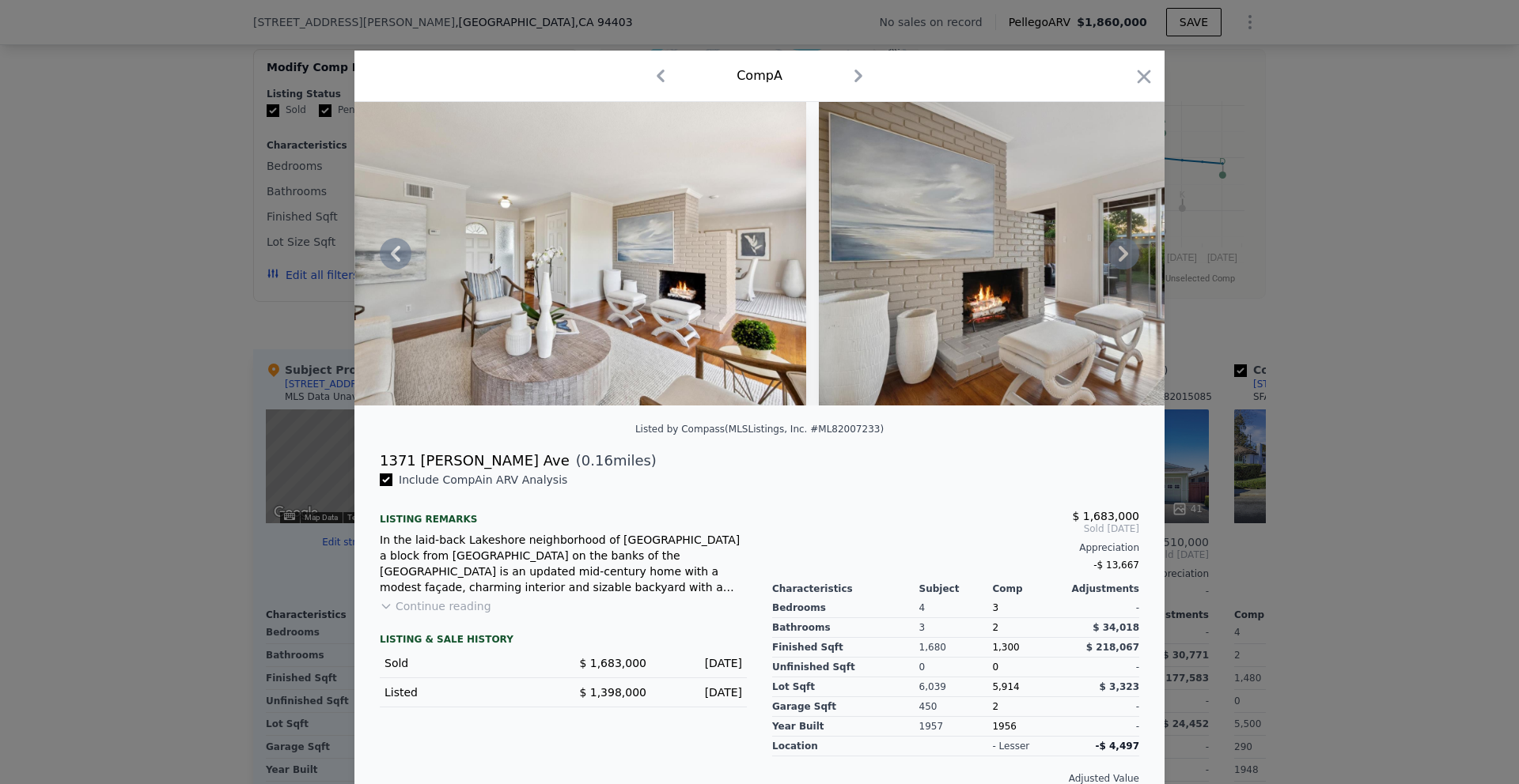
click at [1125, 253] on icon at bounding box center [1123, 254] width 10 height 16
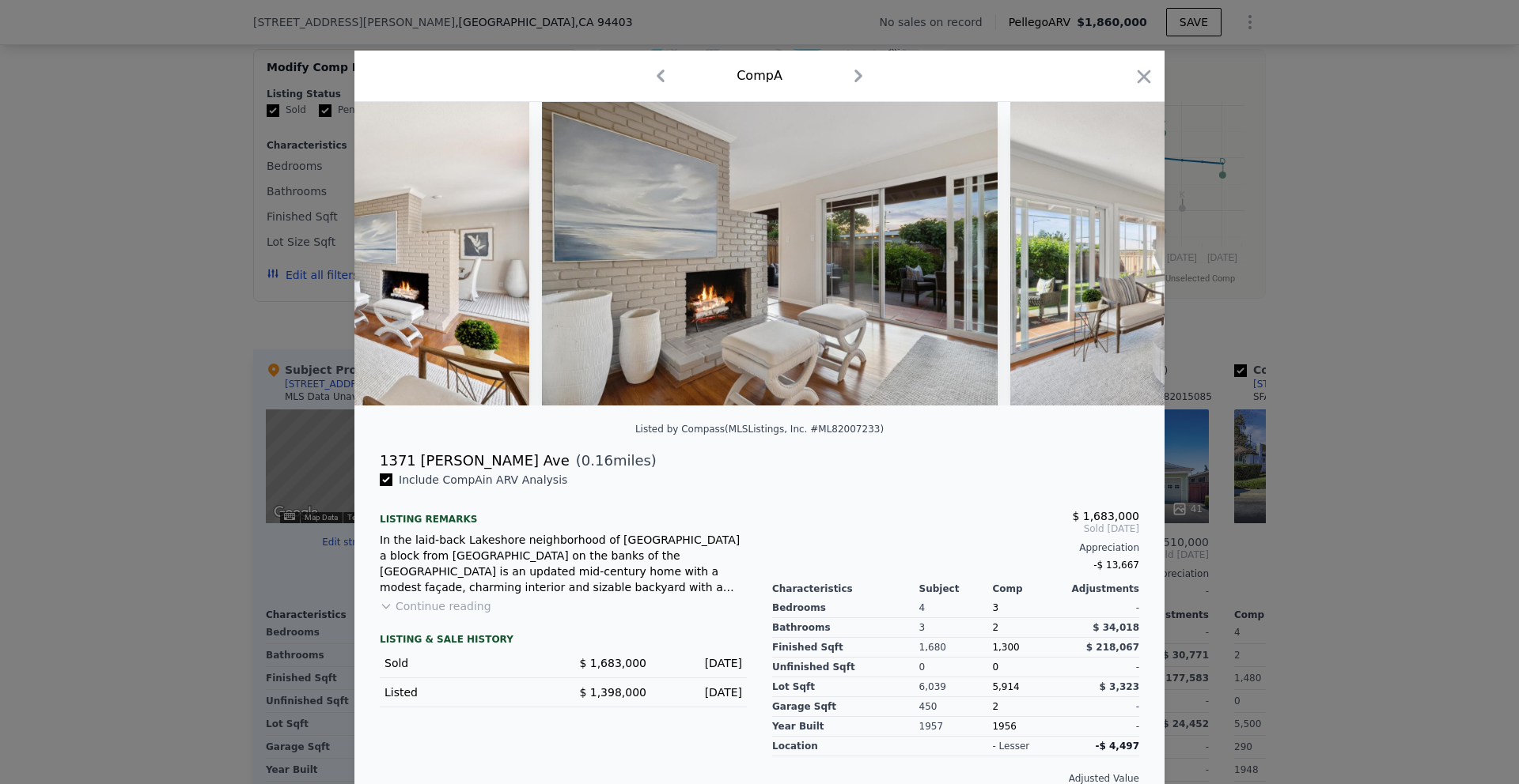
scroll to position [0, 8353]
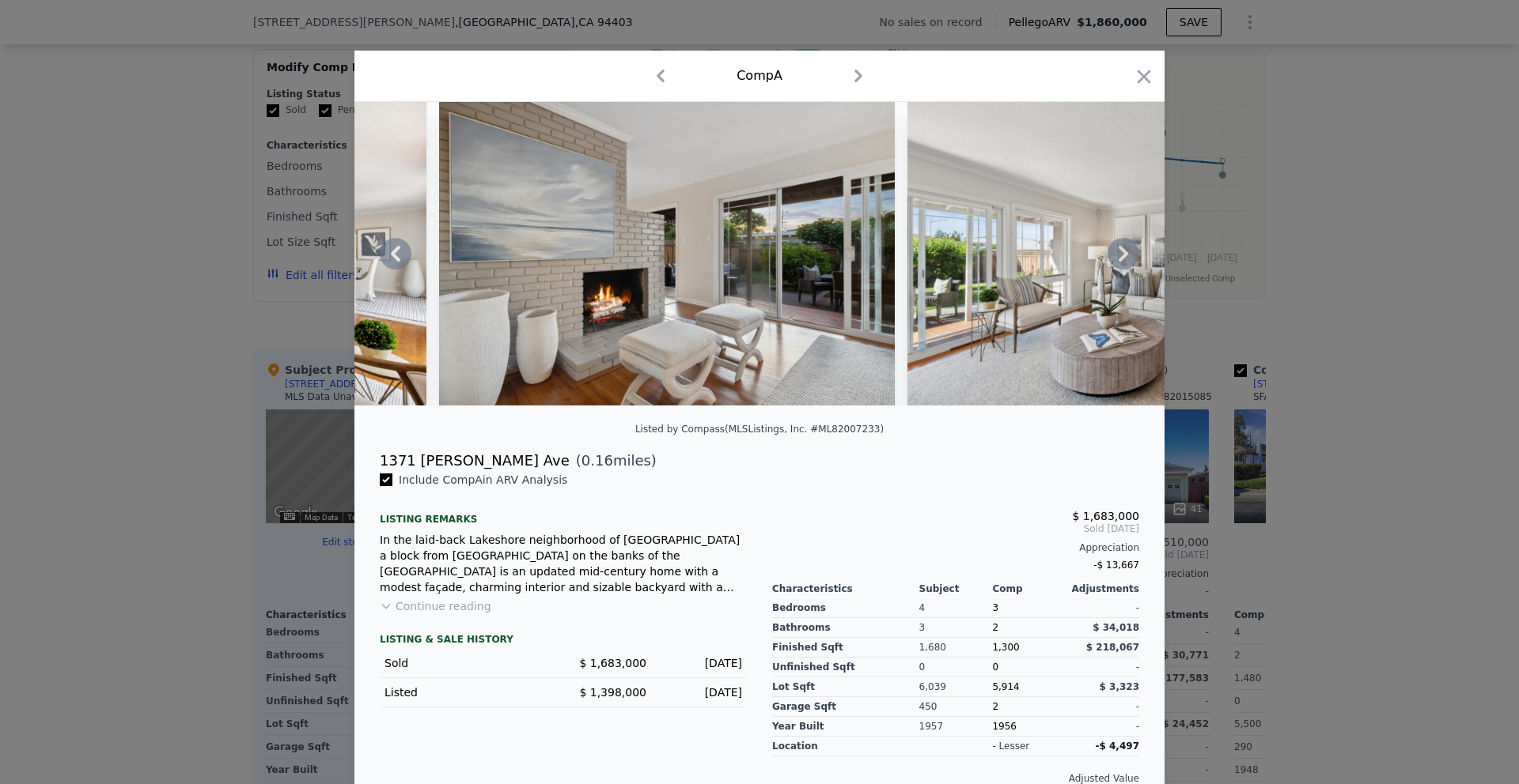
click at [1125, 253] on icon at bounding box center [1123, 254] width 10 height 16
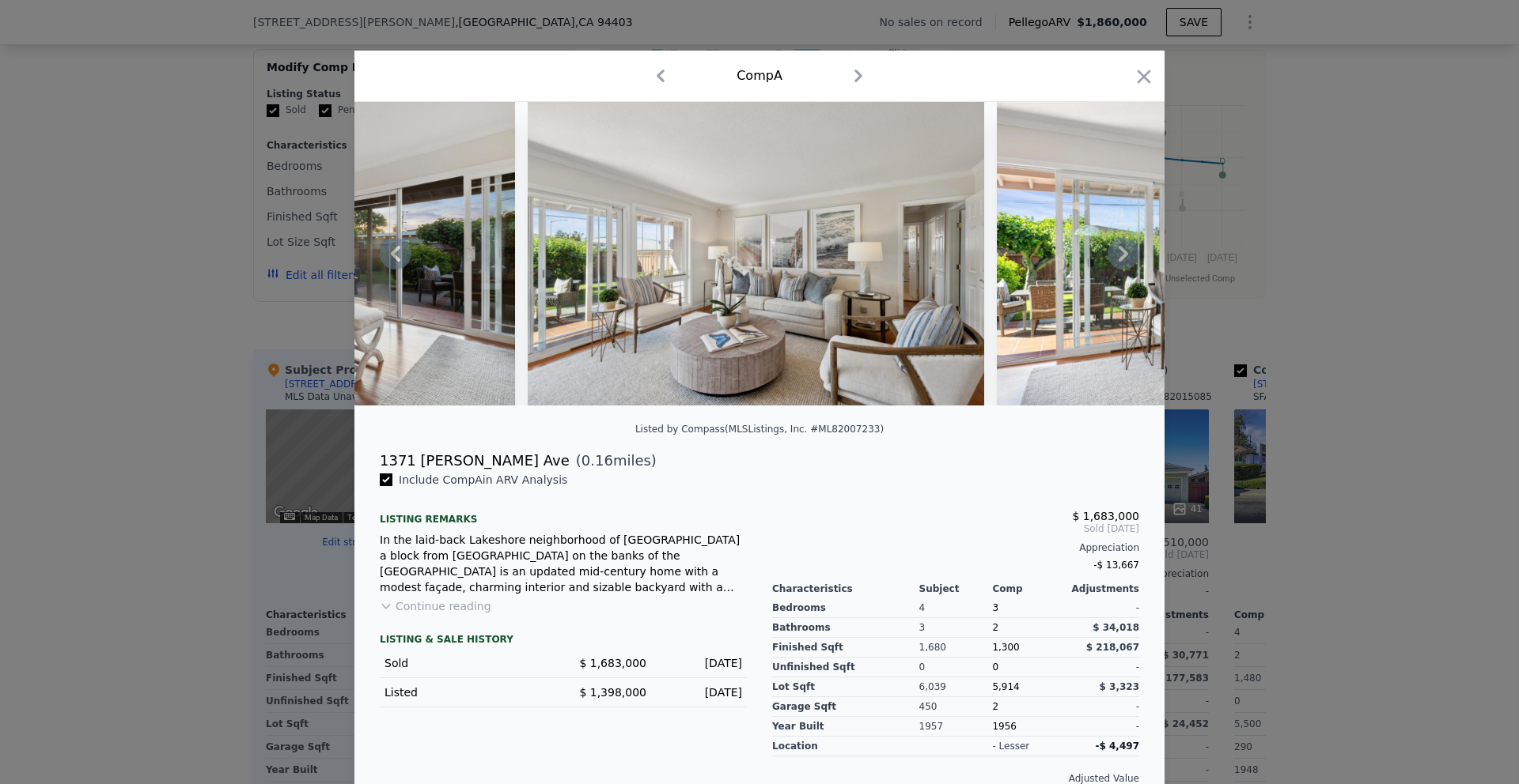
click at [1125, 253] on icon at bounding box center [1123, 254] width 10 height 16
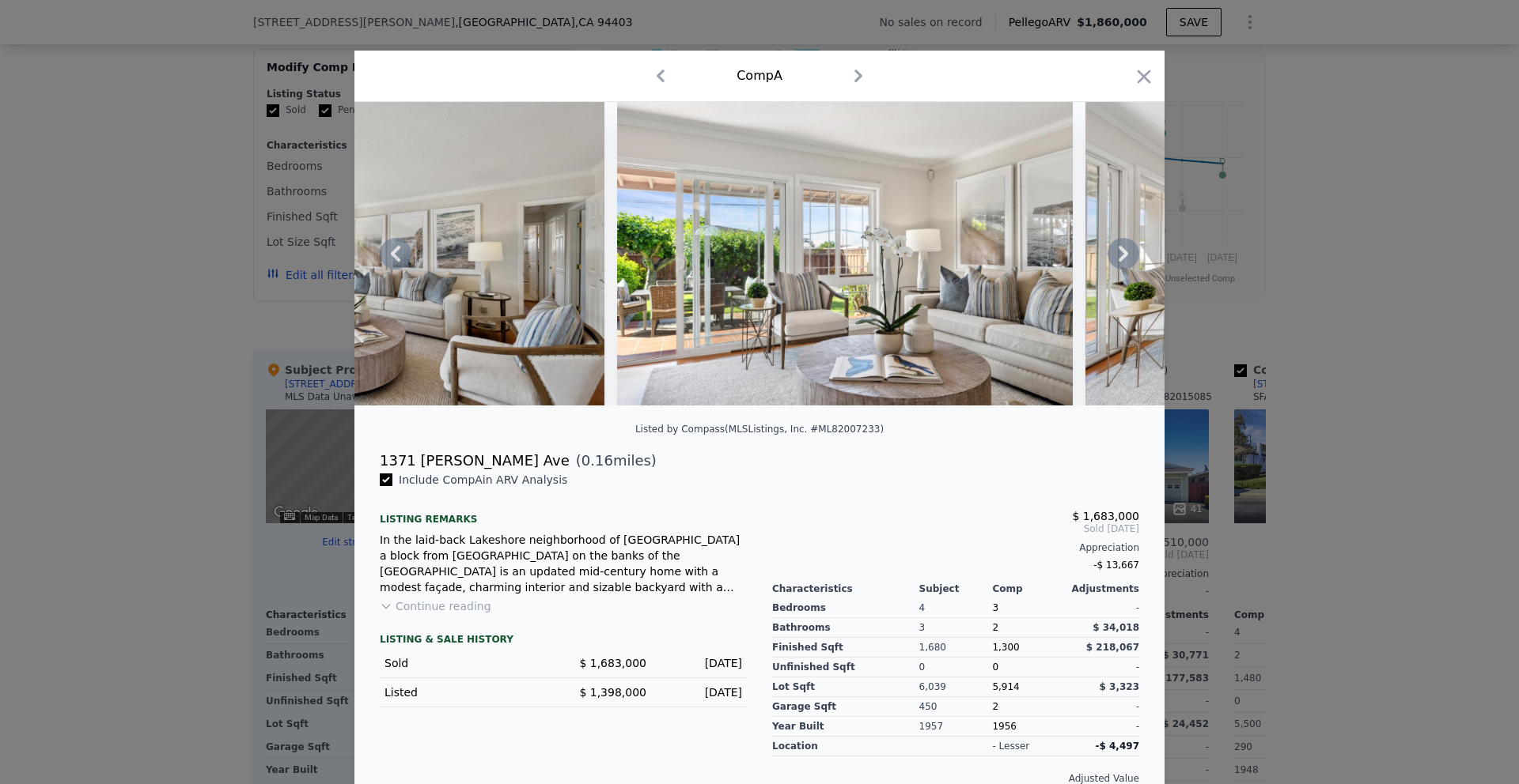
click at [1125, 253] on icon at bounding box center [1123, 254] width 10 height 16
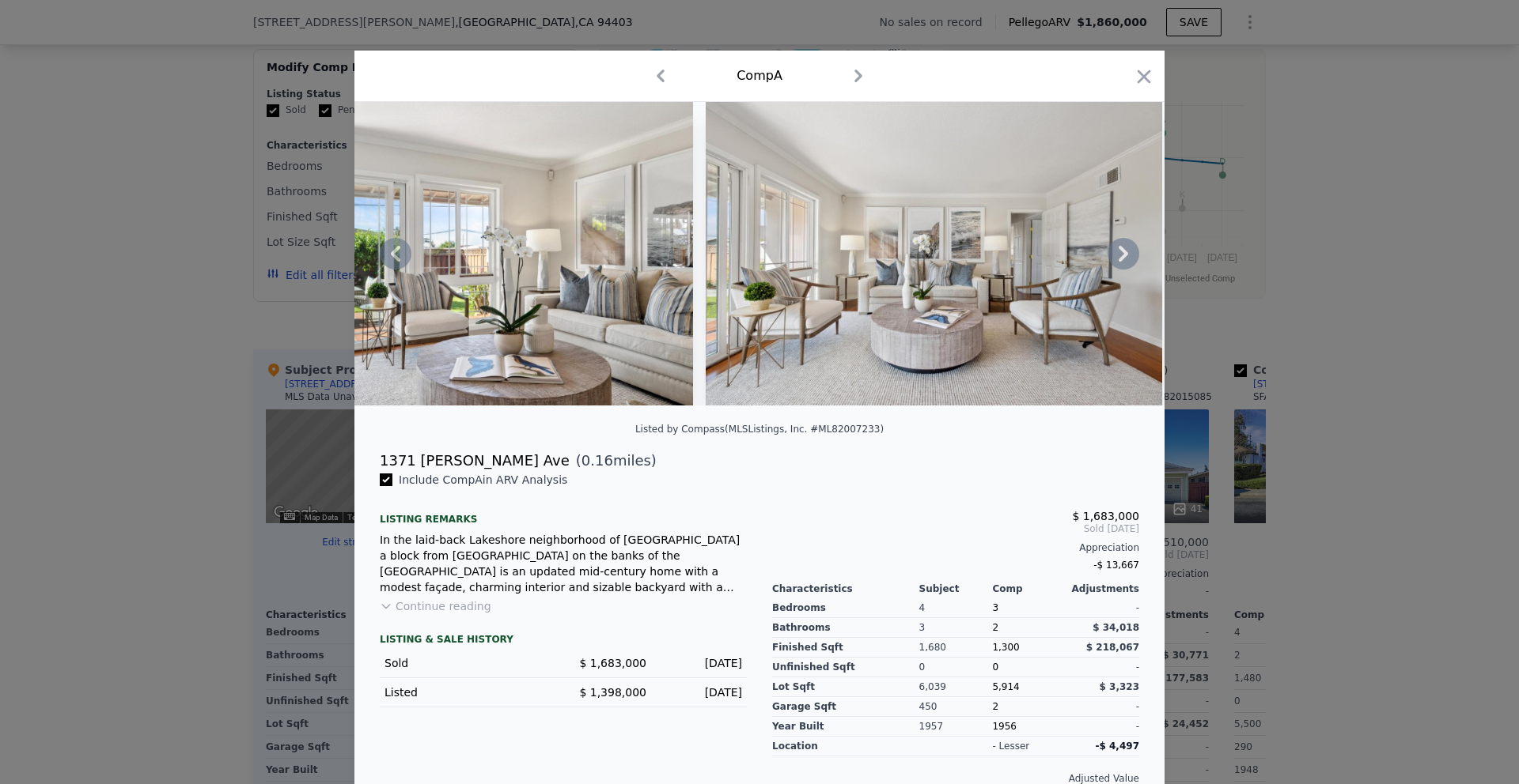
click at [1125, 253] on icon at bounding box center [1123, 254] width 10 height 16
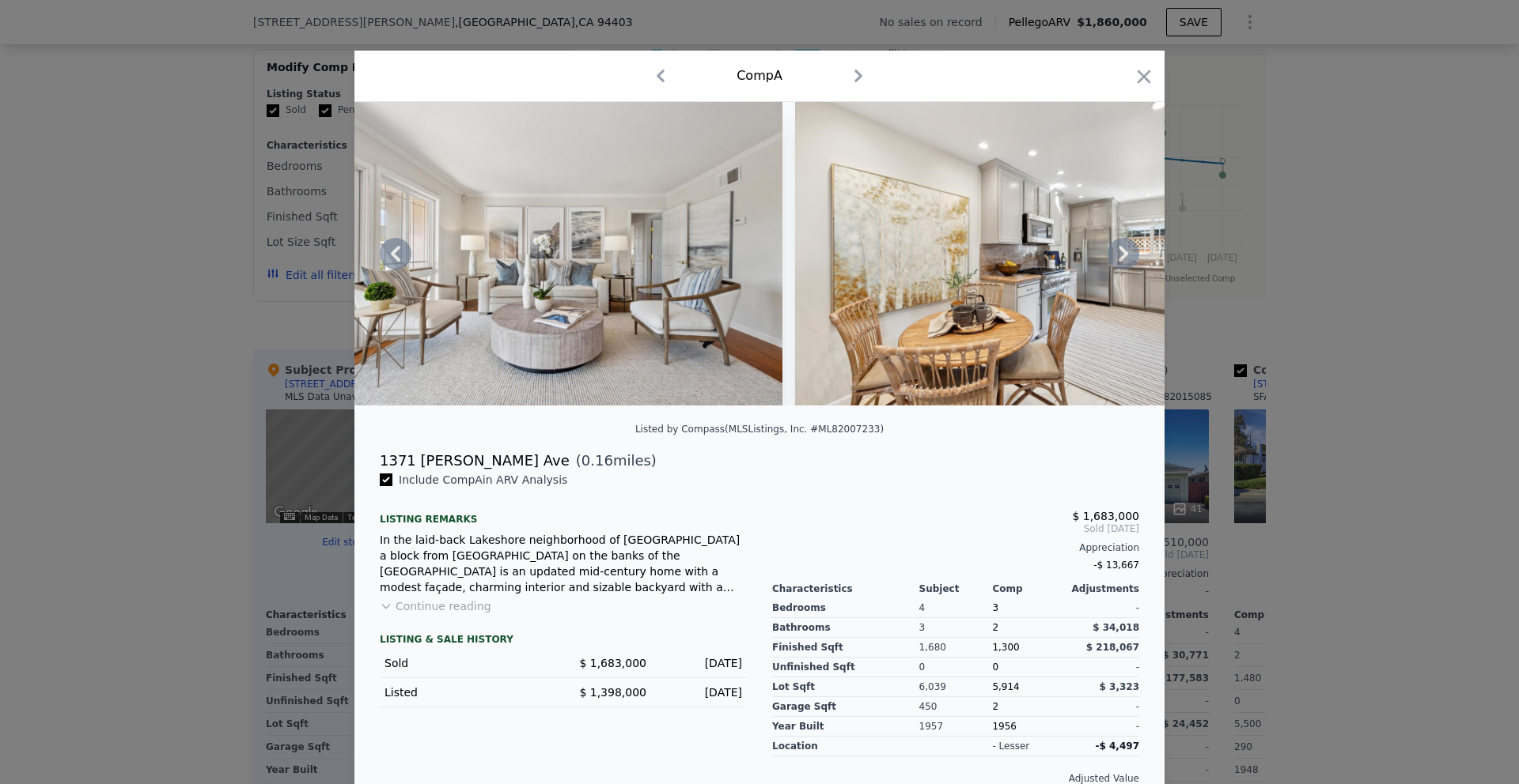
click at [1125, 253] on icon at bounding box center [1123, 254] width 10 height 16
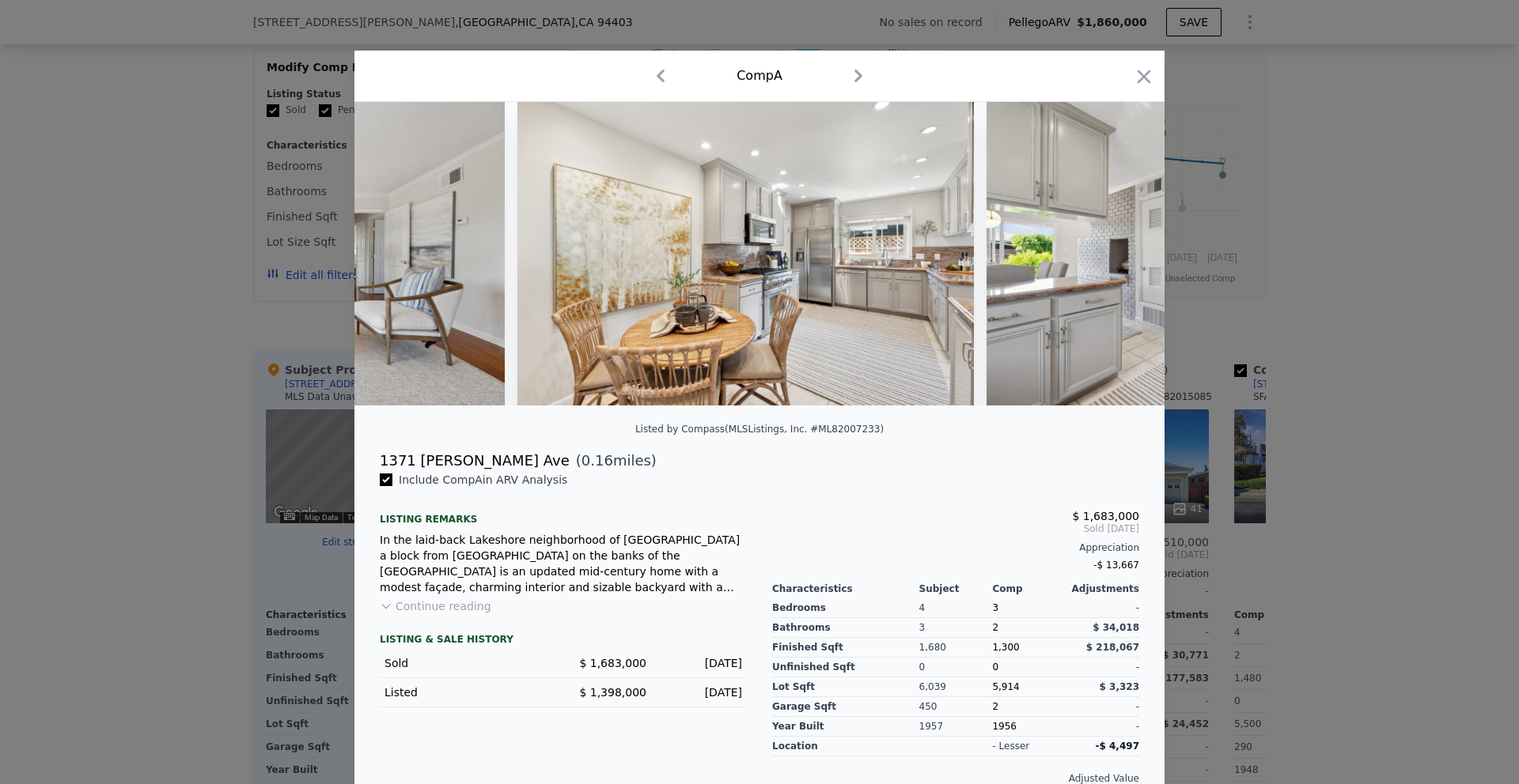
scroll to position [0, 10251]
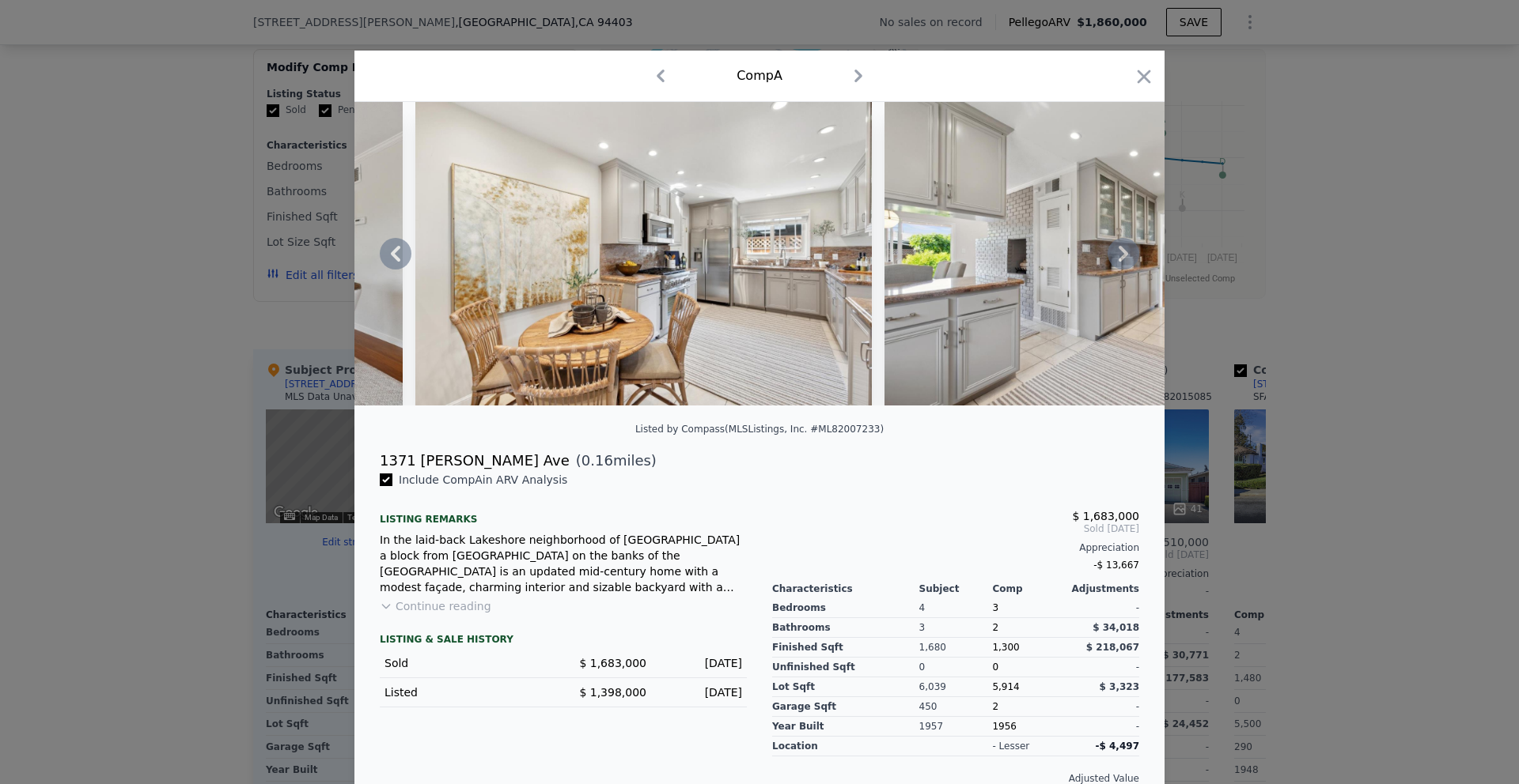
click at [1121, 258] on icon at bounding box center [1123, 254] width 10 height 16
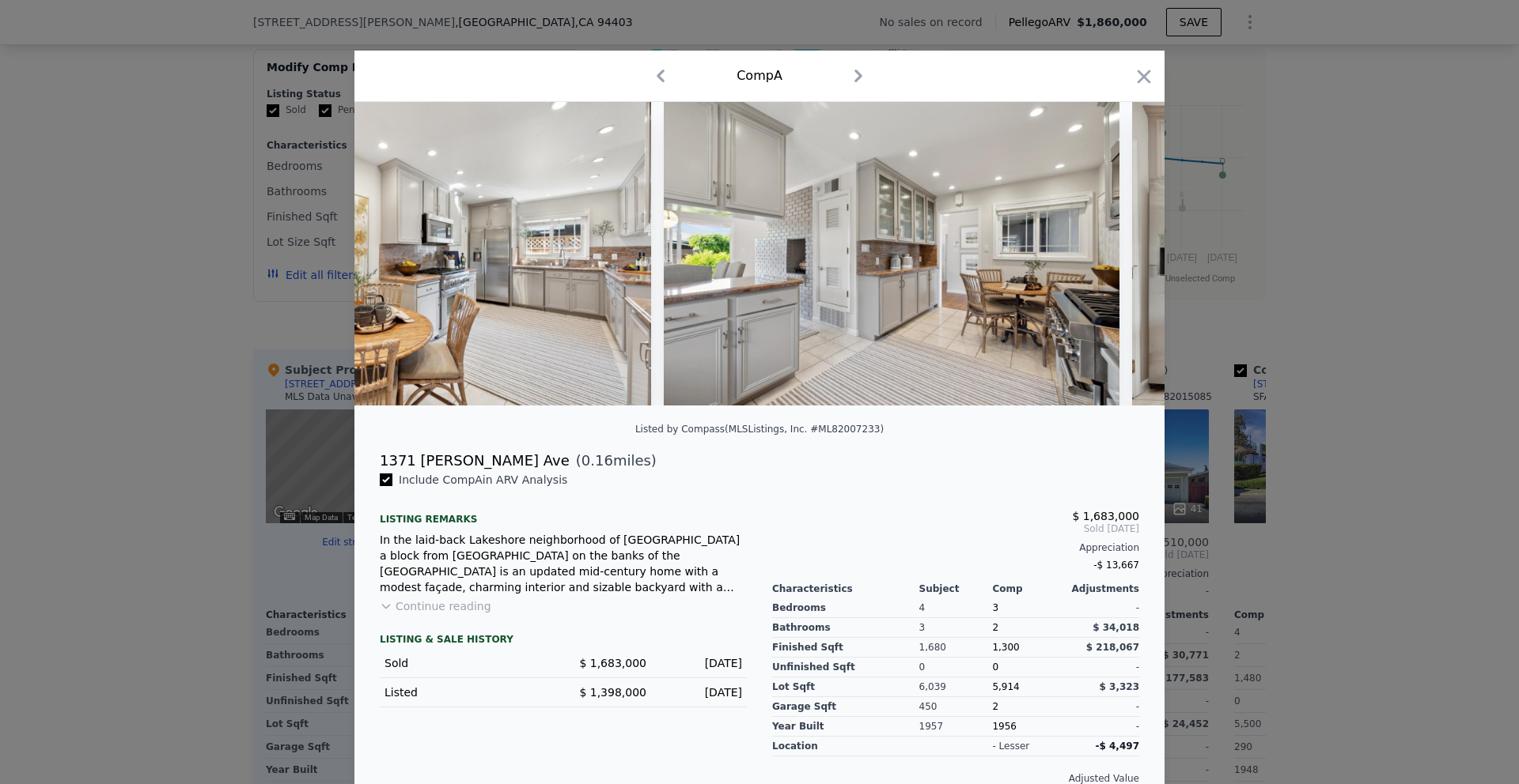
scroll to position [0, 10631]
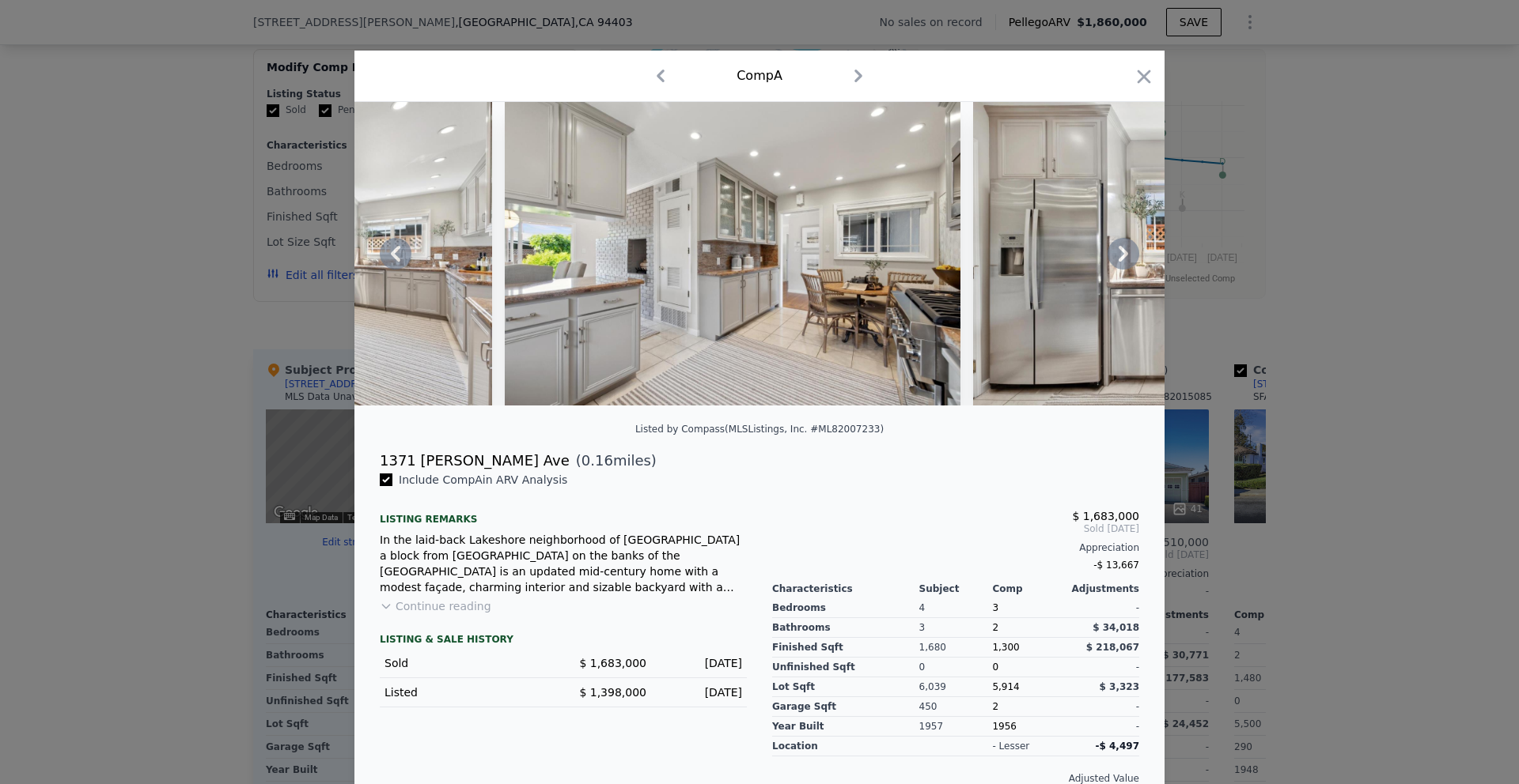
click at [1121, 258] on icon at bounding box center [1123, 254] width 10 height 16
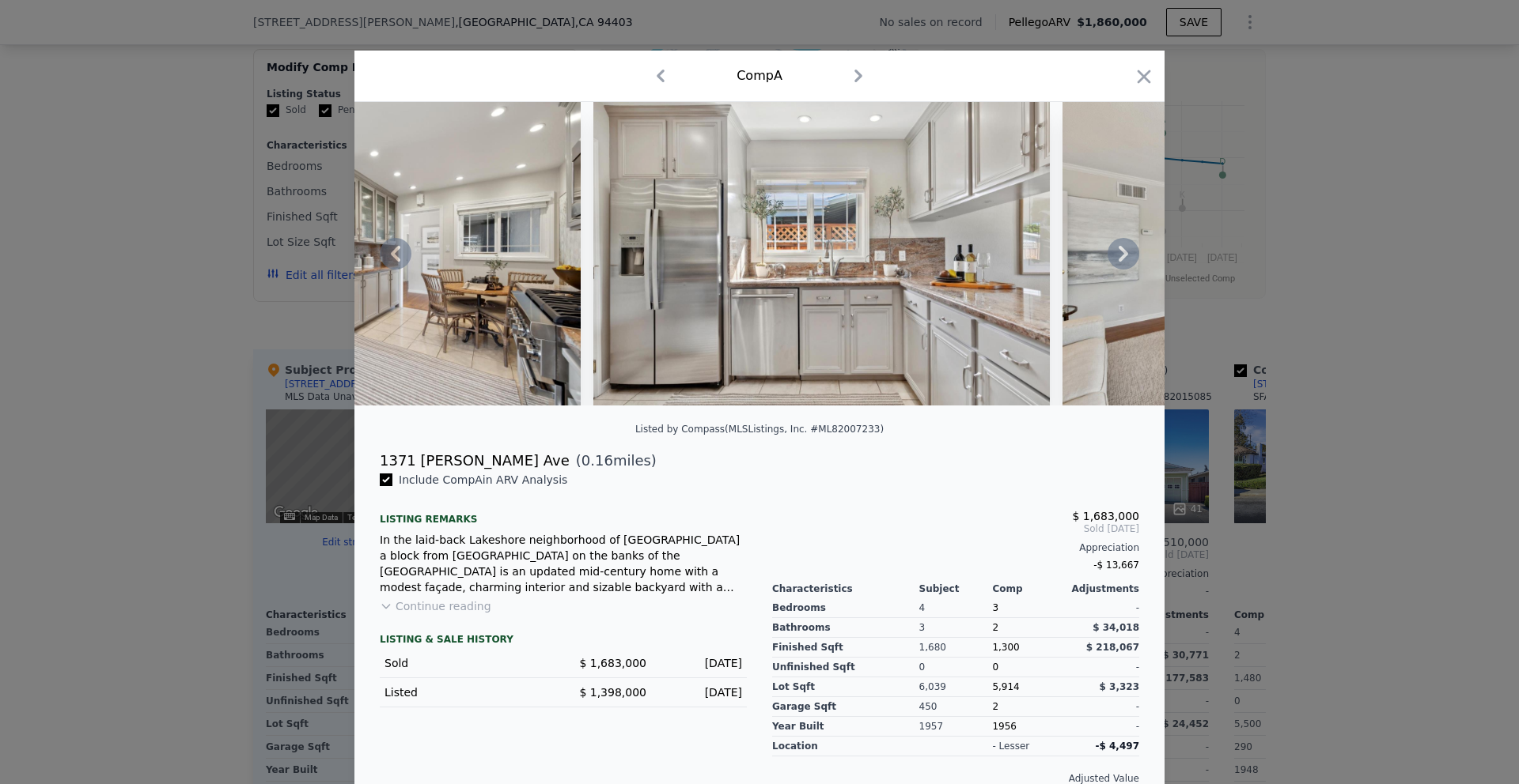
click at [1121, 258] on icon at bounding box center [1123, 254] width 10 height 16
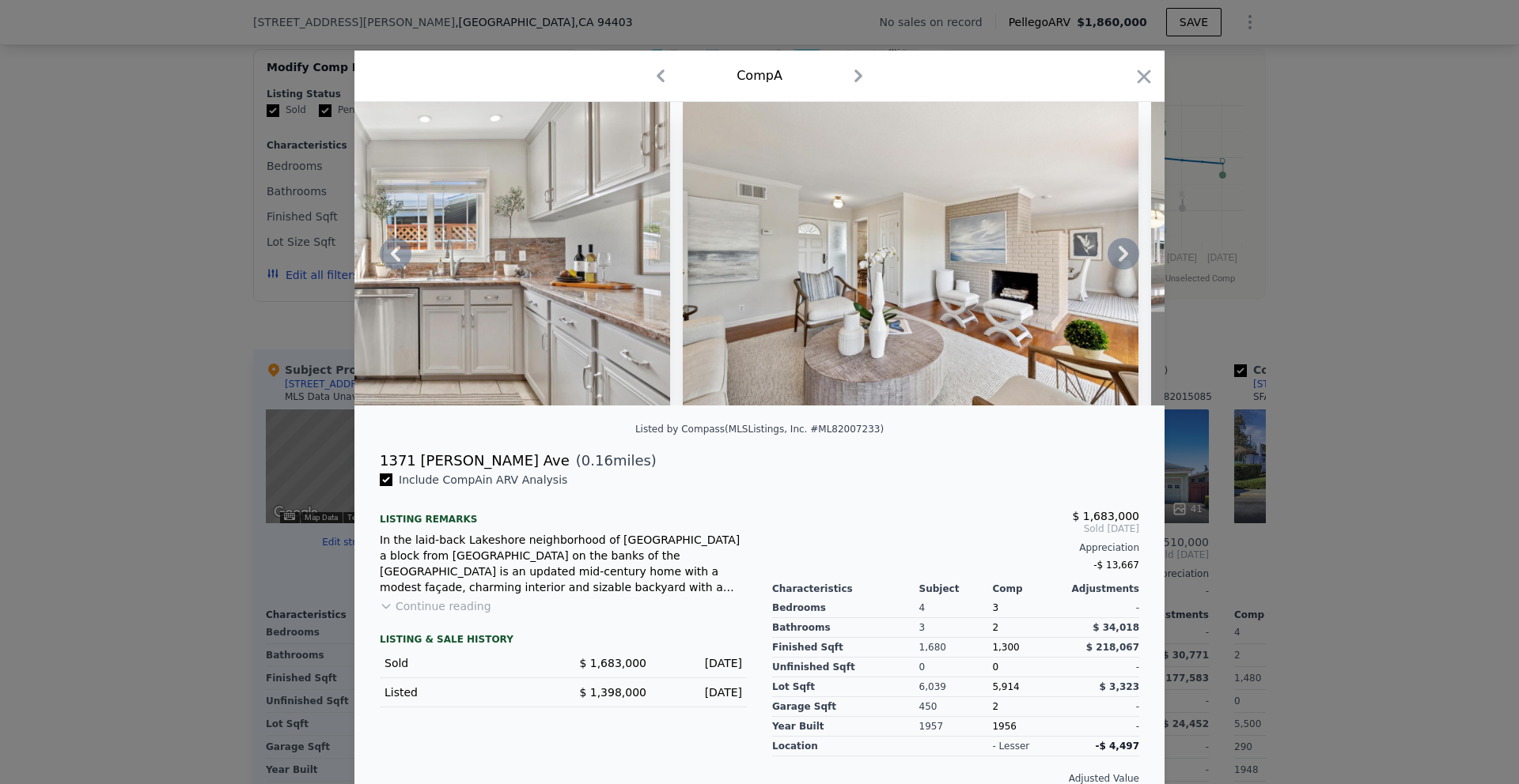
click at [1121, 258] on icon at bounding box center [1123, 254] width 10 height 16
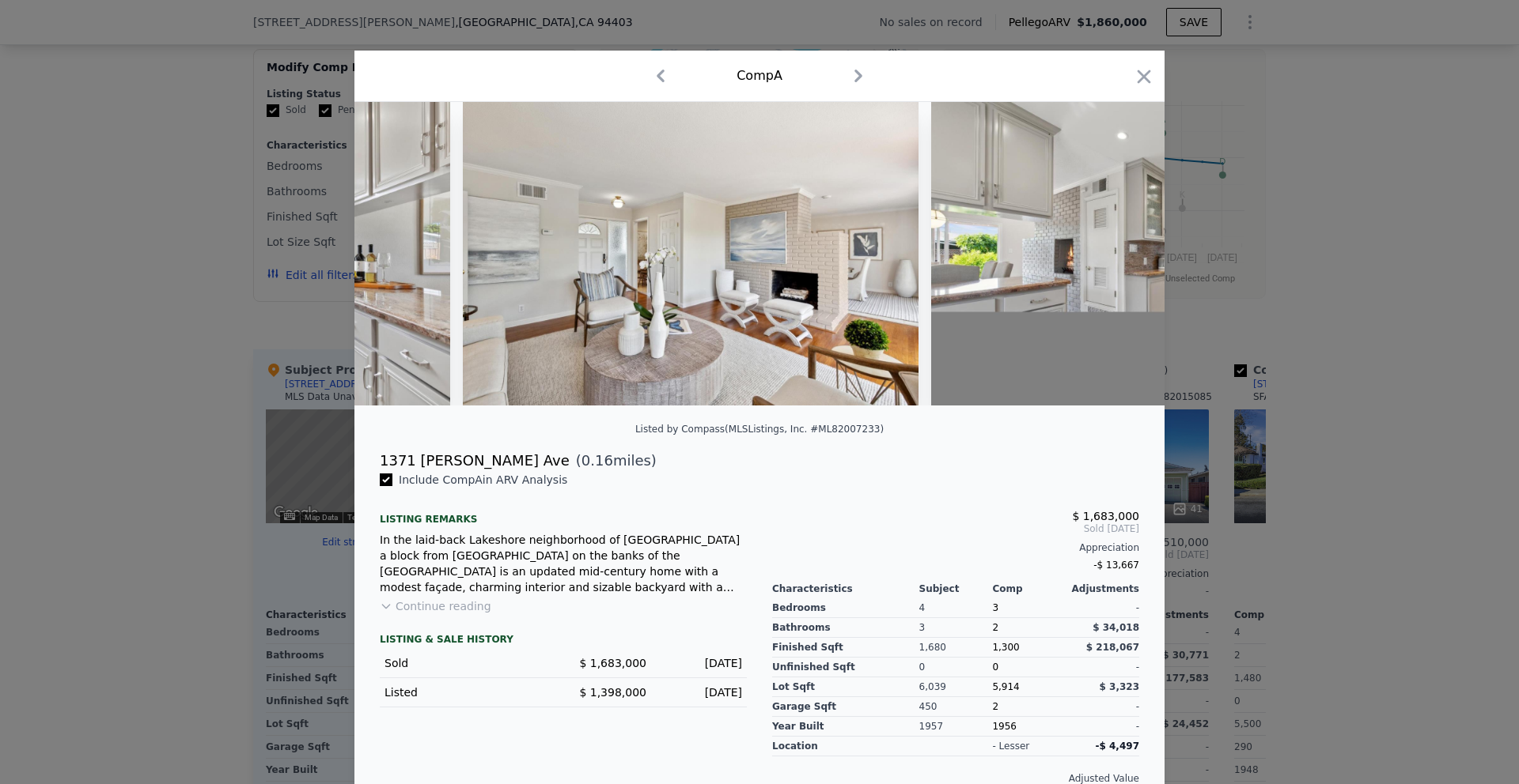
scroll to position [0, 11770]
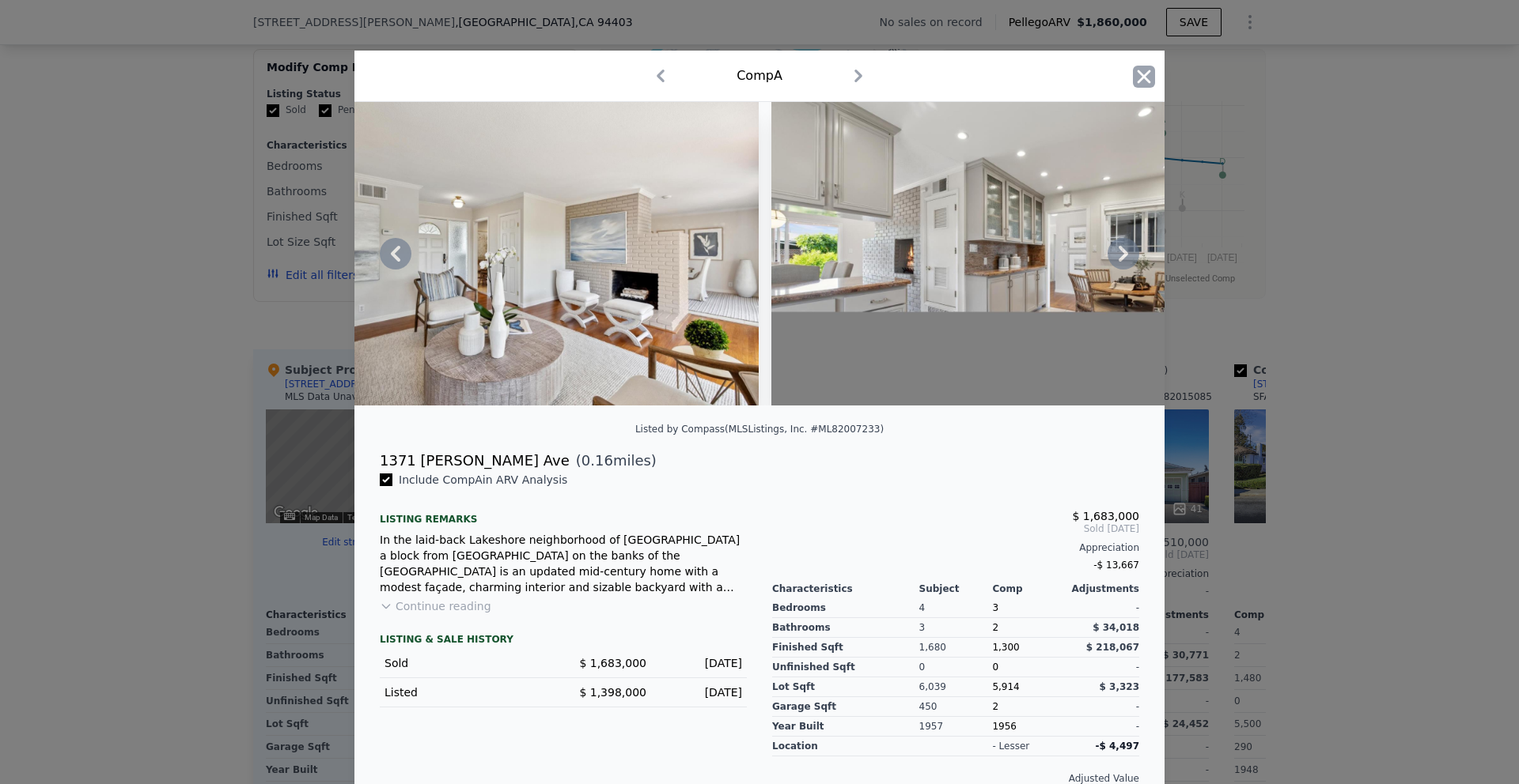
click at [1143, 75] on icon "button" at bounding box center [1143, 76] width 22 height 22
